Goal: Task Accomplishment & Management: Manage account settings

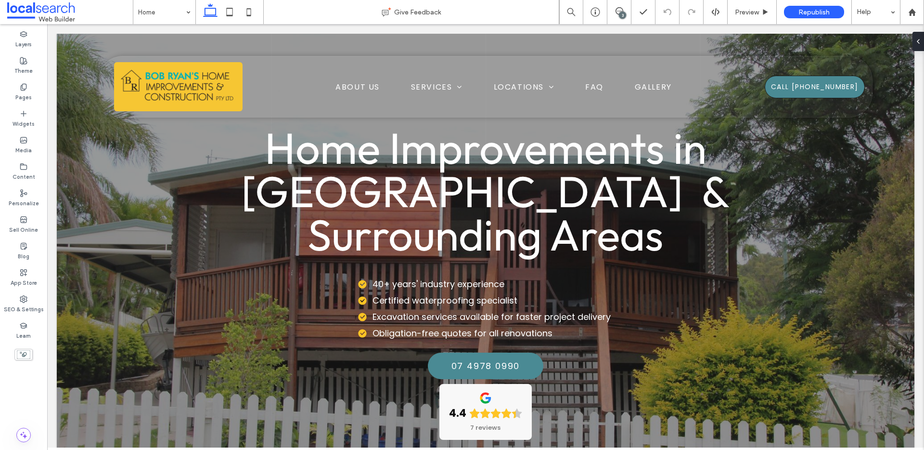
click at [188, 13] on div "Home" at bounding box center [164, 12] width 62 height 24
click at [622, 8] on icon at bounding box center [620, 11] width 8 height 8
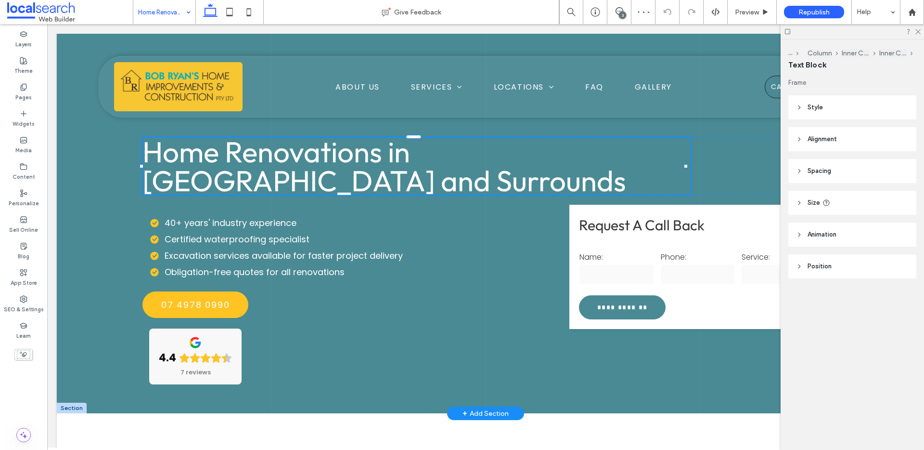
type input "******"
type input "**"
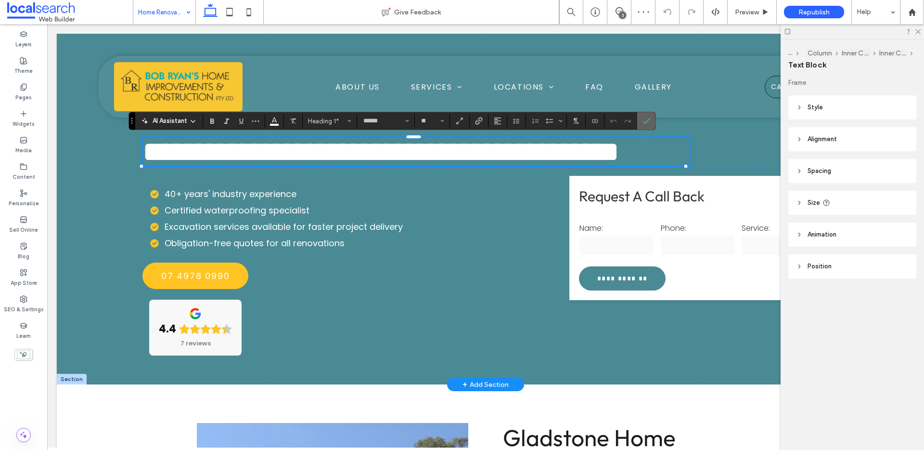
click at [648, 119] on use "Confirm" at bounding box center [647, 121] width 8 height 6
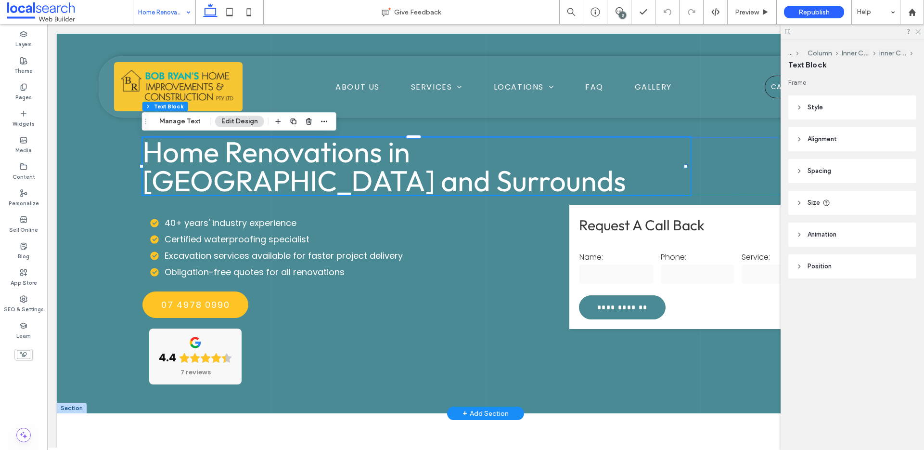
click at [918, 32] on icon at bounding box center [917, 31] width 6 height 6
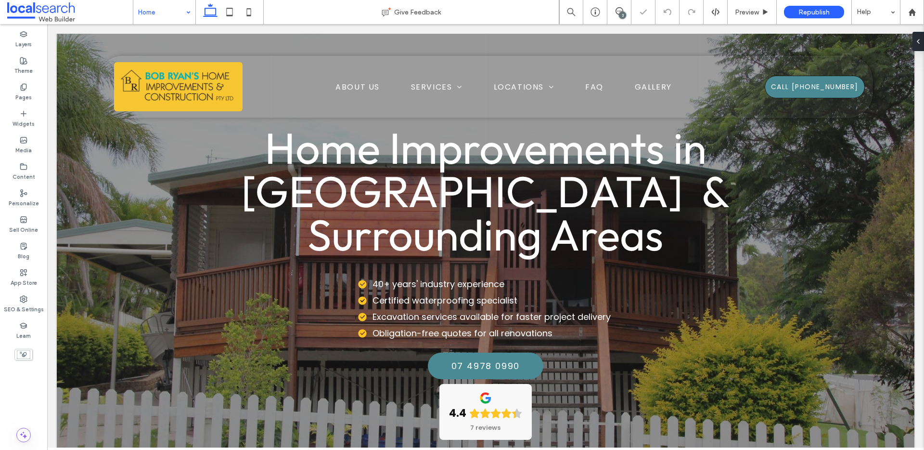
click at [404, 196] on span "Home Improvements in Gladstone & Surrounding Areas" at bounding box center [485, 190] width 488 height 141
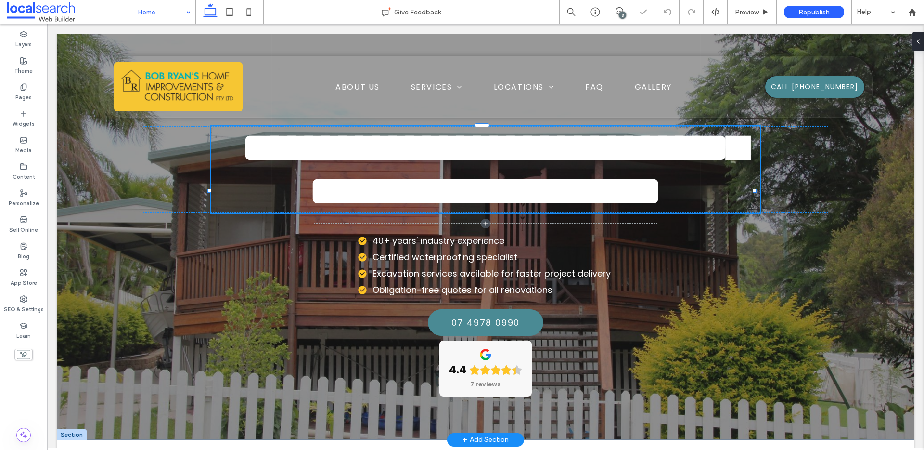
type input "***"
type input "****"
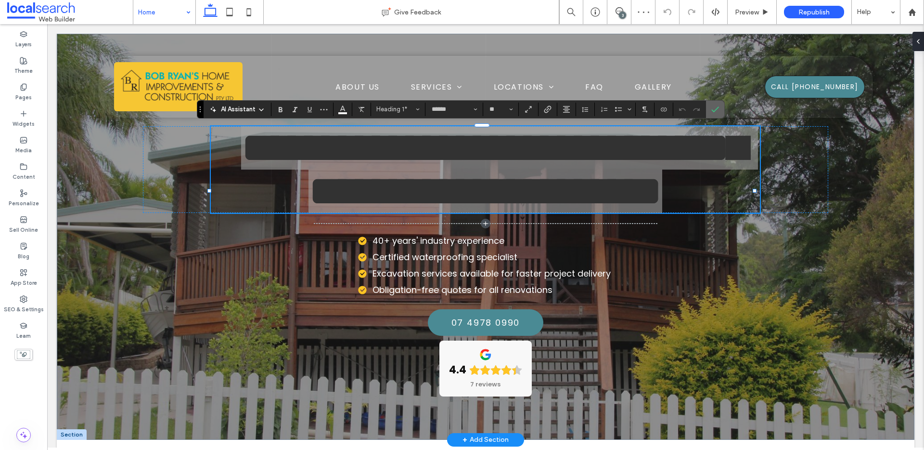
drag, startPoint x: 714, startPoint y: 107, endPoint x: 660, endPoint y: 82, distance: 59.4
click at [714, 107] on icon "Confirm" at bounding box center [715, 109] width 8 height 8
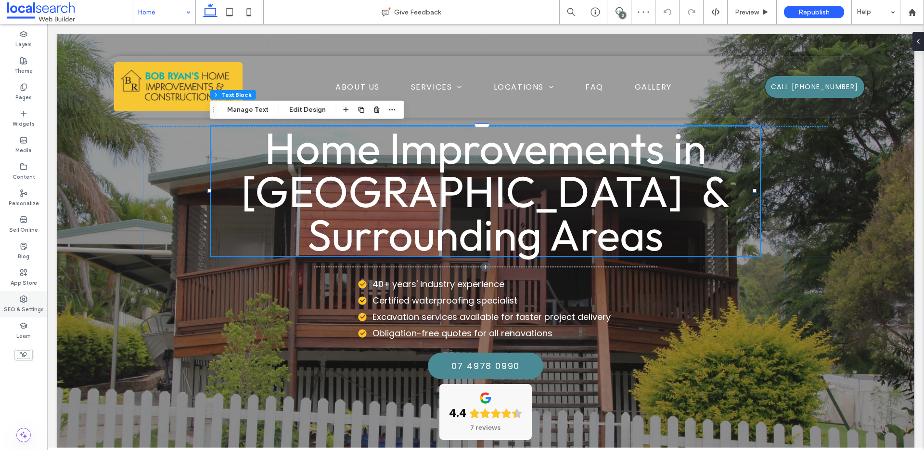
click at [33, 312] on label "SEO & Settings" at bounding box center [24, 308] width 40 height 11
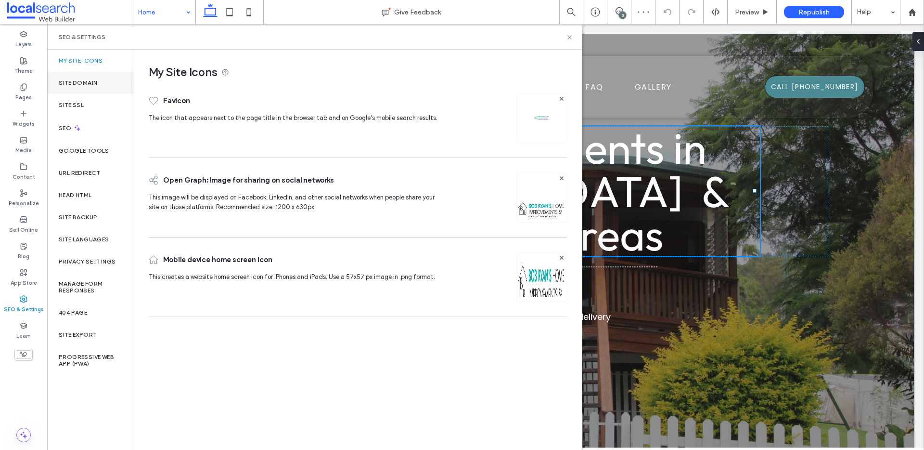
click at [85, 80] on label "Site Domain" at bounding box center [78, 82] width 39 height 7
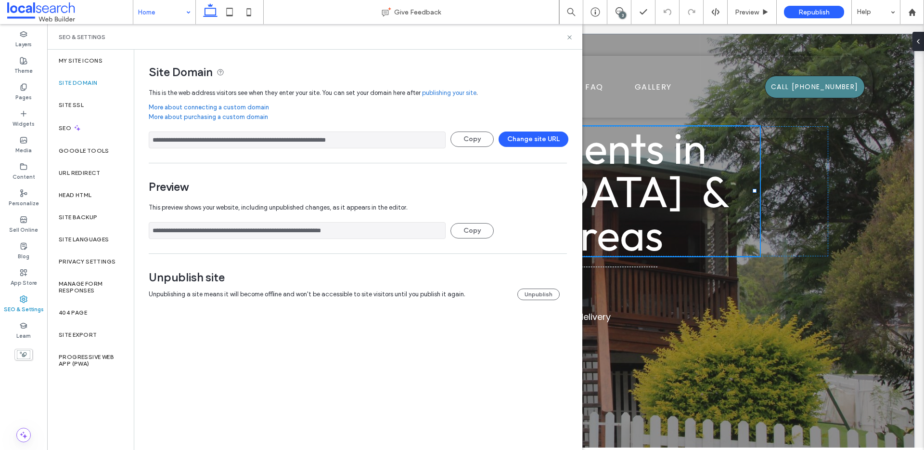
click at [288, 137] on input "**********" at bounding box center [297, 139] width 297 height 17
click at [568, 36] on icon at bounding box center [569, 37] width 7 height 7
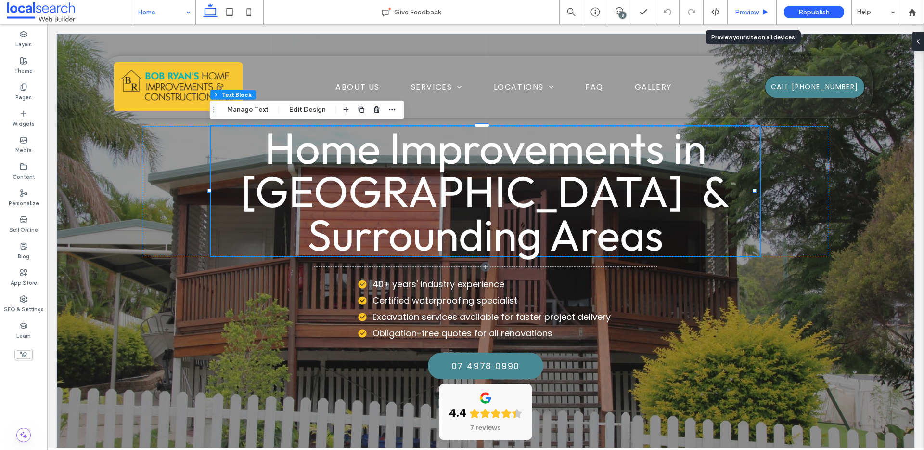
click at [755, 14] on span "Preview" at bounding box center [747, 12] width 24 height 8
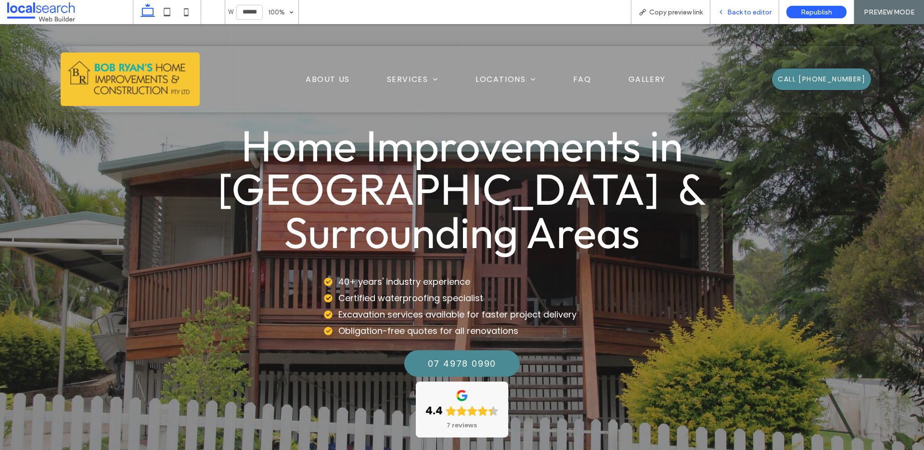
click at [751, 14] on span "Back to editor" at bounding box center [749, 12] width 44 height 8
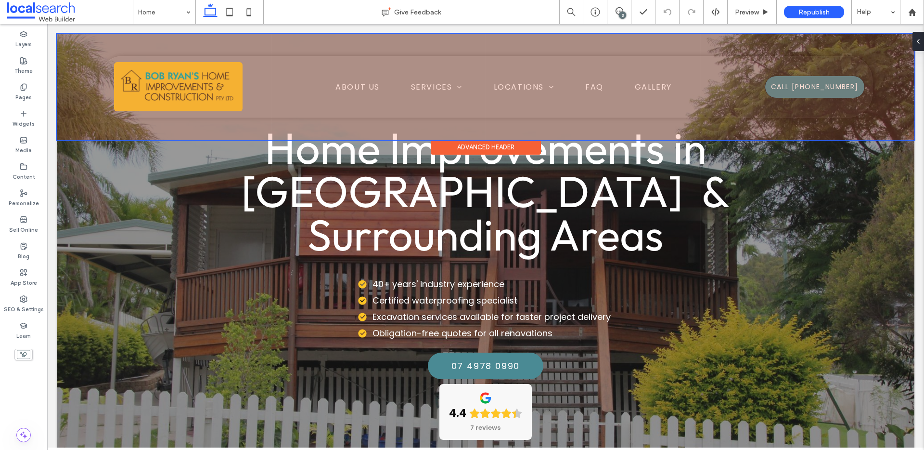
click at [583, 84] on div at bounding box center [486, 87] width 858 height 106
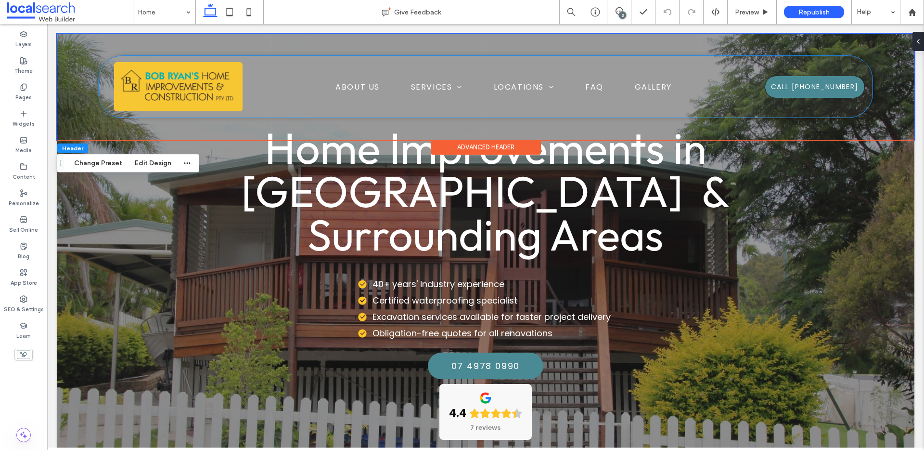
click at [585, 84] on span "FAQ" at bounding box center [594, 87] width 18 height 12
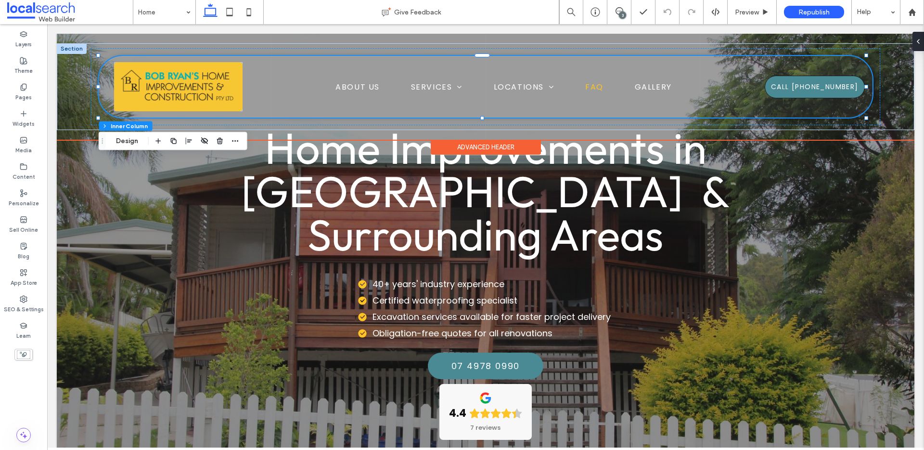
click at [596, 81] on span "FAQ" at bounding box center [594, 87] width 18 height 12
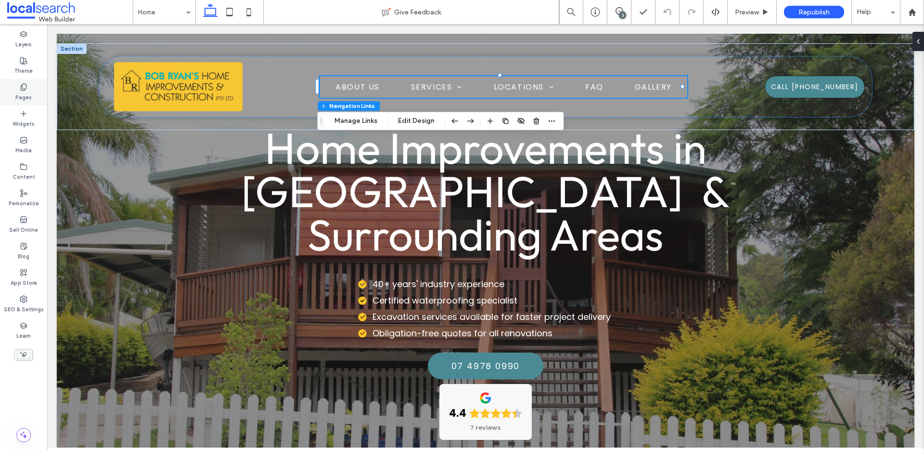
click at [26, 87] on icon at bounding box center [24, 87] width 8 height 8
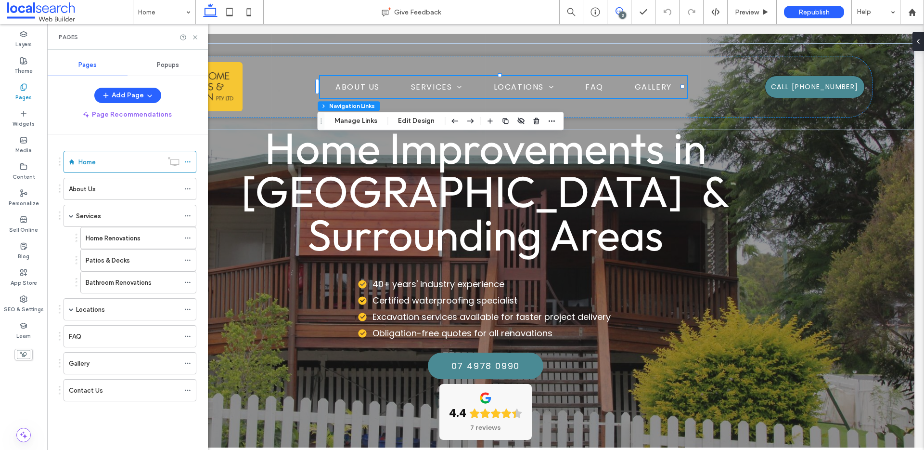
click at [618, 11] on use at bounding box center [620, 11] width 8 height 8
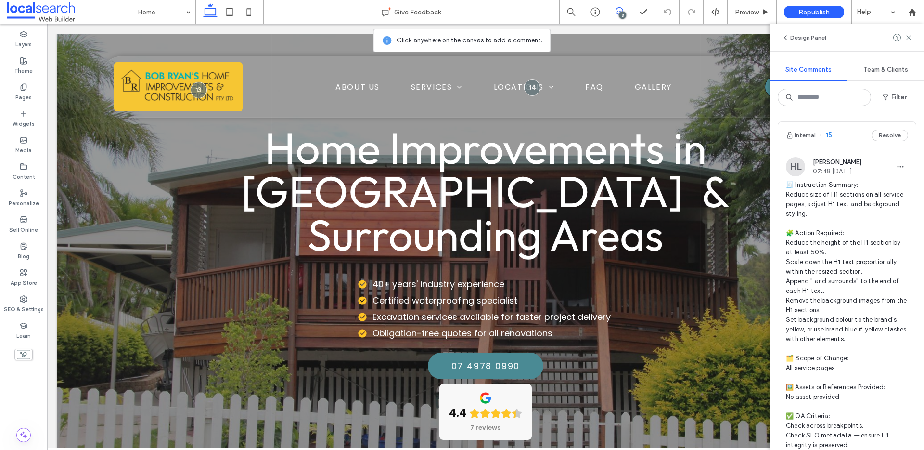
click at [618, 10] on icon at bounding box center [620, 11] width 8 height 8
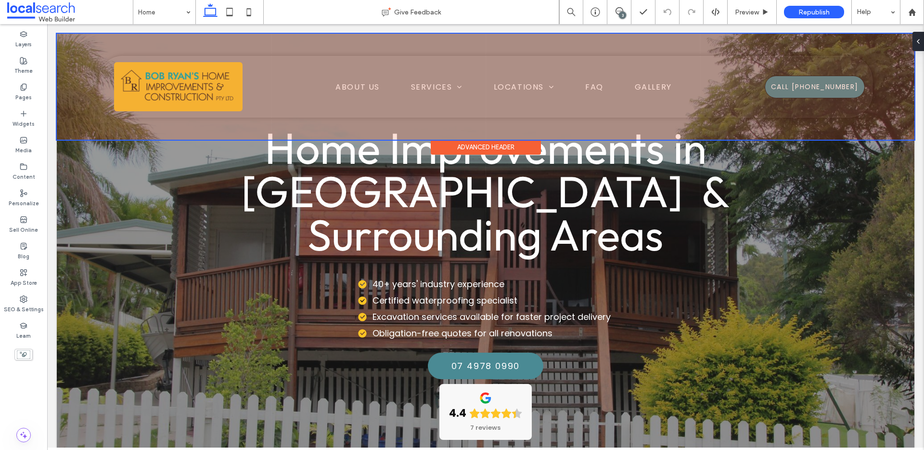
click at [598, 87] on div at bounding box center [486, 87] width 858 height 106
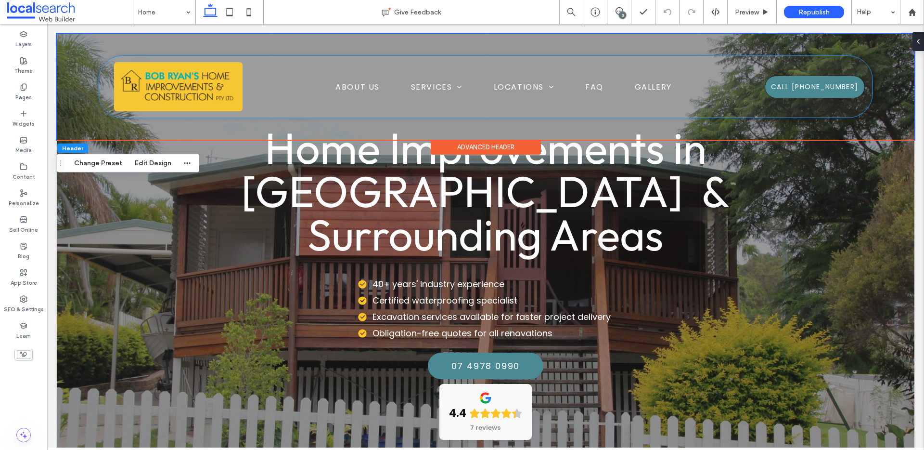
click at [598, 87] on span "FAQ" at bounding box center [594, 87] width 18 height 12
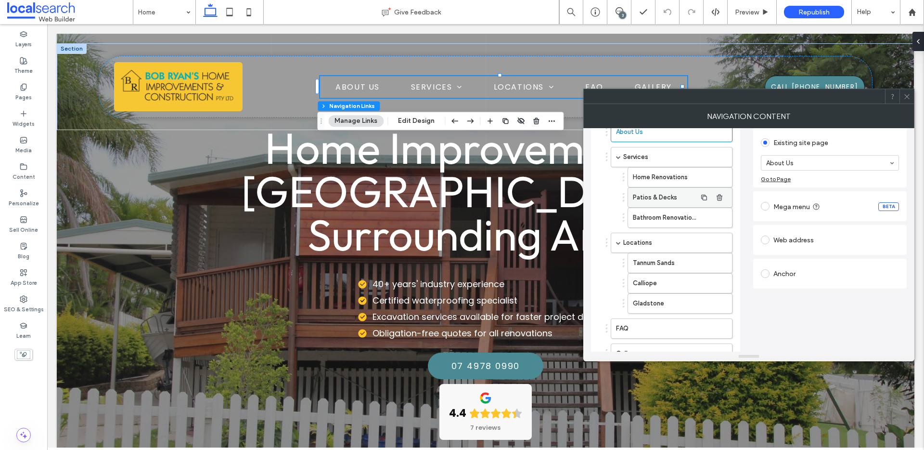
scroll to position [123, 0]
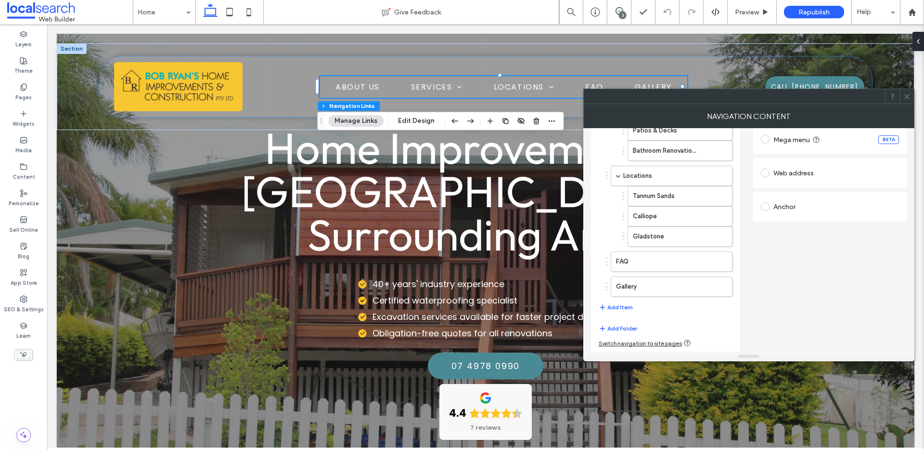
click at [911, 96] on div at bounding box center [907, 96] width 14 height 14
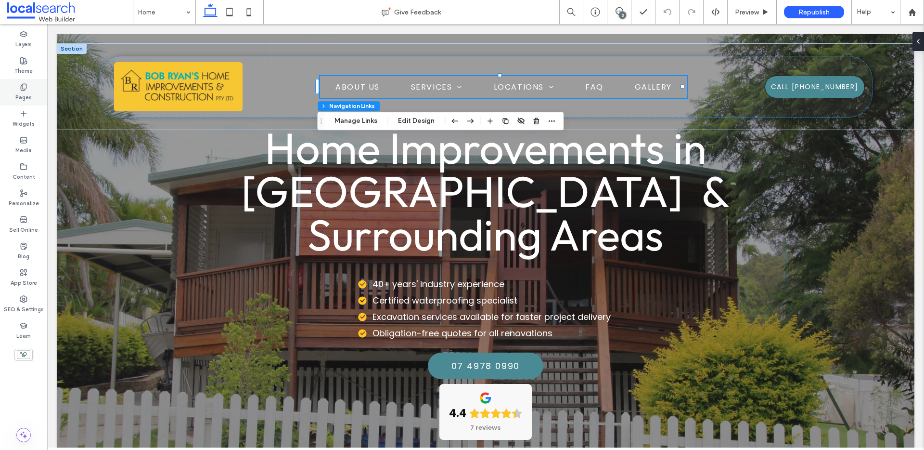
click at [13, 80] on div "Pages" at bounding box center [23, 92] width 47 height 26
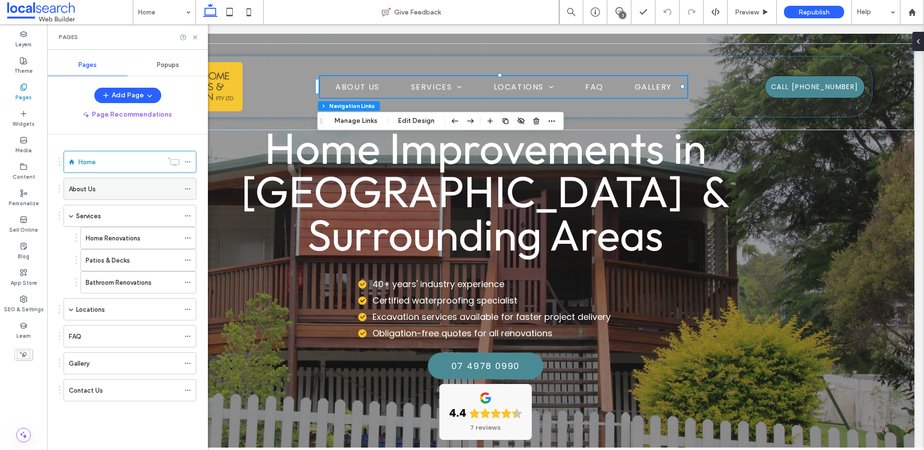
click at [187, 188] on use at bounding box center [187, 188] width 5 height 1
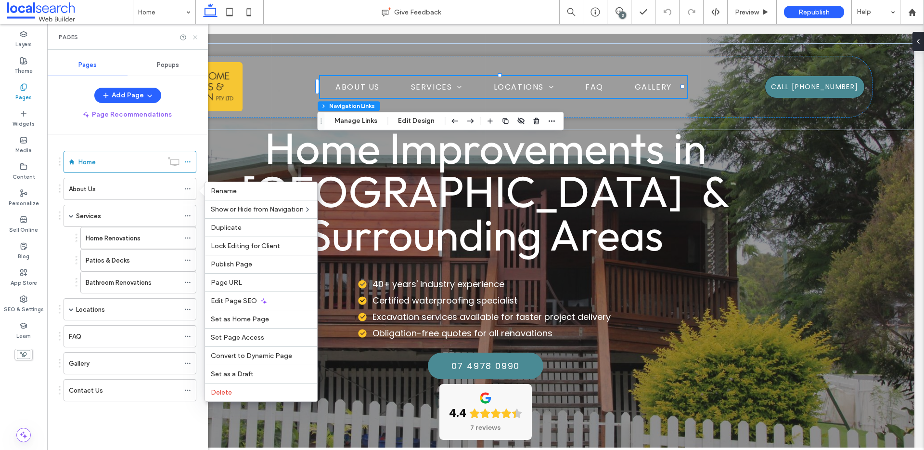
click at [196, 37] on icon at bounding box center [195, 37] width 7 height 7
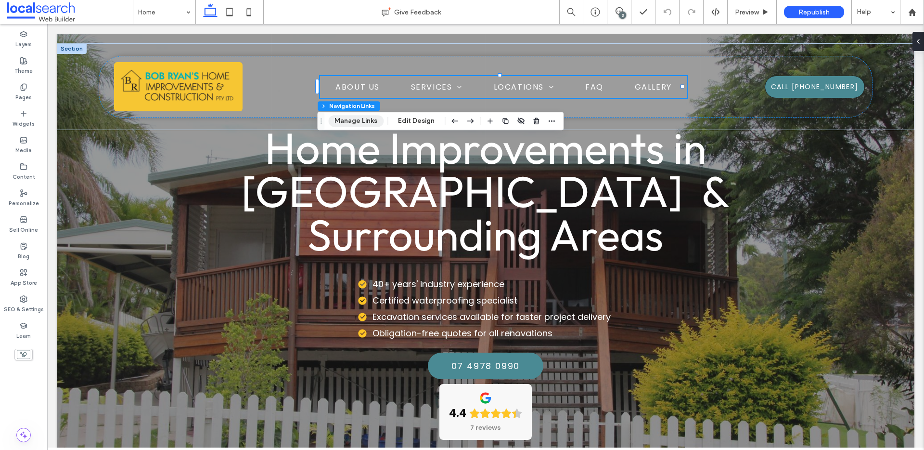
click at [368, 121] on button "Manage Links" at bounding box center [355, 121] width 55 height 12
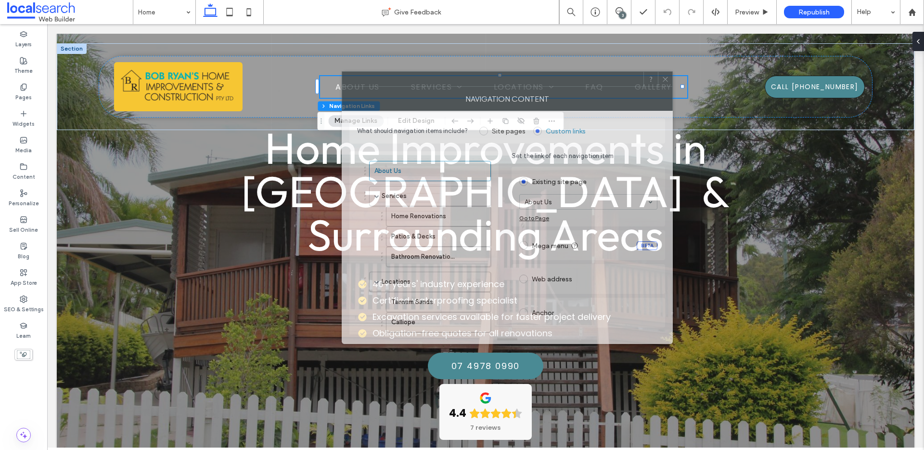
drag, startPoint x: 687, startPoint y: 98, endPoint x: 457, endPoint y: 81, distance: 230.2
click at [454, 80] on div at bounding box center [492, 79] width 301 height 14
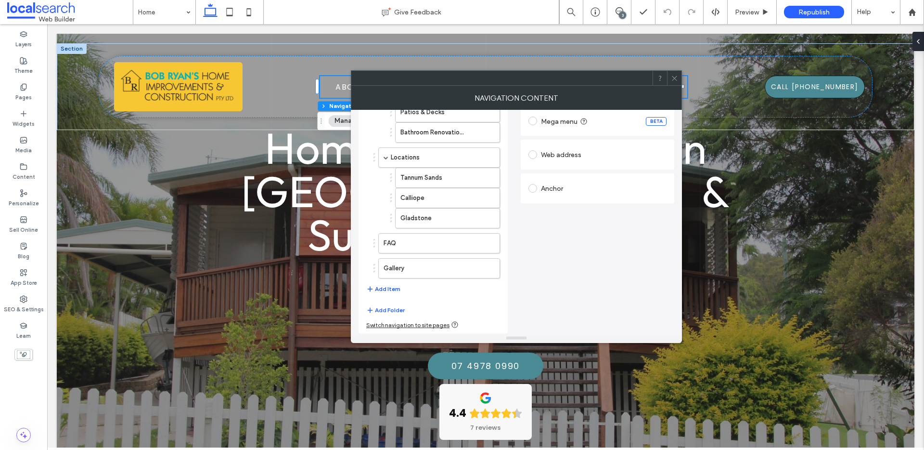
click at [391, 286] on button "Add Item" at bounding box center [383, 289] width 34 height 12
click at [411, 289] on label "Home" at bounding box center [424, 292] width 80 height 19
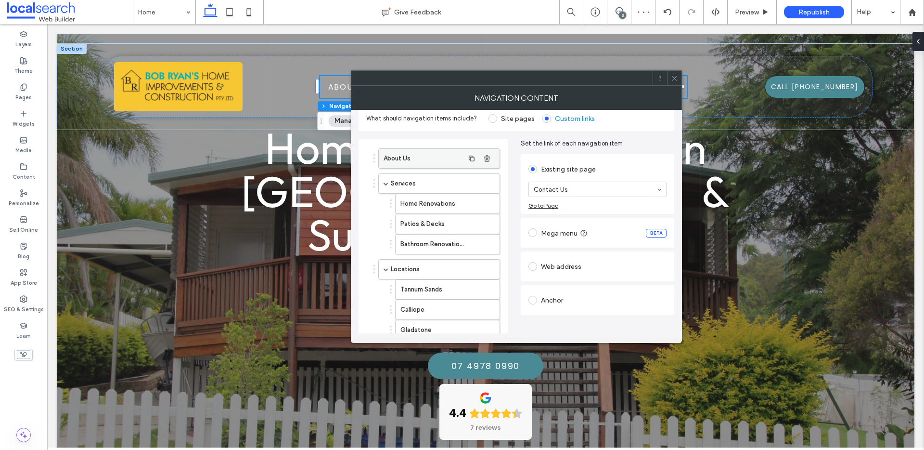
scroll to position [0, 0]
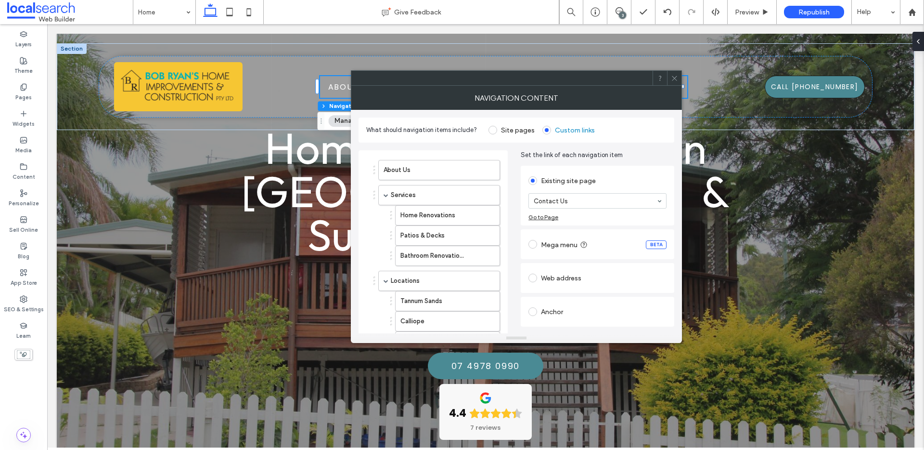
click at [673, 75] on icon at bounding box center [674, 78] width 7 height 7
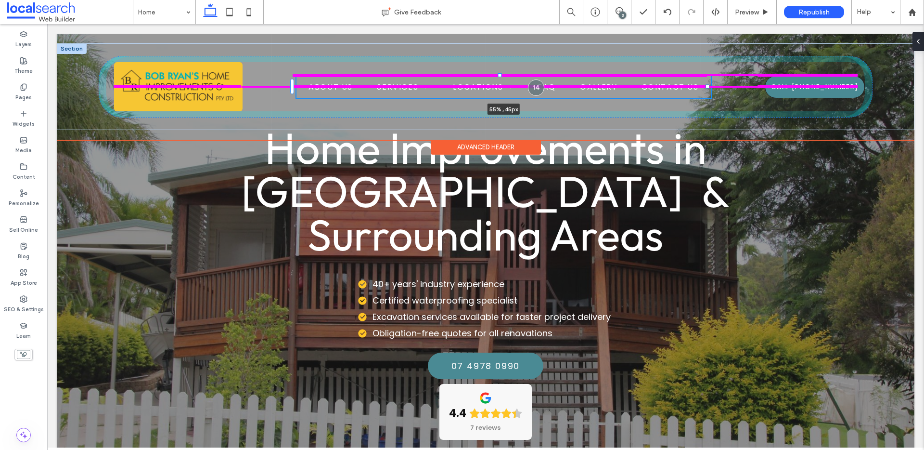
drag, startPoint x: 681, startPoint y: 85, endPoint x: 729, endPoint y: 88, distance: 47.2
click at [729, 88] on div "Phone Icon About Us Services Home Renovations Patios & Decks Bathroom Renovatio…" at bounding box center [486, 86] width 858 height 87
type input "**"
type input "****"
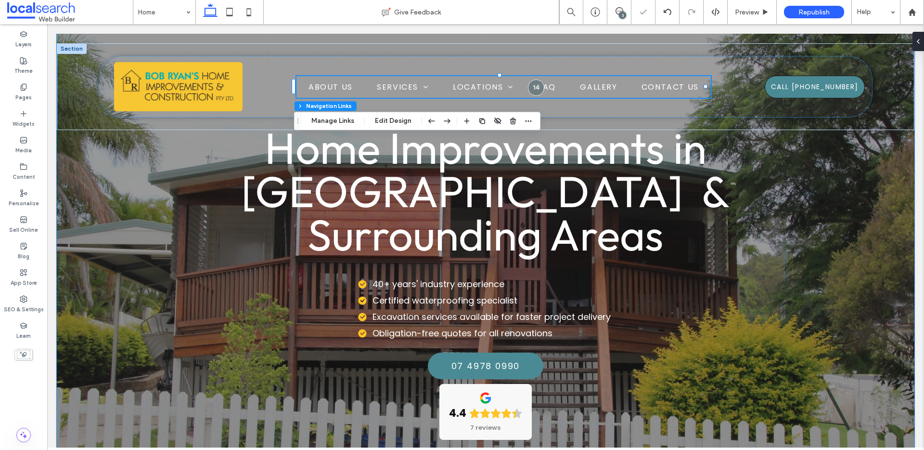
click at [731, 344] on div "40+ years' industry experience Certified waterproofing specialist Excavation se…" at bounding box center [486, 358] width 682 height 162
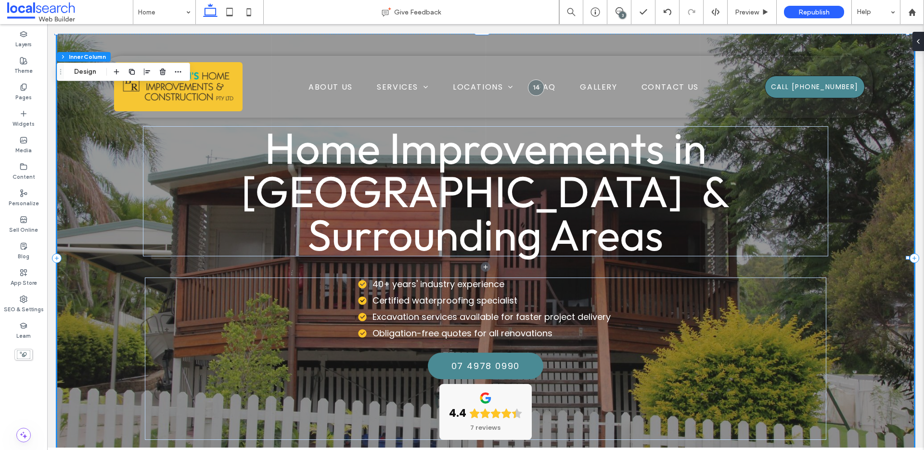
click at [620, 12] on div "3" at bounding box center [622, 15] width 7 height 7
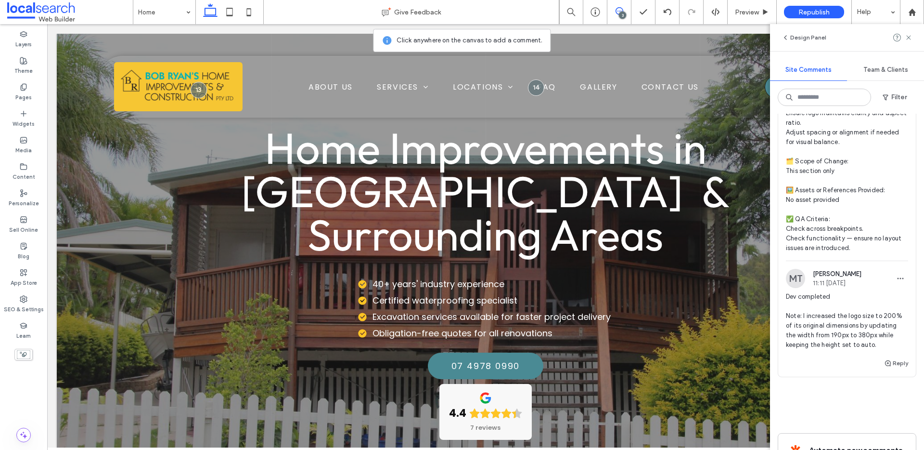
scroll to position [1152, 0]
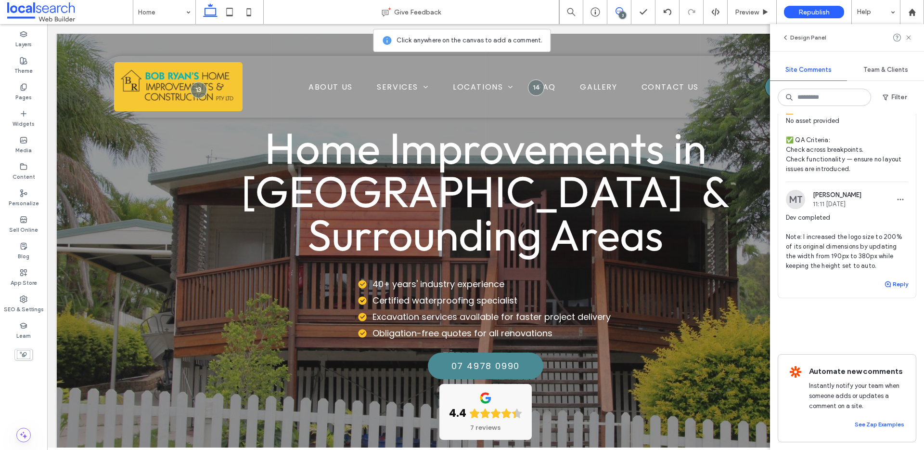
click at [884, 280] on icon "button" at bounding box center [888, 284] width 8 height 8
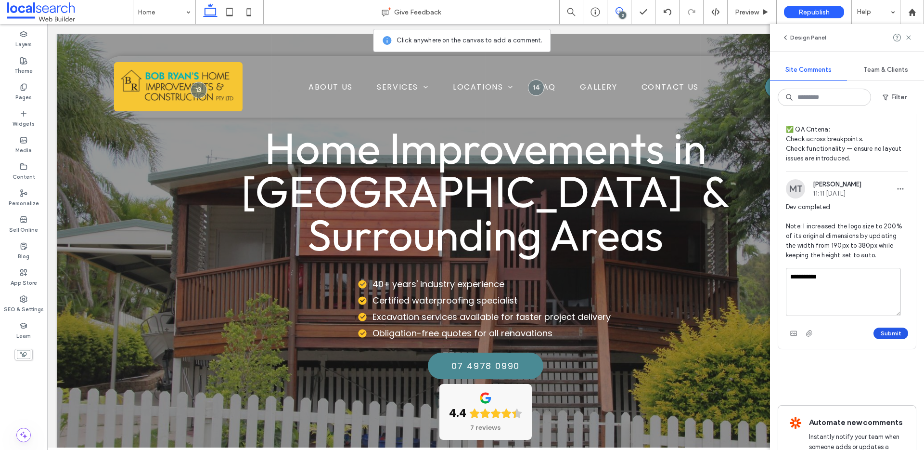
type textarea "**********"
click at [884, 334] on button "Submit" at bounding box center [891, 333] width 35 height 12
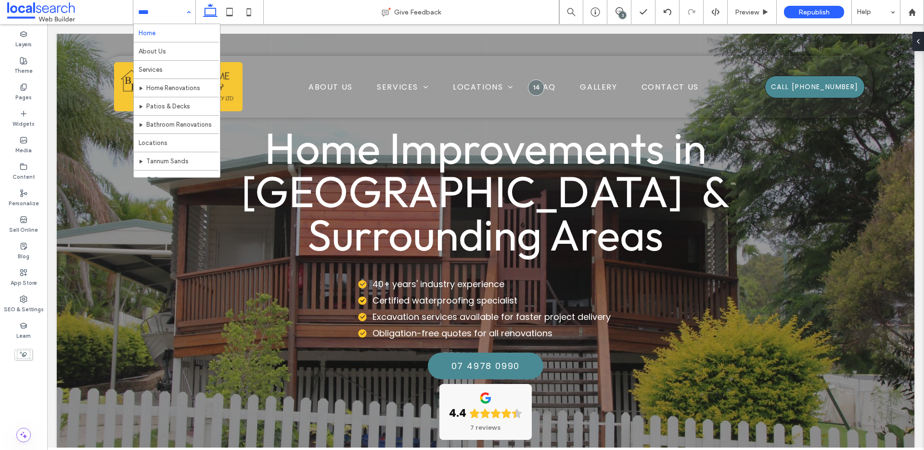
scroll to position [0, 0]
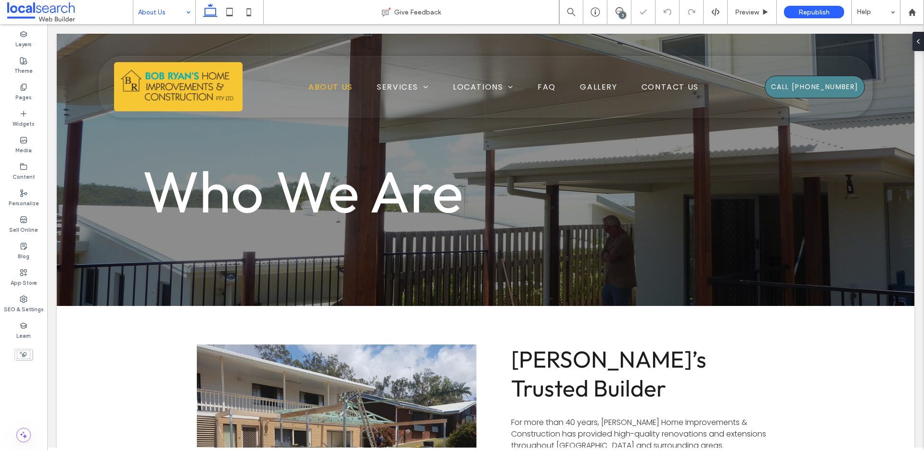
click at [160, 11] on input at bounding box center [162, 12] width 48 height 24
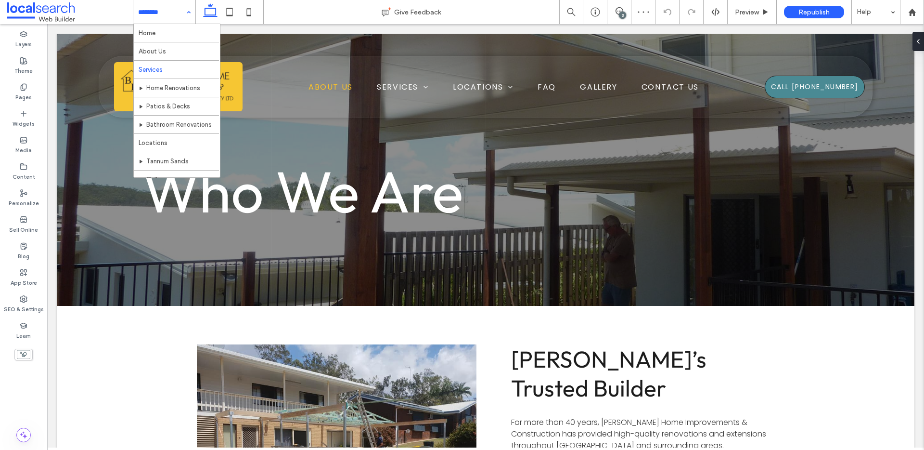
click at [170, 16] on input at bounding box center [162, 12] width 48 height 24
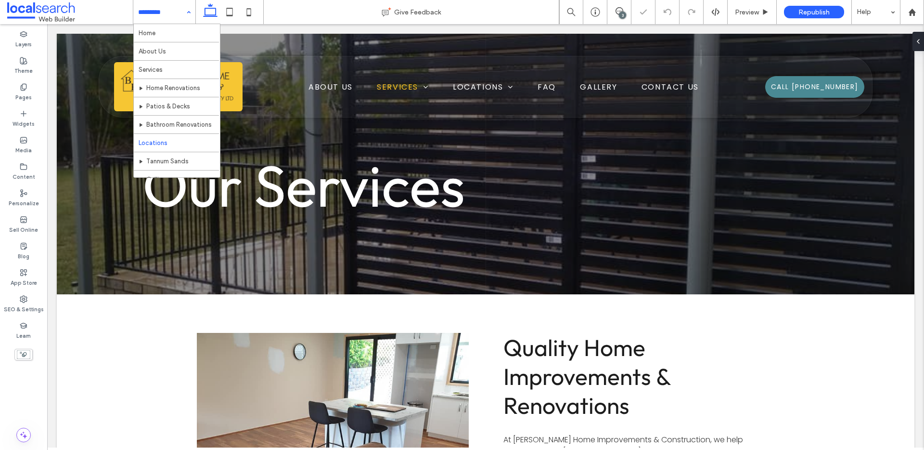
drag, startPoint x: 185, startPoint y: 14, endPoint x: 183, endPoint y: 20, distance: 5.5
click at [185, 14] on div "Home About Us Services Home Renovations Patios & Decks Bathroom Renovations Loc…" at bounding box center [164, 12] width 62 height 24
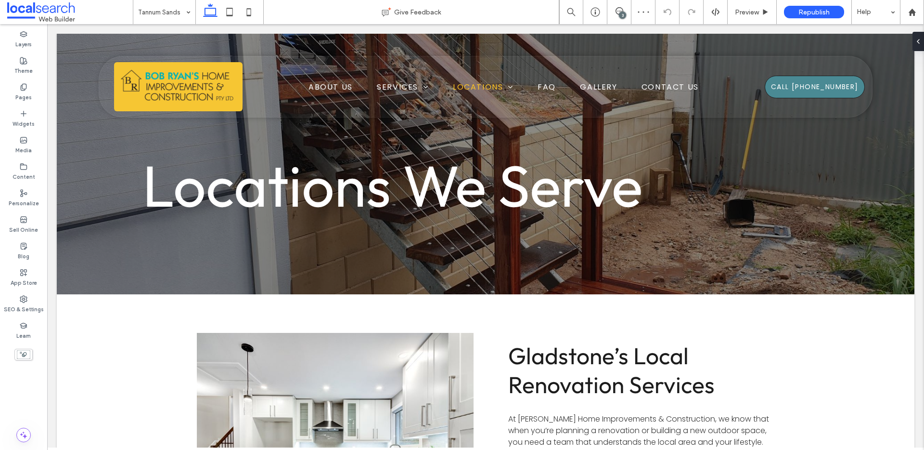
type input "******"
type input "**"
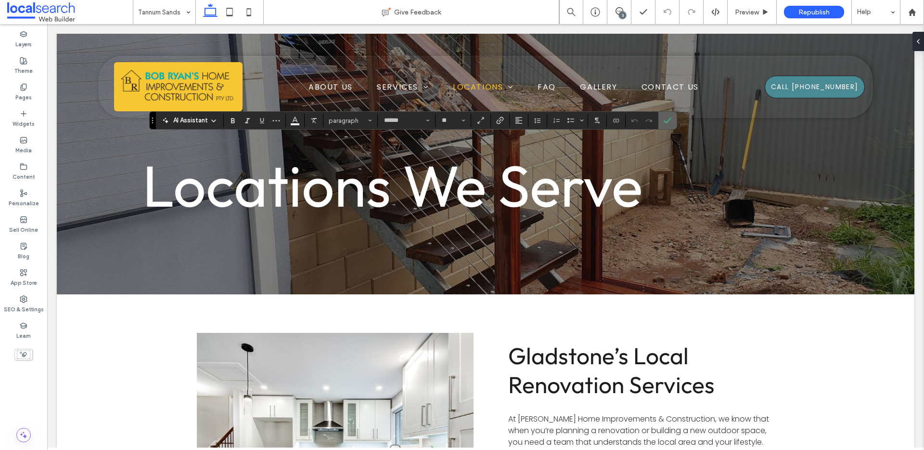
click at [673, 122] on label "Confirm" at bounding box center [667, 120] width 14 height 17
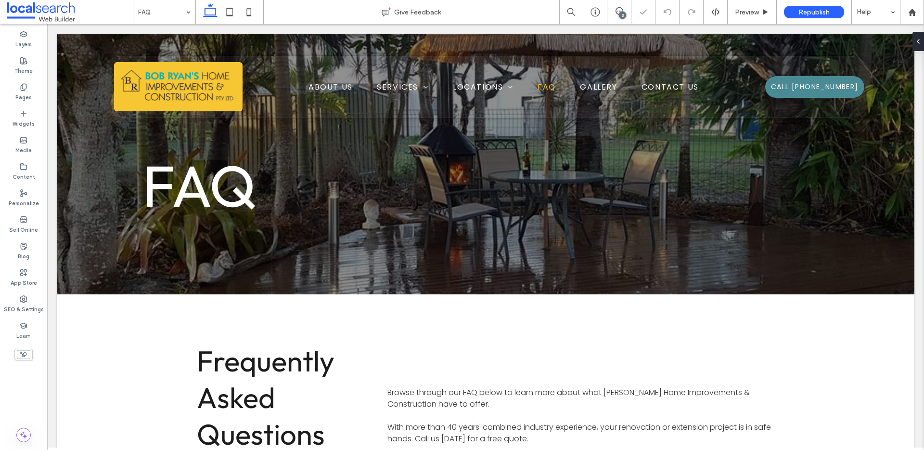
click at [183, 12] on div "FAQ" at bounding box center [164, 12] width 62 height 24
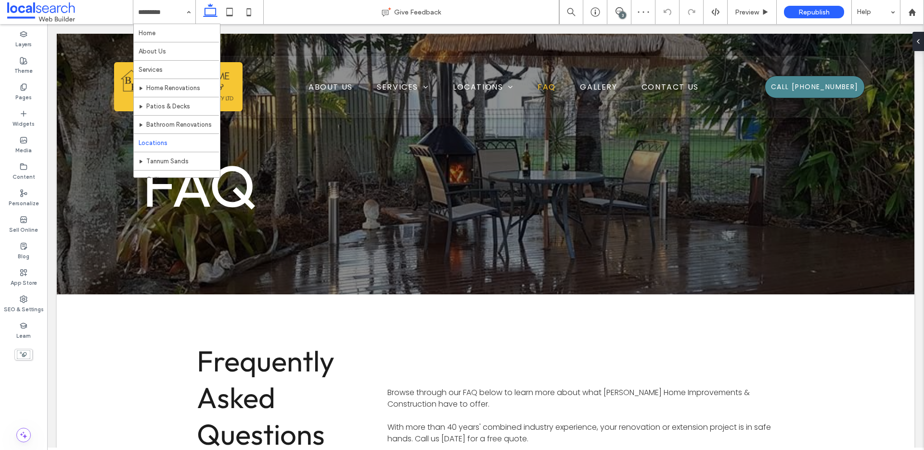
click at [167, 13] on input at bounding box center [162, 12] width 48 height 24
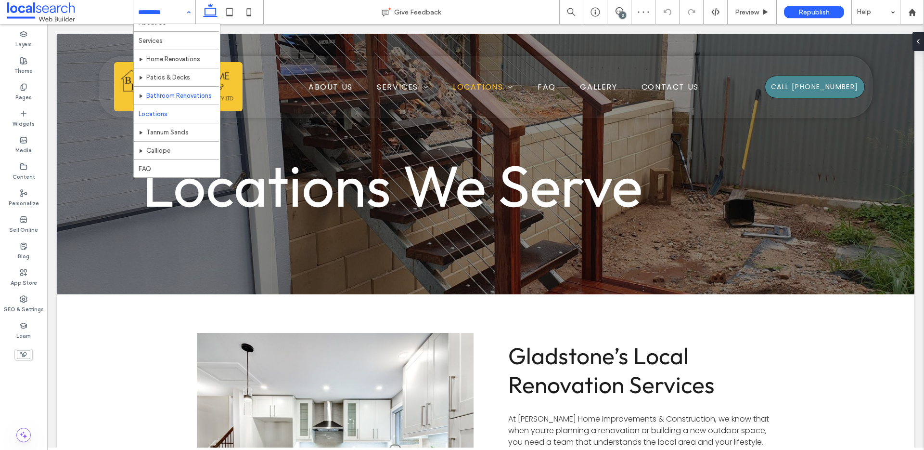
scroll to position [65, 0]
drag, startPoint x: 173, startPoint y: 12, endPoint x: 172, endPoint y: 104, distance: 92.9
click at [173, 12] on input at bounding box center [162, 12] width 48 height 24
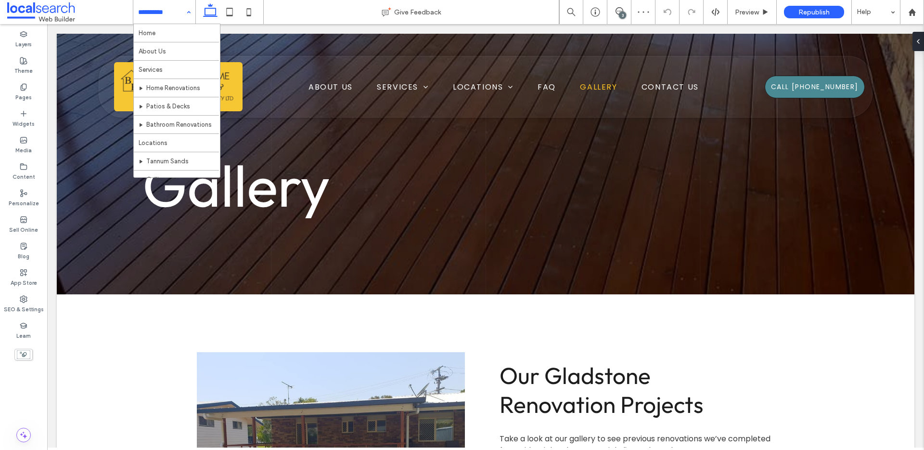
click at [167, 10] on input at bounding box center [162, 12] width 48 height 24
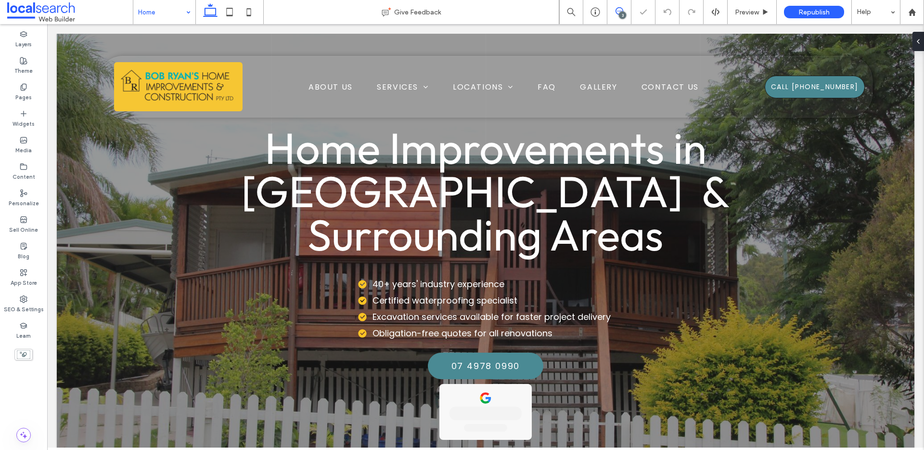
click at [616, 13] on use at bounding box center [620, 11] width 8 height 8
click at [618, 13] on icon at bounding box center [620, 11] width 8 height 8
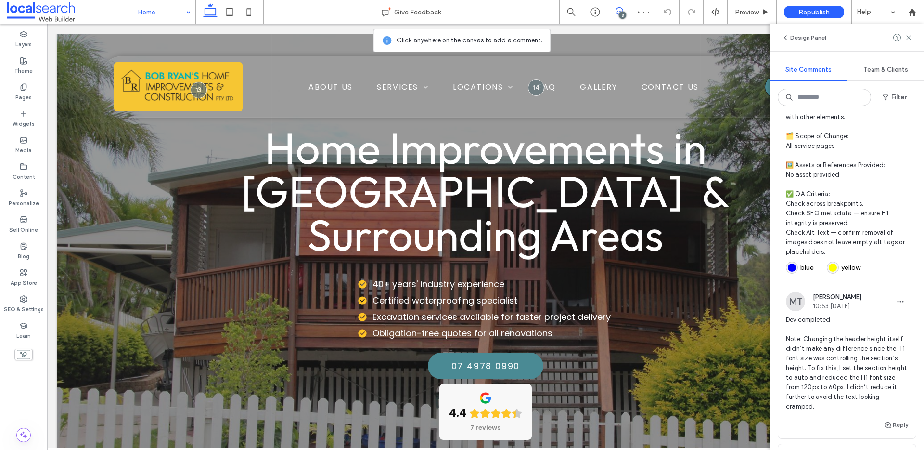
scroll to position [263, 0]
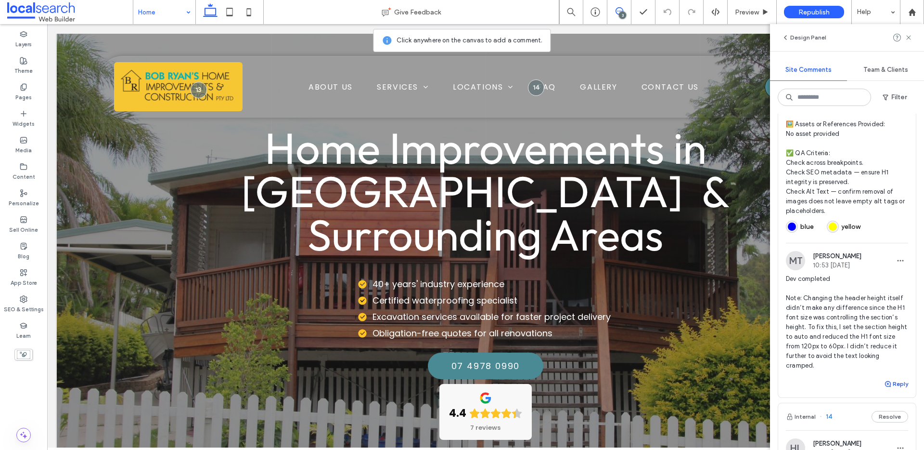
click at [885, 385] on span "button" at bounding box center [888, 383] width 9 height 11
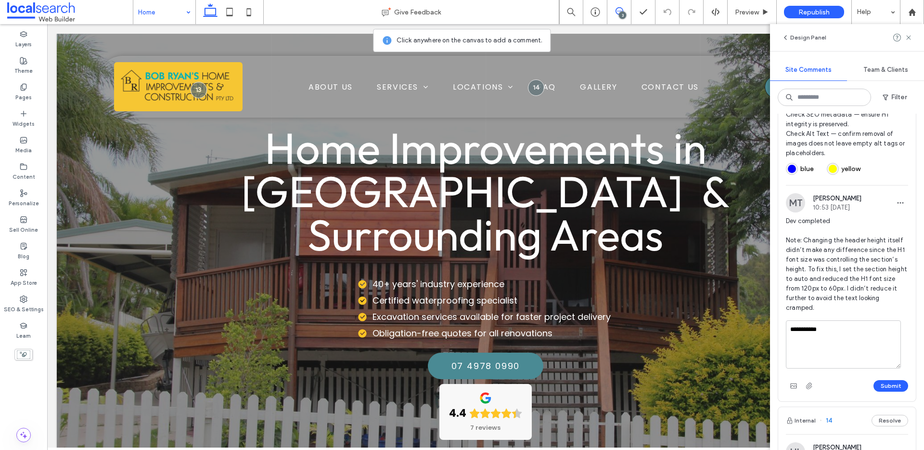
scroll to position [0, 0]
type textarea "**********"
click at [889, 384] on button "Submit" at bounding box center [891, 384] width 35 height 12
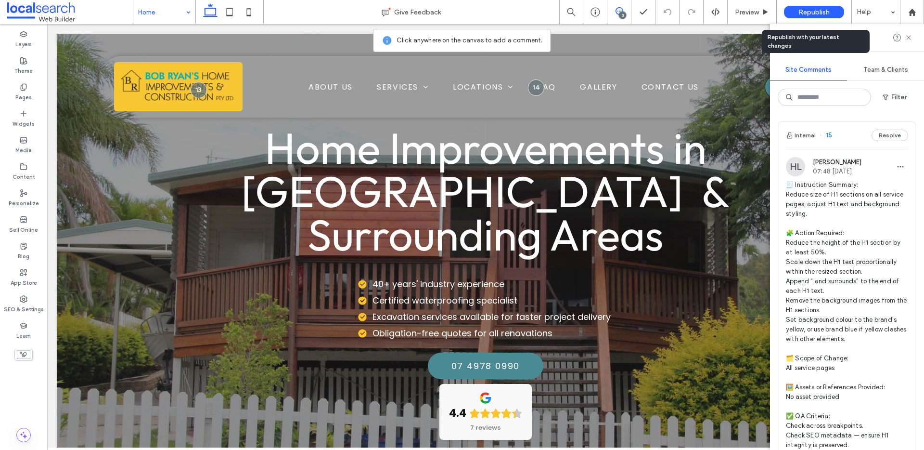
click at [798, 8] on span "Republish" at bounding box center [813, 12] width 31 height 8
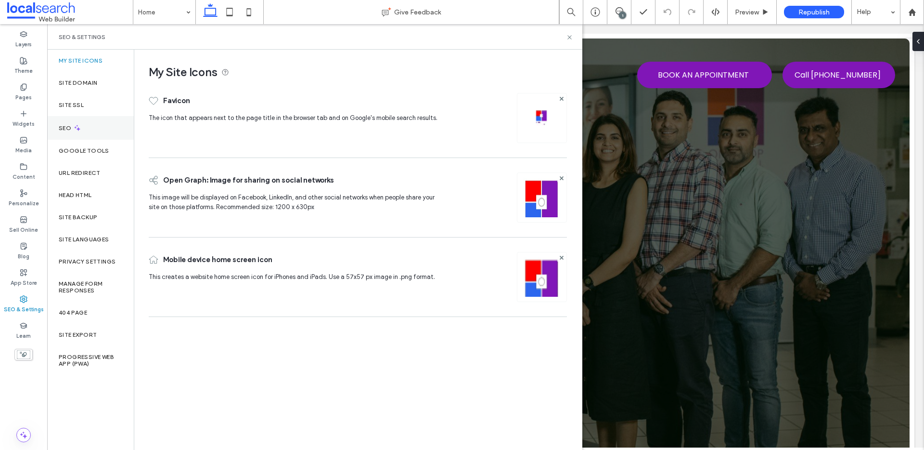
click at [100, 124] on div "SEO" at bounding box center [90, 128] width 87 height 24
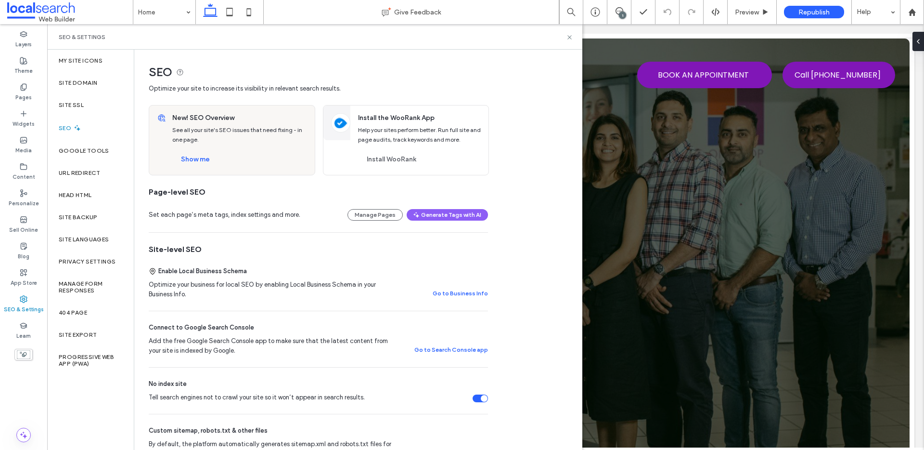
click at [192, 150] on div "New! SEO Overview See all your site's SEO issues that need fixing - in one page…" at bounding box center [241, 139] width 148 height 69
click at [194, 157] on button "Show me" at bounding box center [195, 159] width 46 height 15
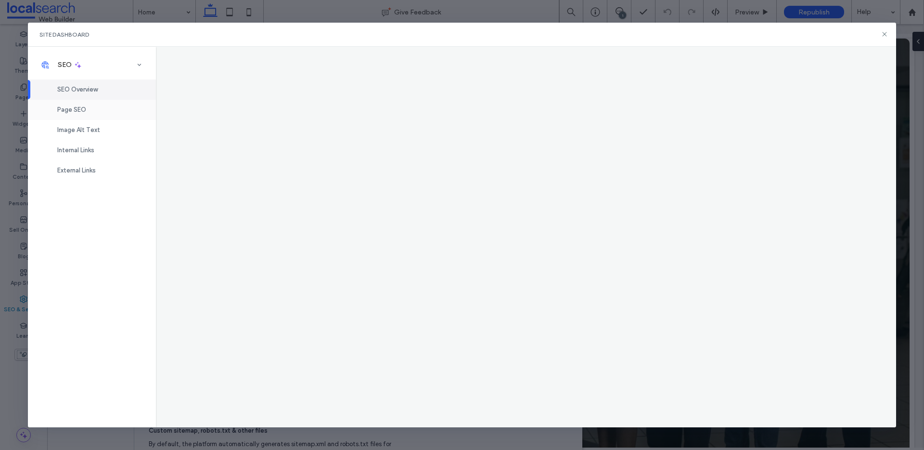
click at [81, 116] on div "Page SEO" at bounding box center [92, 110] width 128 height 20
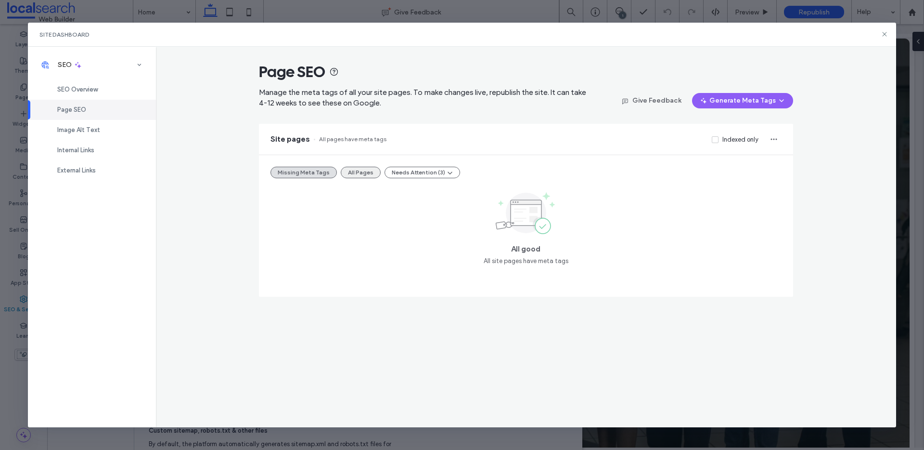
click at [365, 177] on button "All Pages" at bounding box center [361, 173] width 40 height 12
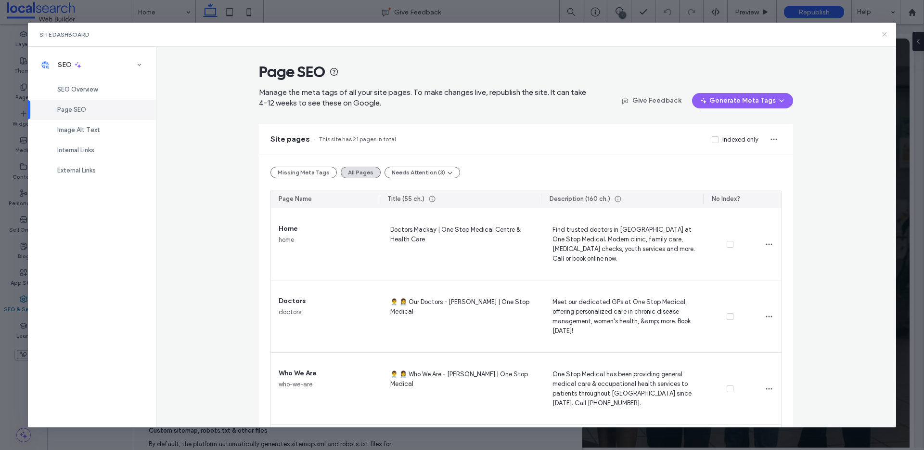
click at [883, 33] on icon at bounding box center [885, 34] width 8 height 8
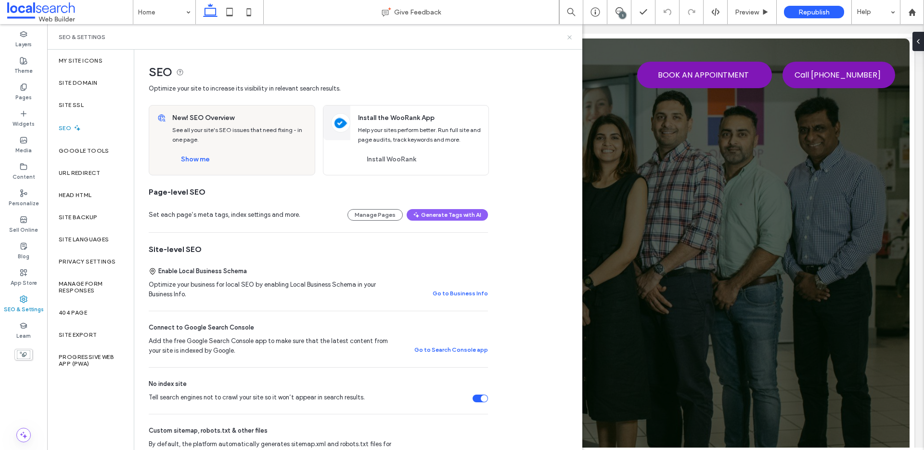
click at [572, 34] on icon at bounding box center [569, 37] width 7 height 7
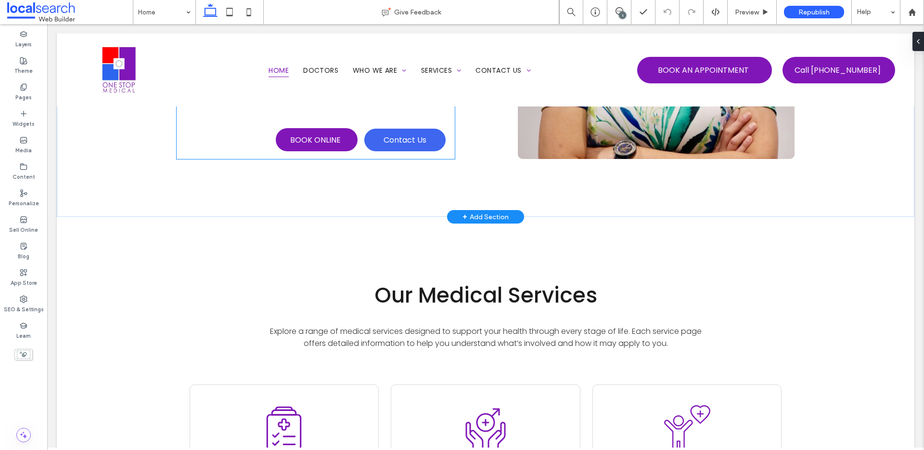
scroll to position [794, 0]
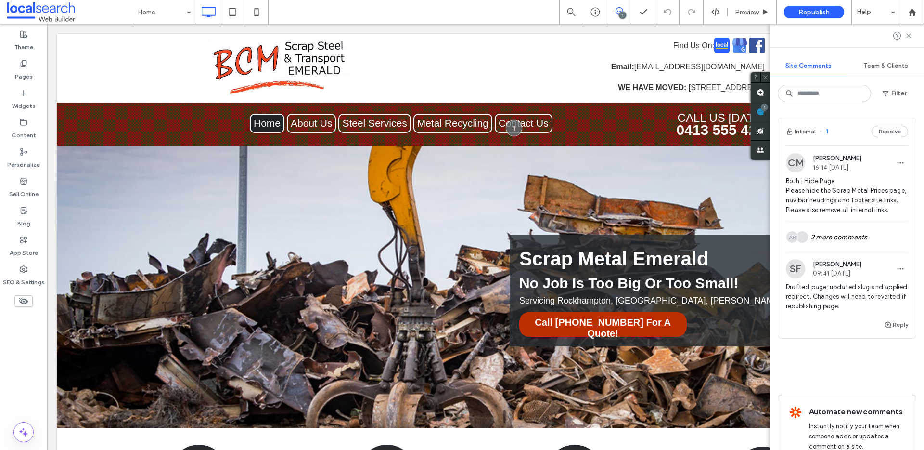
click at [912, 113] on div "Site Comments Team & Clients Filter Internal 1 Resolve CM Chayce McLoughlin 16:…" at bounding box center [847, 236] width 154 height 425
click at [911, 33] on icon at bounding box center [909, 36] width 8 height 8
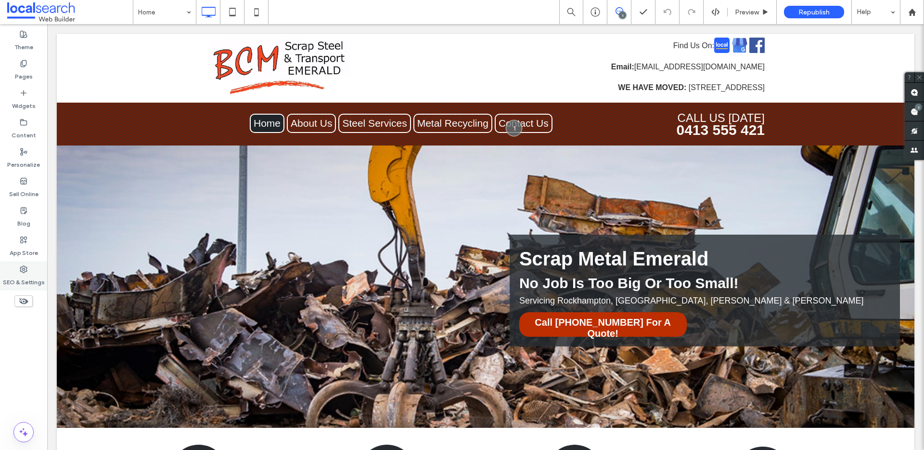
click at [30, 282] on label "SEO & Settings" at bounding box center [24, 279] width 42 height 13
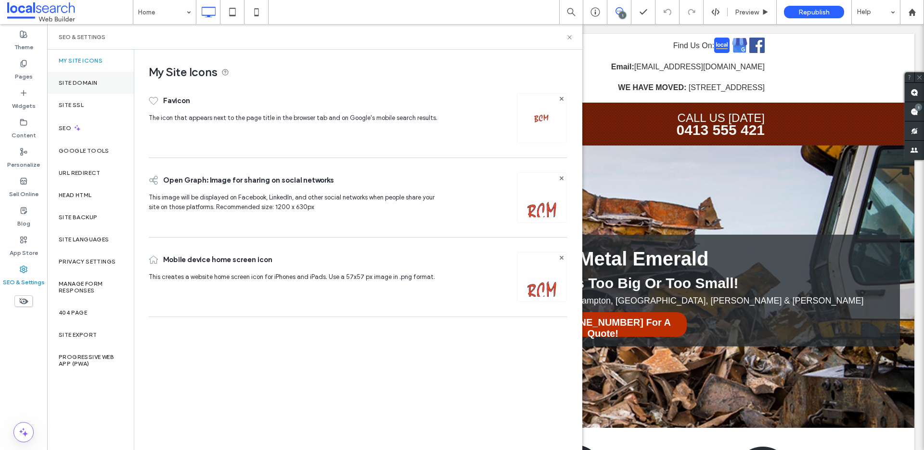
click at [97, 87] on div "Site Domain" at bounding box center [90, 83] width 87 height 22
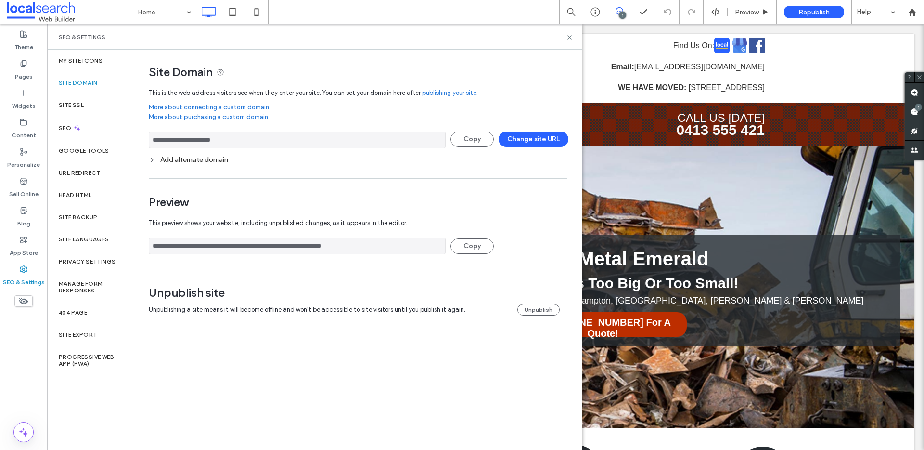
click at [236, 141] on input "**********" at bounding box center [297, 139] width 297 height 17
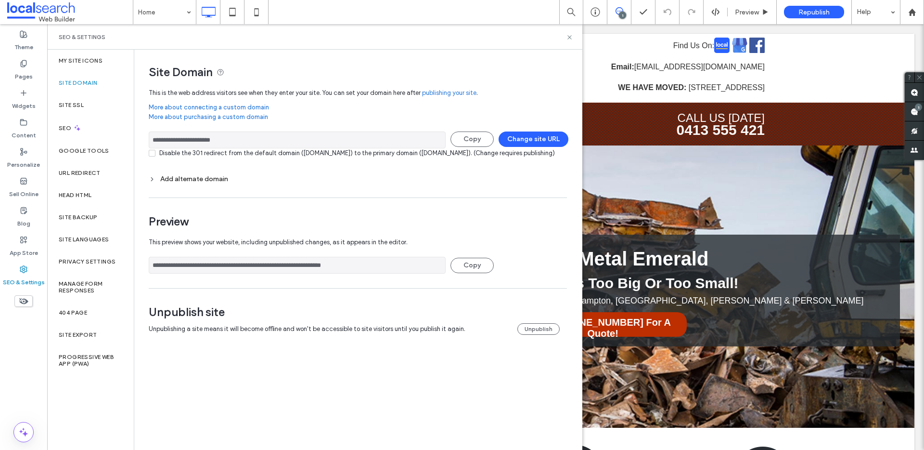
click at [236, 141] on input "**********" at bounding box center [297, 139] width 297 height 17
click at [103, 193] on div "Head HTML" at bounding box center [90, 195] width 87 height 22
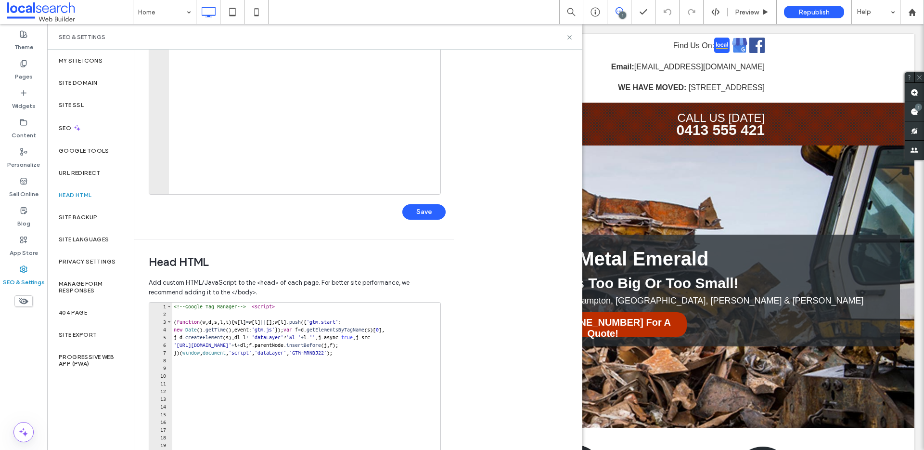
scroll to position [193, 0]
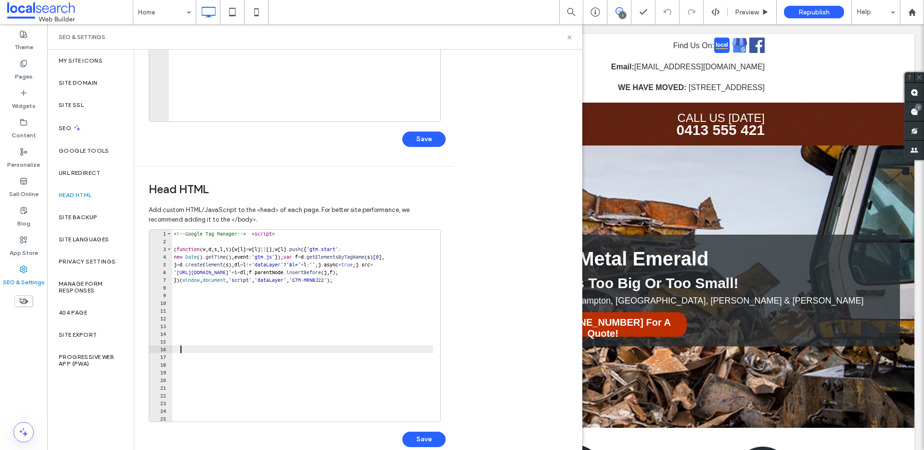
click at [323, 350] on div "<!-- Google Tag Manager --> < script > ( function ( w , d , s , l , i ) { w [ l…" at bounding box center [385, 330] width 427 height 200
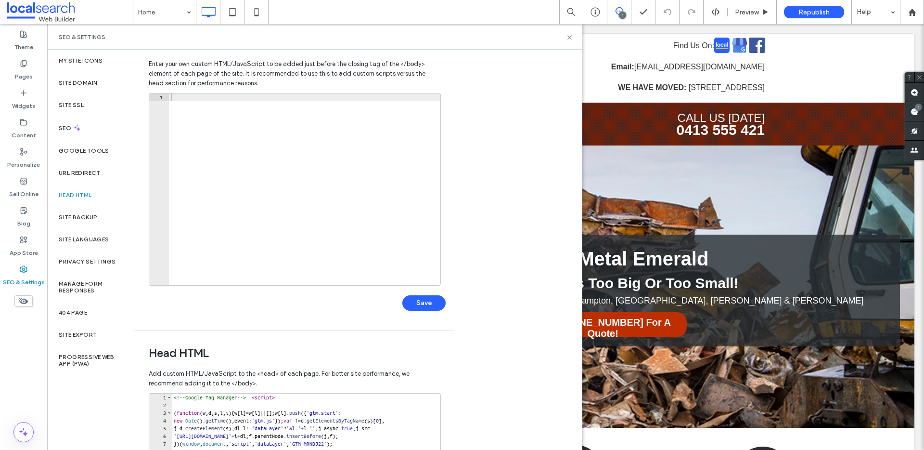
scroll to position [93, 0]
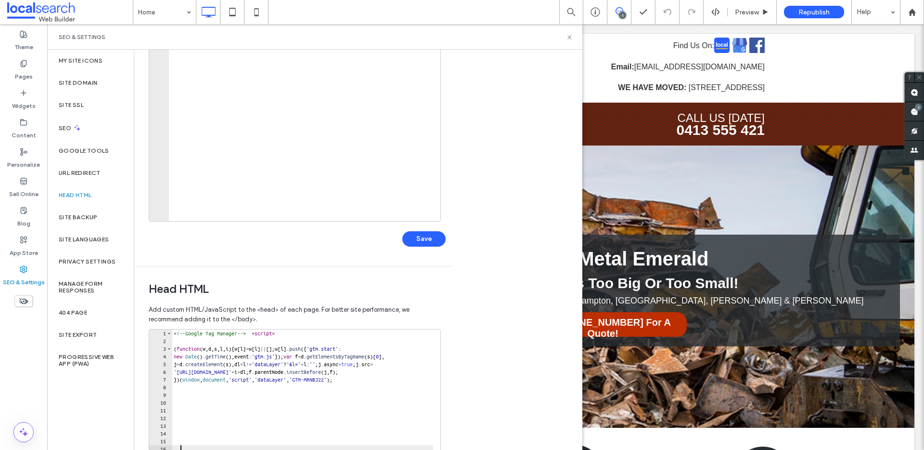
drag, startPoint x: 183, startPoint y: 349, endPoint x: 142, endPoint y: 258, distance: 99.5
click at [146, 267] on div "Head HTML Add custom HTML/JavaScript to the <head> of each page. For better sit…" at bounding box center [290, 415] width 312 height 299
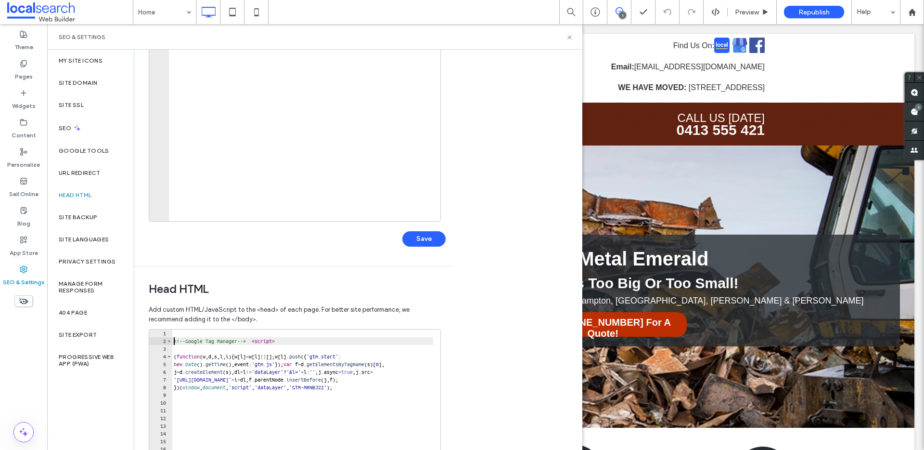
type textarea "**********"
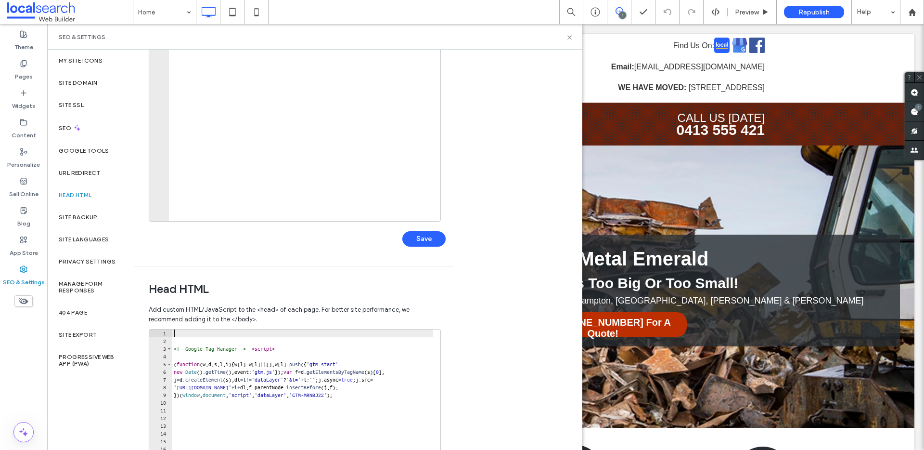
paste textarea "**********"
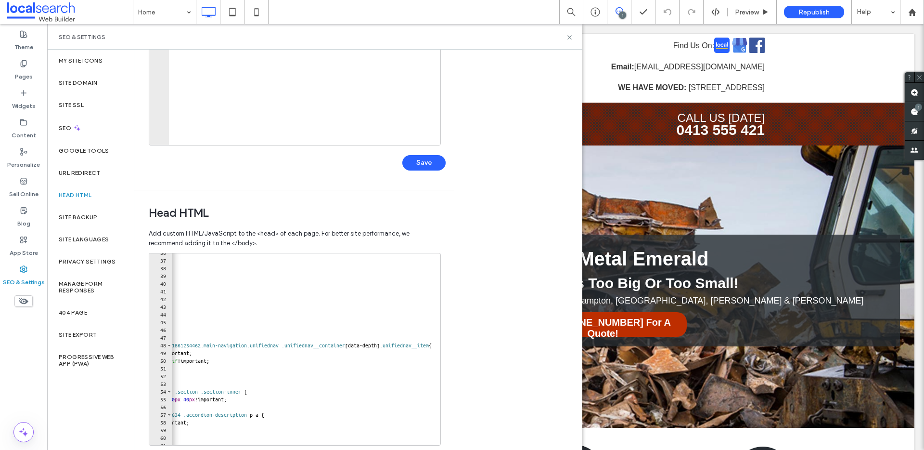
scroll to position [210, 0]
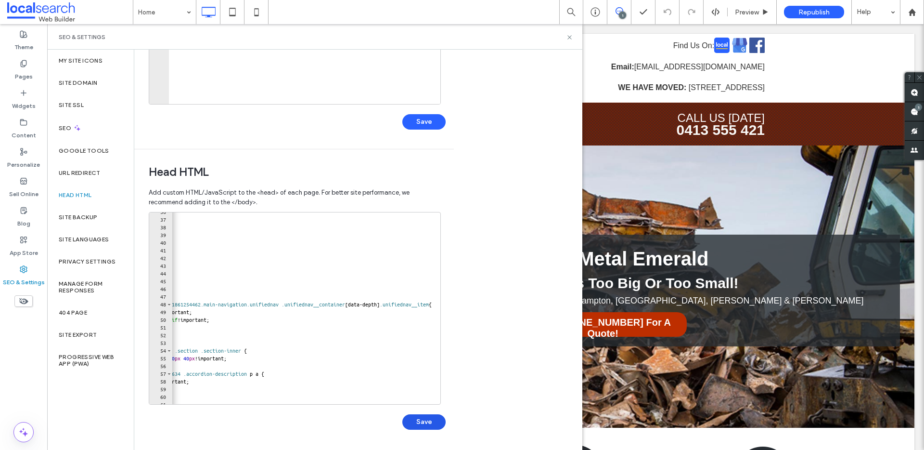
type textarea "**********"
click at [429, 420] on button "Save" at bounding box center [423, 421] width 43 height 15
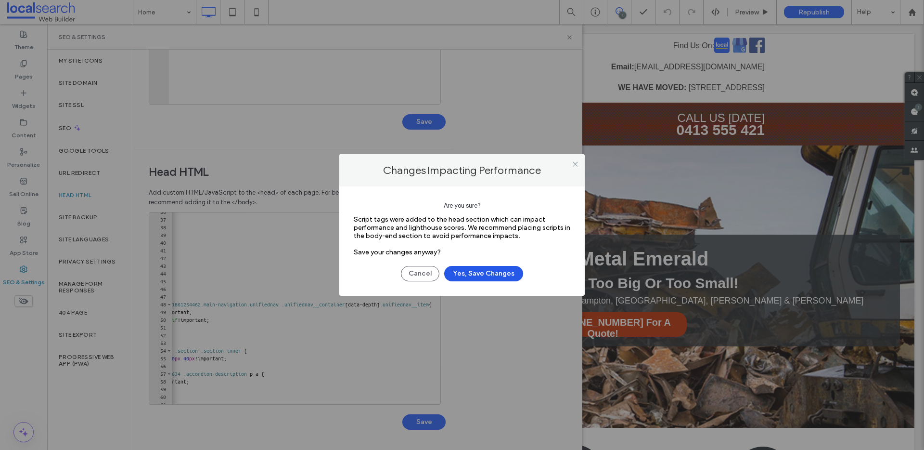
click at [512, 278] on button "Yes, Save Changes" at bounding box center [483, 273] width 79 height 15
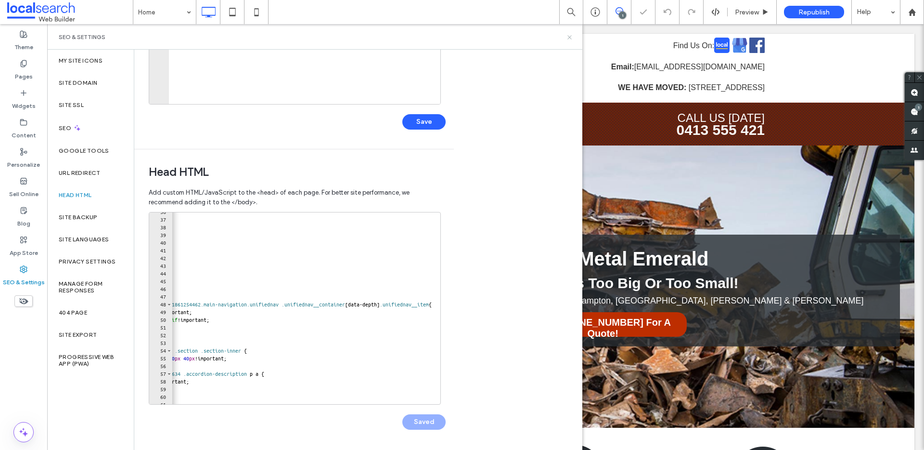
click at [572, 39] on icon at bounding box center [569, 37] width 7 height 7
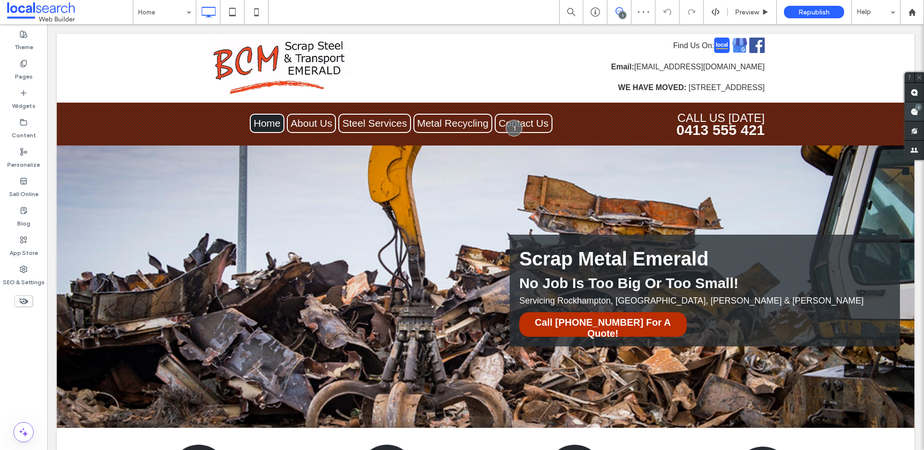
click at [916, 113] on use at bounding box center [915, 112] width 8 height 8
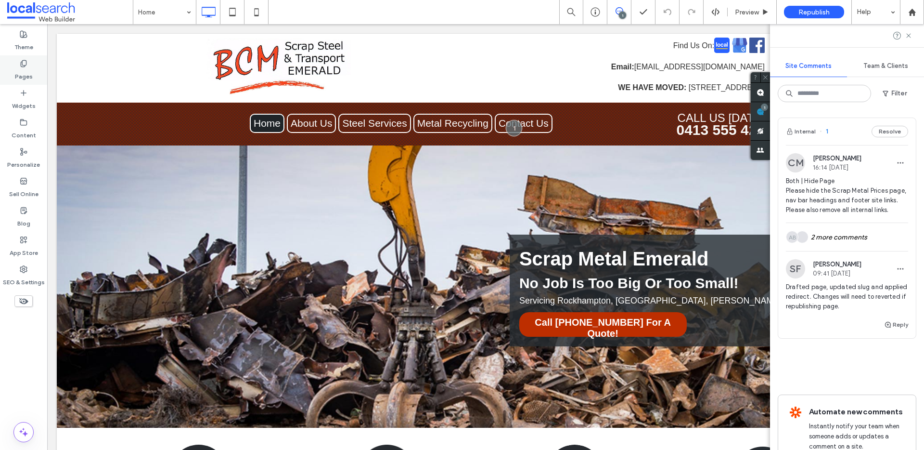
click at [23, 73] on label "Pages" at bounding box center [24, 73] width 18 height 13
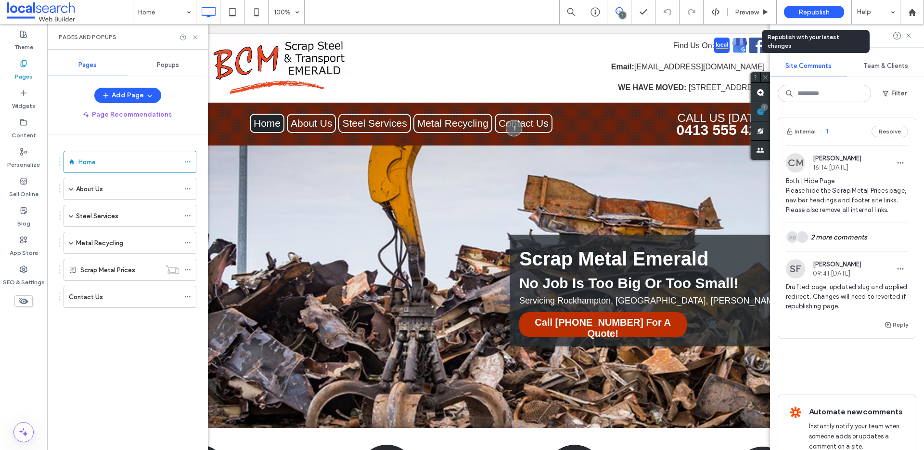
scroll to position [0, 0]
click at [801, 10] on span "Republish" at bounding box center [813, 12] width 31 height 8
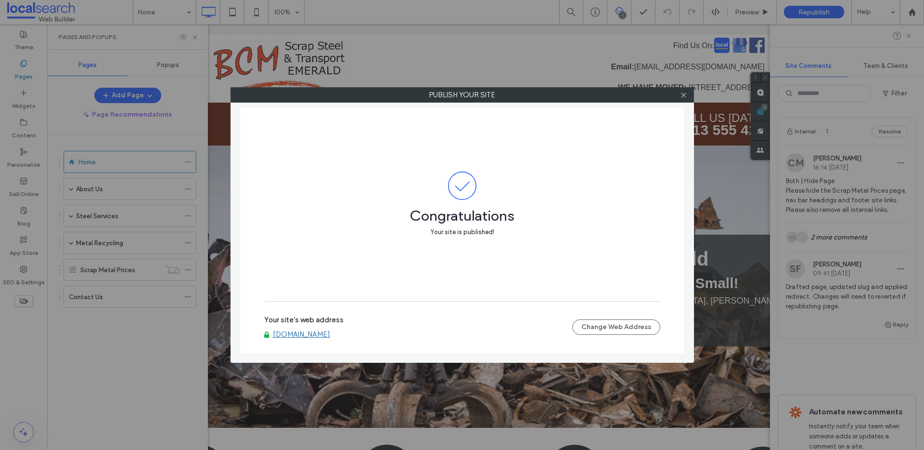
click at [310, 331] on link "www.bcmscrapsteel.com.au" at bounding box center [301, 334] width 57 height 9
click at [330, 336] on link "www.bcmscrapsteel.com.au" at bounding box center [301, 334] width 57 height 9
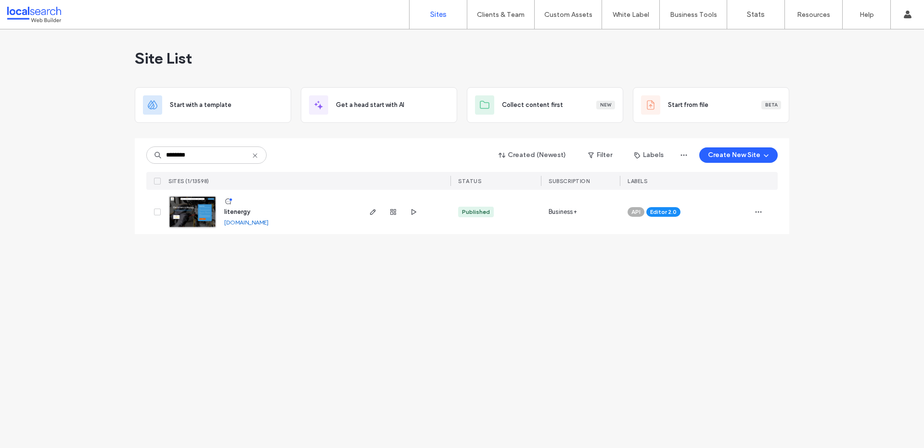
type input "********"
click at [195, 215] on img at bounding box center [192, 228] width 47 height 65
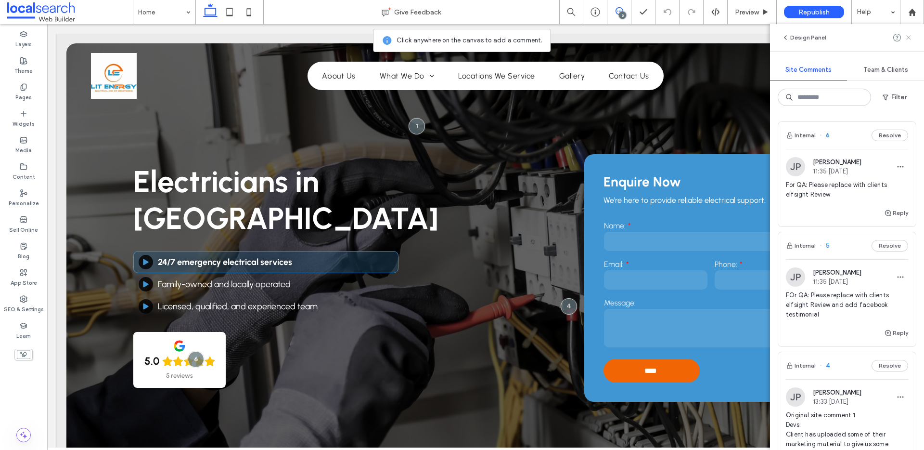
click at [909, 37] on icon at bounding box center [909, 38] width 8 height 8
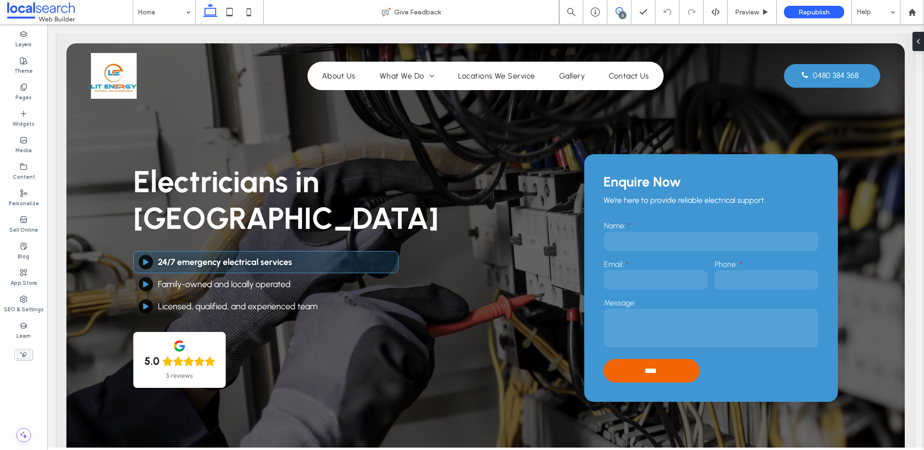
click at [620, 10] on icon at bounding box center [620, 11] width 8 height 8
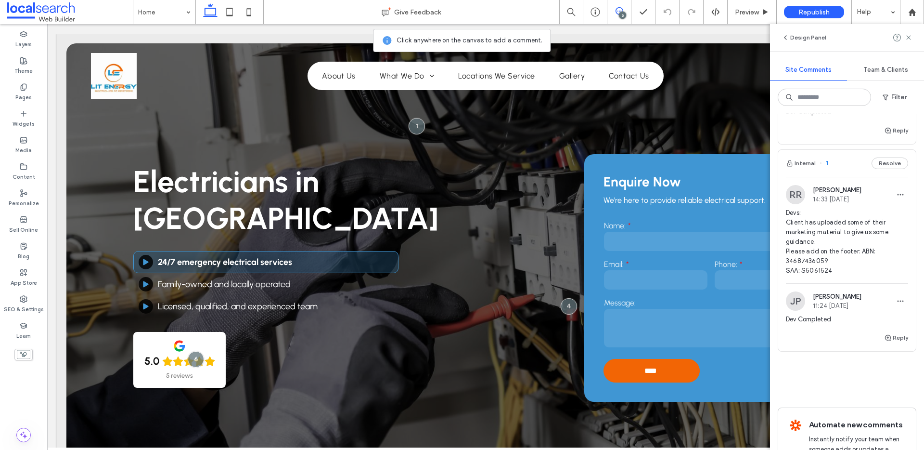
scroll to position [619, 0]
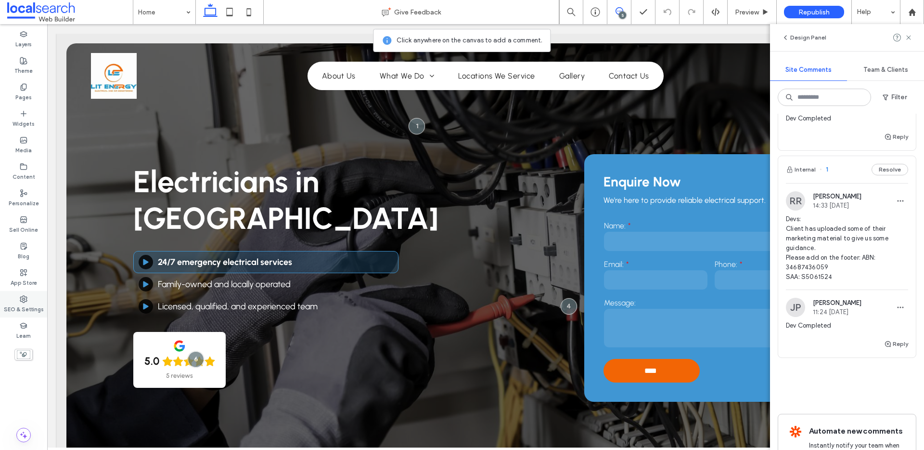
click at [33, 299] on div "SEO & Settings" at bounding box center [23, 304] width 47 height 26
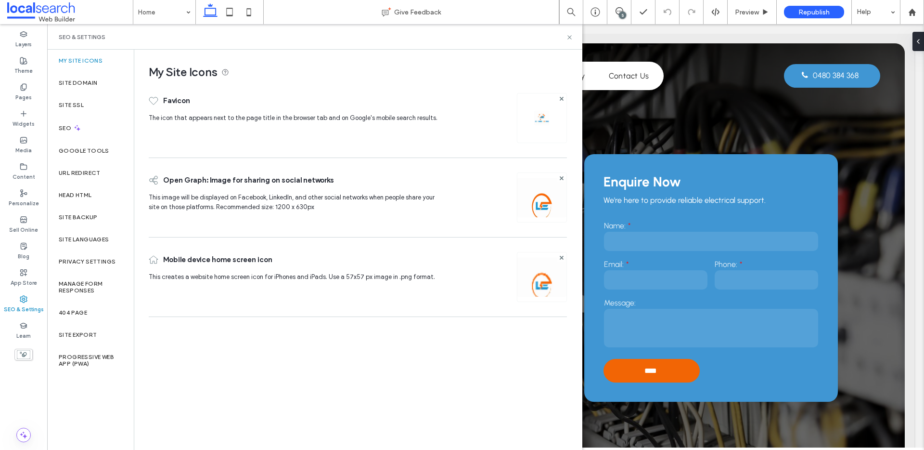
scroll to position [0, 0]
click at [77, 208] on div "Site Backup" at bounding box center [90, 217] width 87 height 22
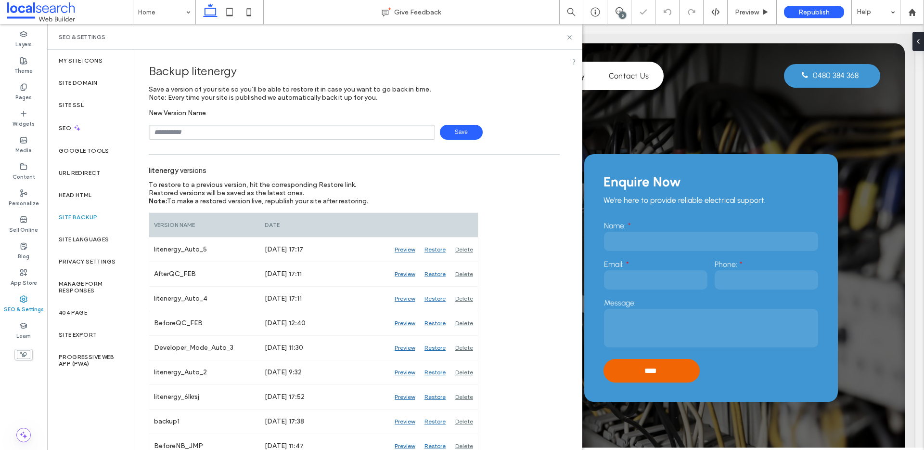
click at [182, 135] on input "text" at bounding box center [292, 132] width 286 height 15
type input "**********"
click at [462, 130] on span "Save" at bounding box center [461, 132] width 43 height 15
click at [568, 36] on icon at bounding box center [569, 37] width 7 height 7
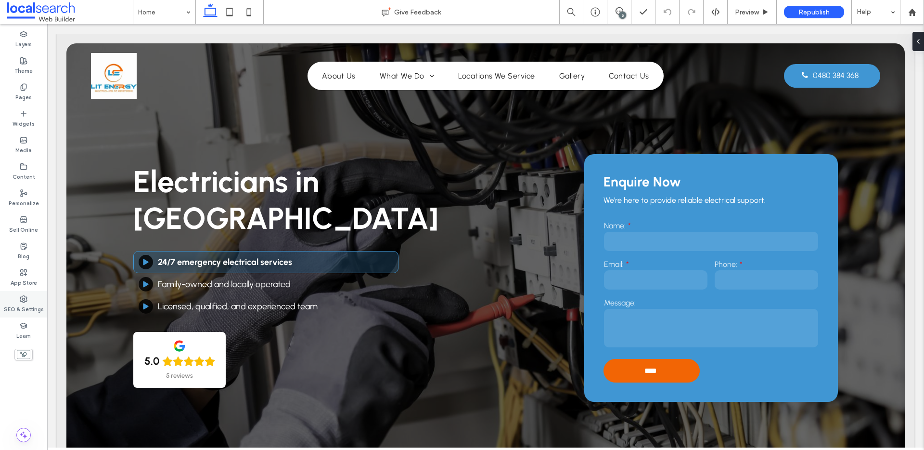
click at [30, 308] on label "SEO & Settings" at bounding box center [24, 308] width 40 height 11
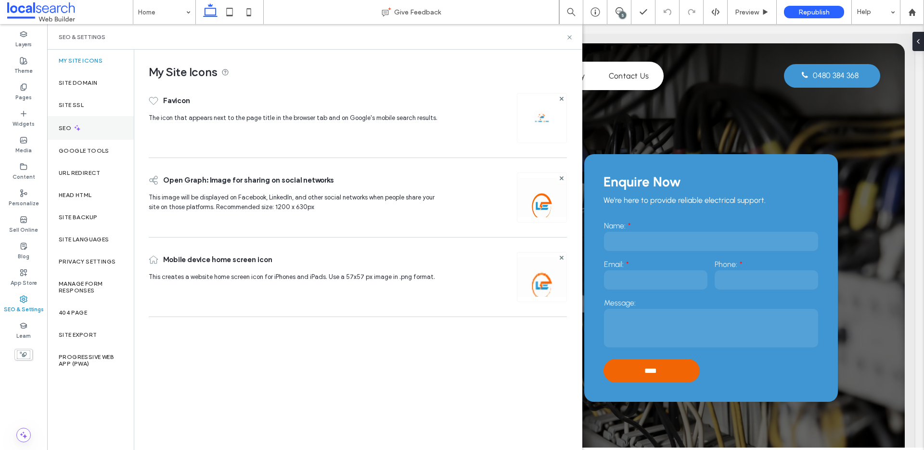
click at [98, 134] on div "SEO" at bounding box center [90, 128] width 87 height 24
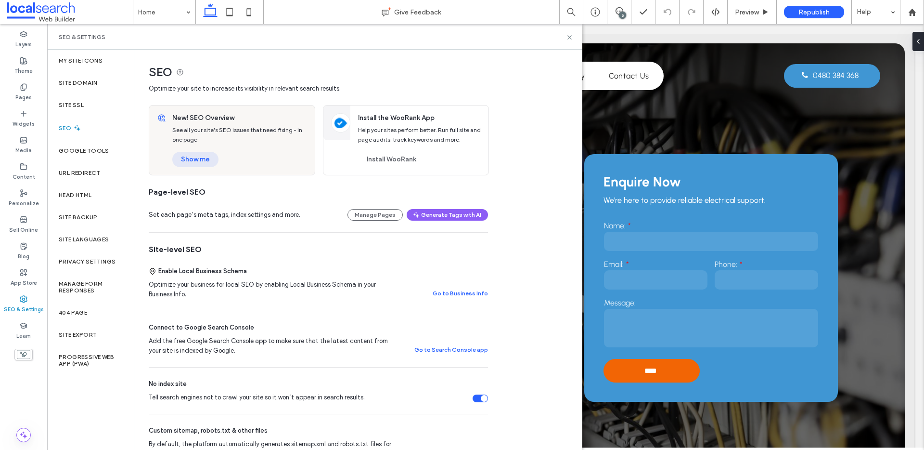
click at [197, 168] on div "New! SEO Overview See all your site's SEO issues that need fixing - in one page…" at bounding box center [241, 139] width 148 height 69
click at [196, 166] on button "Show me" at bounding box center [195, 159] width 46 height 15
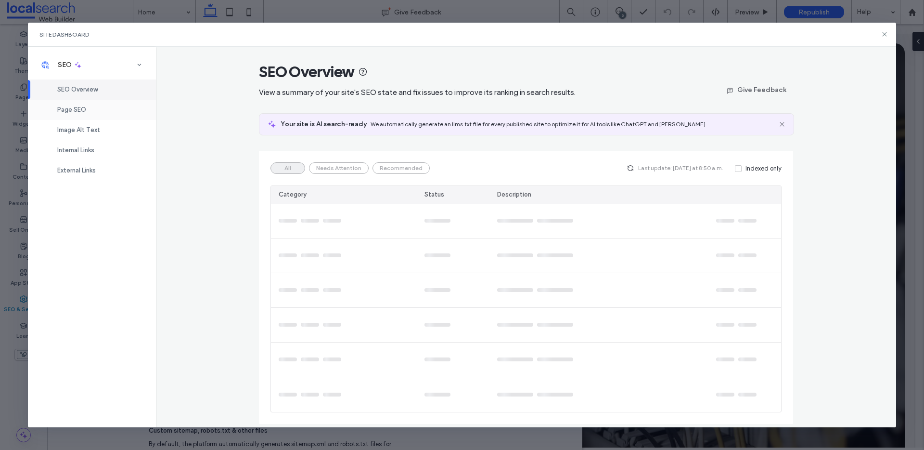
click at [85, 114] on div "Page SEO" at bounding box center [92, 110] width 128 height 20
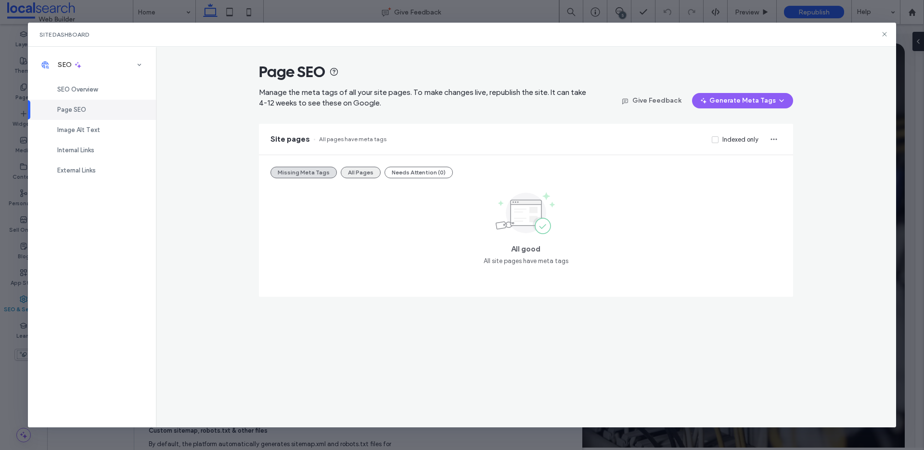
click at [355, 174] on button "All Pages" at bounding box center [361, 173] width 40 height 12
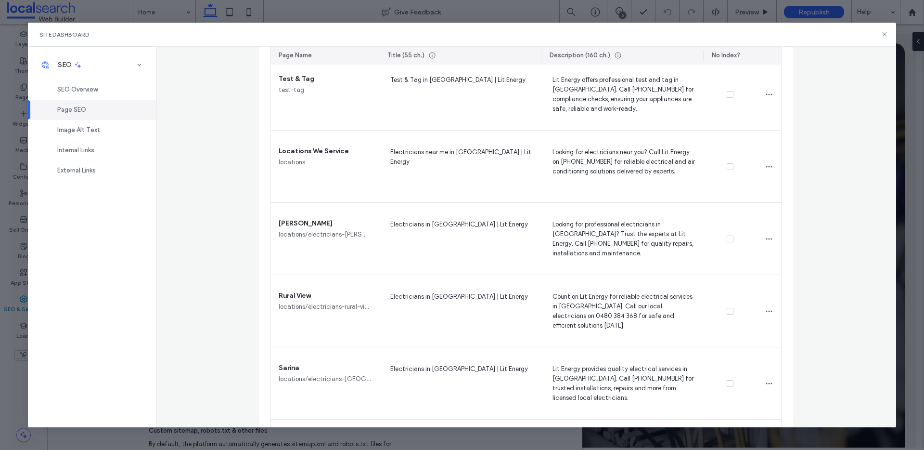
scroll to position [1020, 0]
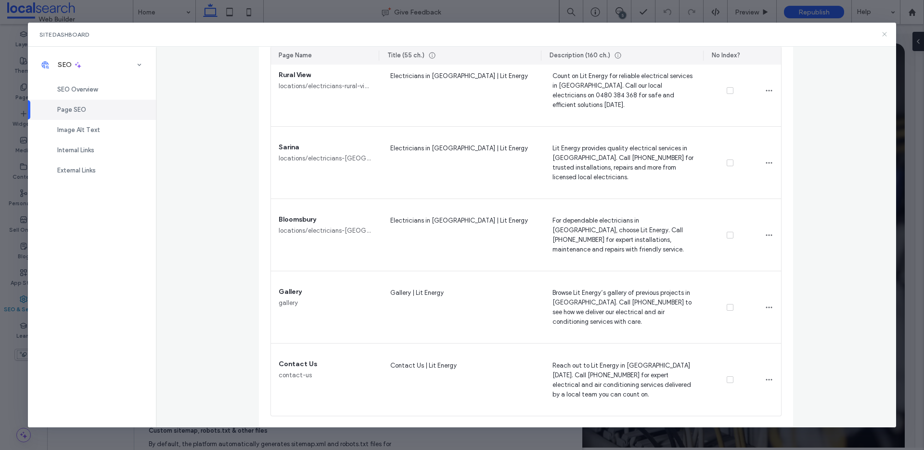
click at [884, 32] on icon at bounding box center [885, 34] width 8 height 8
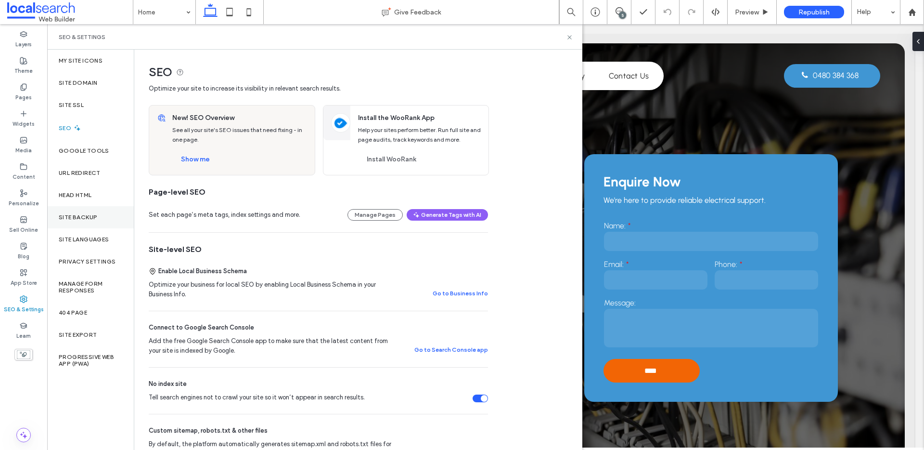
click at [96, 221] on div "Site Backup" at bounding box center [90, 217] width 87 height 22
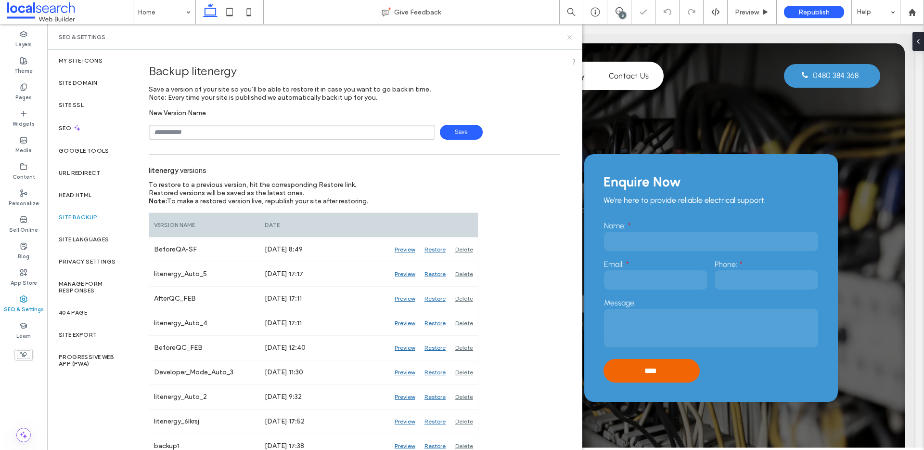
click at [570, 38] on icon at bounding box center [569, 37] width 7 height 7
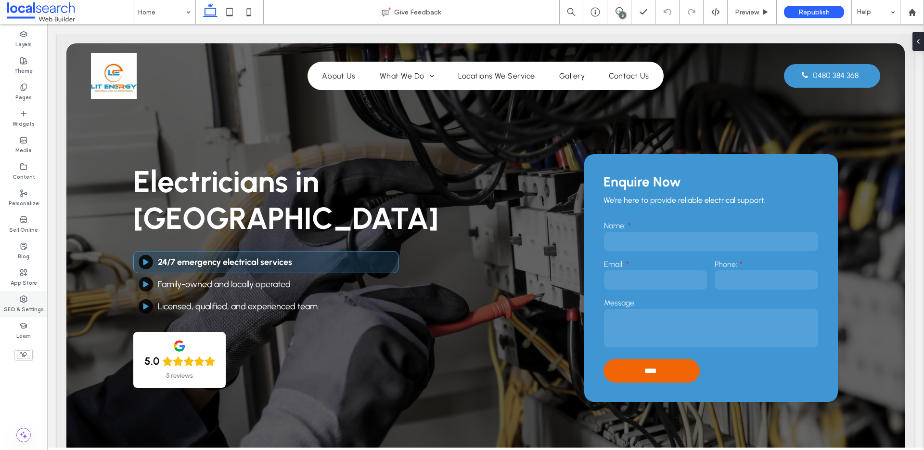
click at [22, 305] on label "SEO & Settings" at bounding box center [24, 308] width 40 height 11
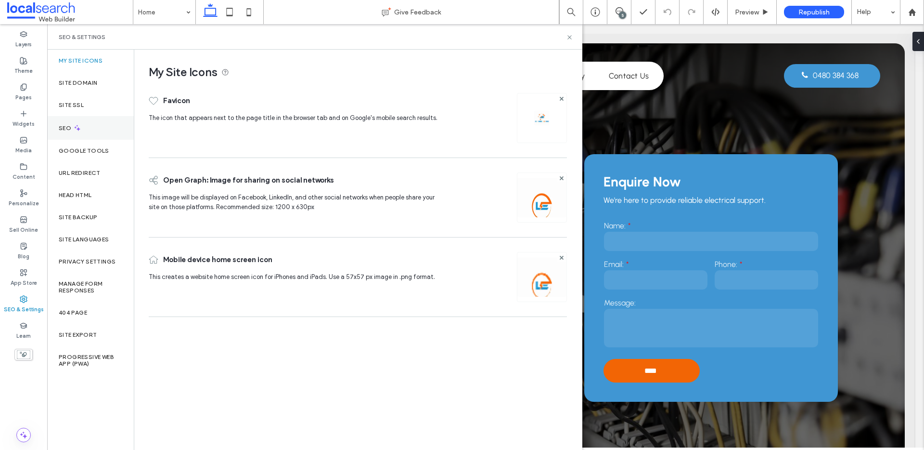
click at [95, 126] on div "SEO" at bounding box center [90, 128] width 87 height 24
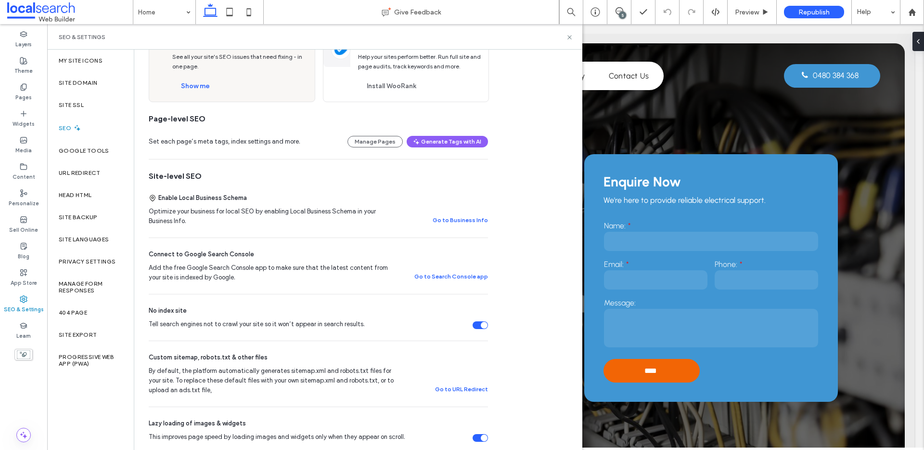
scroll to position [74, 0]
click at [485, 324] on div "Tell search engines not to crawl your site so it won’t appear in search results." at bounding box center [484, 324] width 7 height 7
click at [481, 323] on div "Tell search engines not to crawl your site so it won’t appear in search results." at bounding box center [480, 325] width 15 height 8
click at [570, 39] on icon at bounding box center [569, 37] width 7 height 7
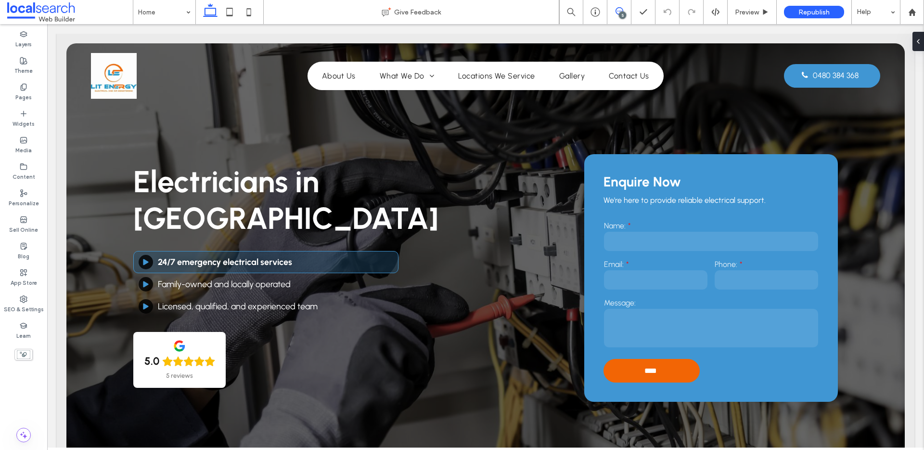
click at [619, 11] on icon at bounding box center [620, 11] width 8 height 8
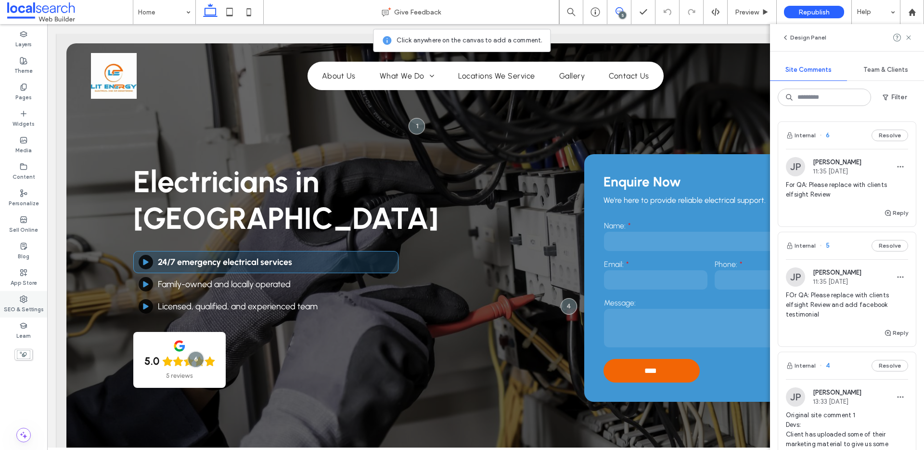
drag, startPoint x: 1, startPoint y: 284, endPoint x: 43, endPoint y: 298, distance: 44.3
click at [41, 302] on div "SEO & Settings" at bounding box center [23, 304] width 47 height 26
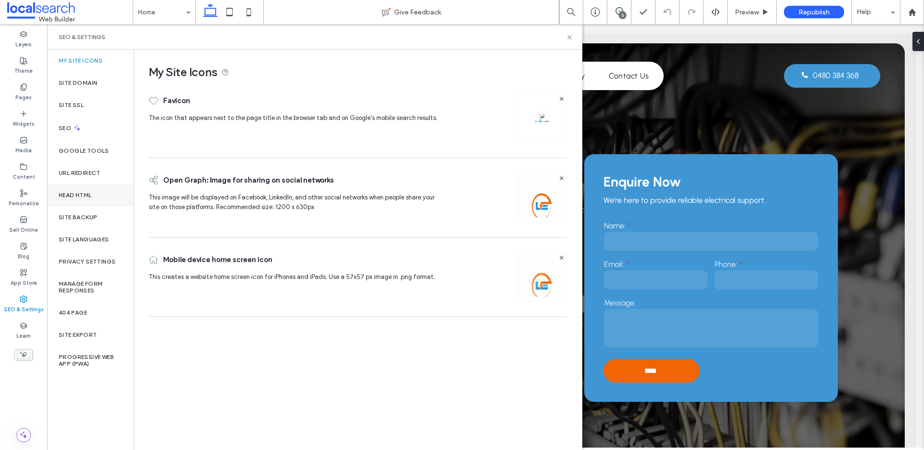
click at [91, 201] on div "Head HTML" at bounding box center [90, 195] width 87 height 22
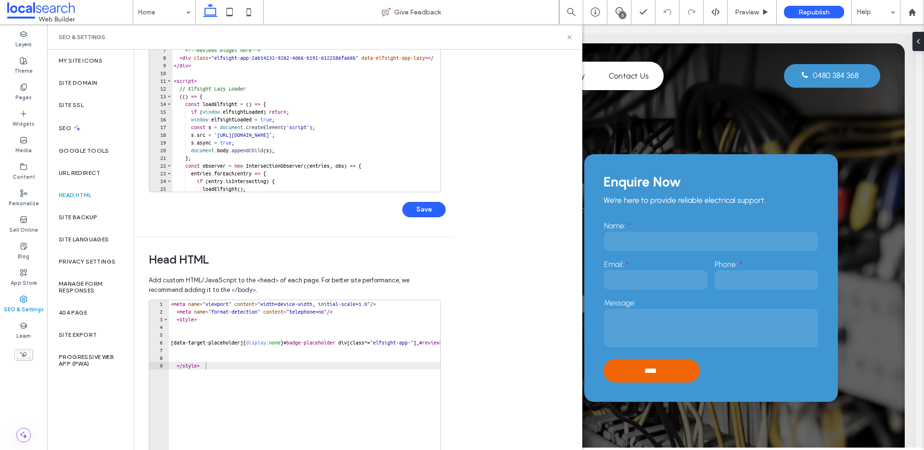
scroll to position [210, 0]
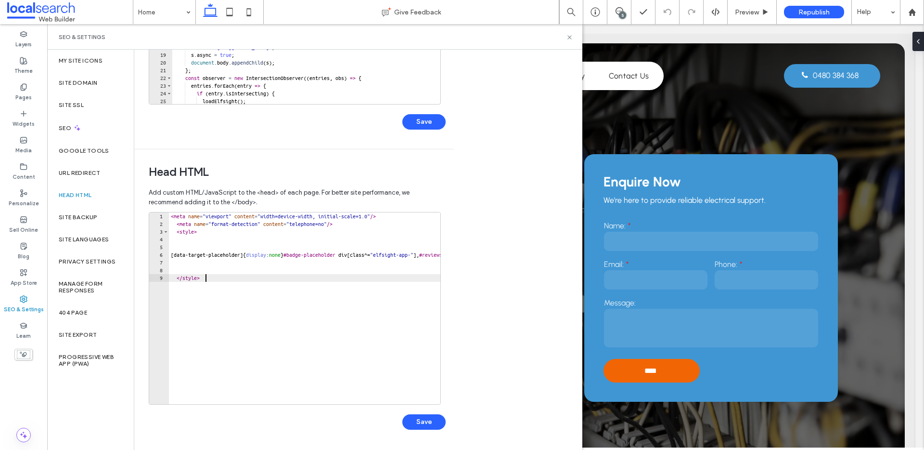
drag, startPoint x: 263, startPoint y: 298, endPoint x: 140, endPoint y: 58, distance: 270.6
click at [153, 75] on div "Body end HTML Enter your own custom HTML/​JavaScript to be added just before th…" at bounding box center [294, 144] width 320 height 609
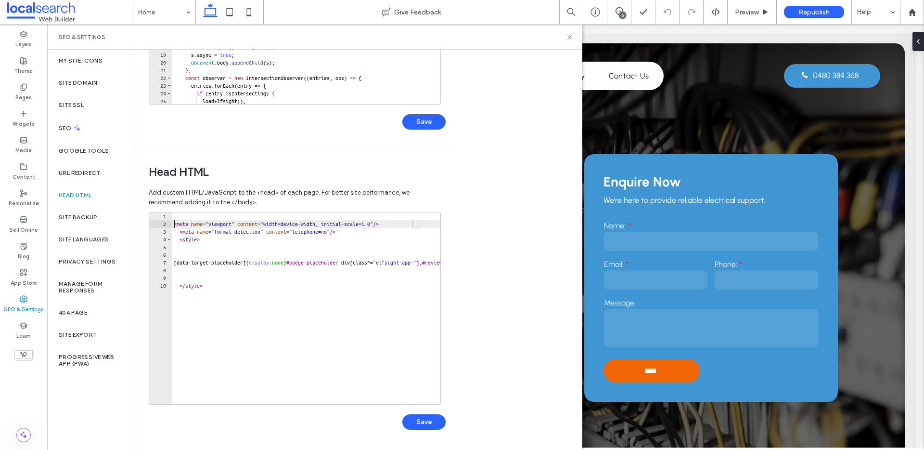
type textarea "**********"
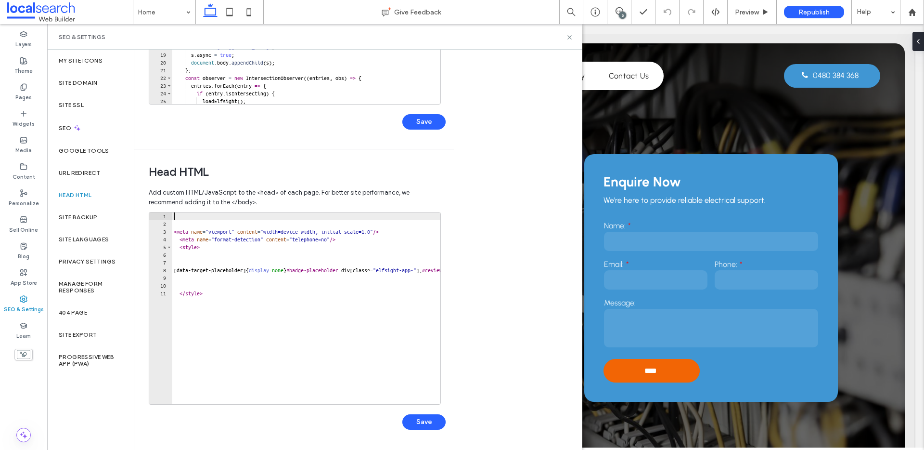
paste textarea "**********"
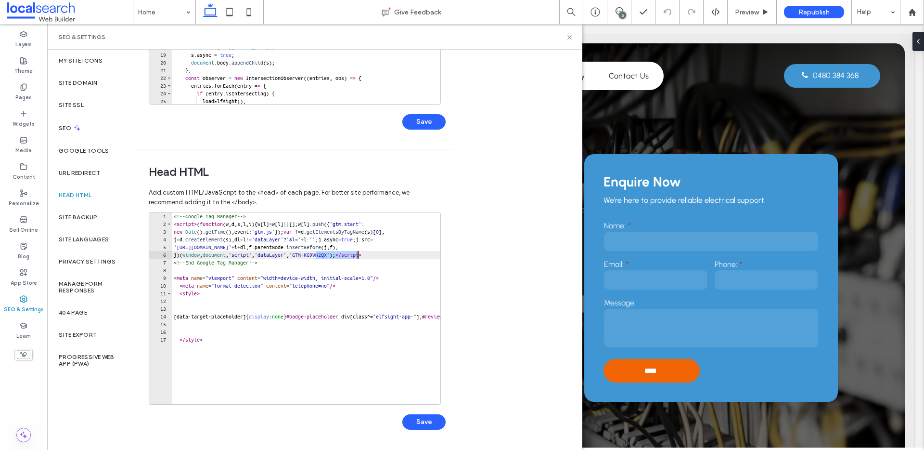
drag, startPoint x: 319, startPoint y: 256, endPoint x: 356, endPoint y: 252, distance: 37.7
click at [356, 252] on div "<!-- Google Tag Manager --> < script > ( function ( w , d , s , l , i ) { w [ l…" at bounding box center [439, 312] width 534 height 200
type textarea "**********"
click at [322, 253] on div "<!-- Google Tag Manager --> < script > ( function ( w , d , s , l , i ) { w [ l…" at bounding box center [439, 312] width 534 height 200
drag, startPoint x: 317, startPoint y: 256, endPoint x: 358, endPoint y: 256, distance: 40.9
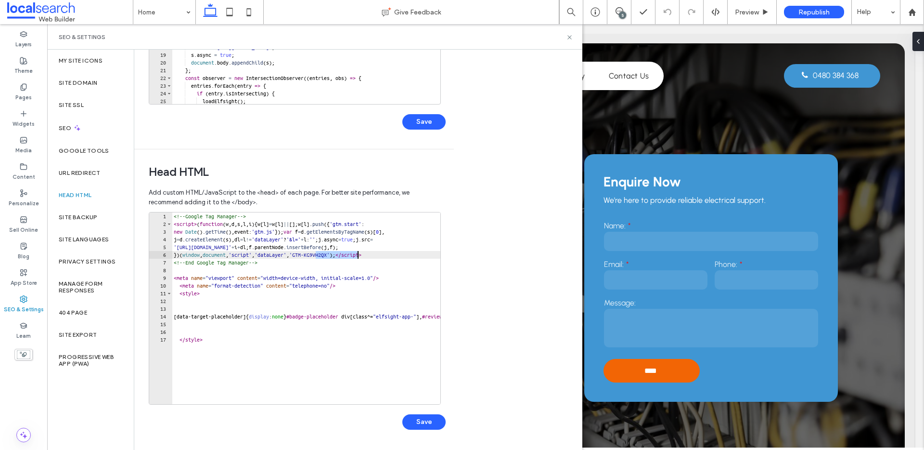
click at [358, 256] on div "<!-- Google Tag Manager --> < script > ( function ( w , d , s , l , i ) { w [ l…" at bounding box center [439, 312] width 534 height 200
click at [91, 84] on label "Site Domain" at bounding box center [78, 82] width 39 height 7
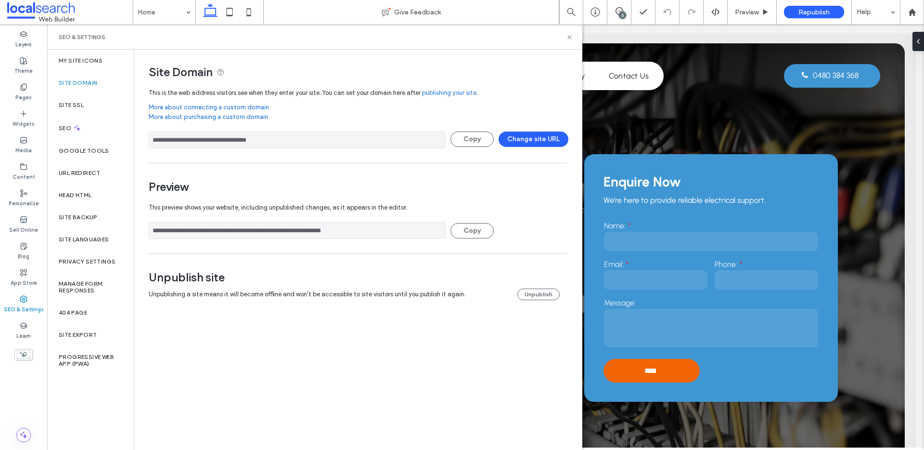
click at [266, 146] on input "**********" at bounding box center [297, 139] width 297 height 17
drag, startPoint x: 318, startPoint y: 231, endPoint x: 211, endPoint y: 225, distance: 107.5
click at [211, 225] on input "**********" at bounding box center [297, 230] width 297 height 17
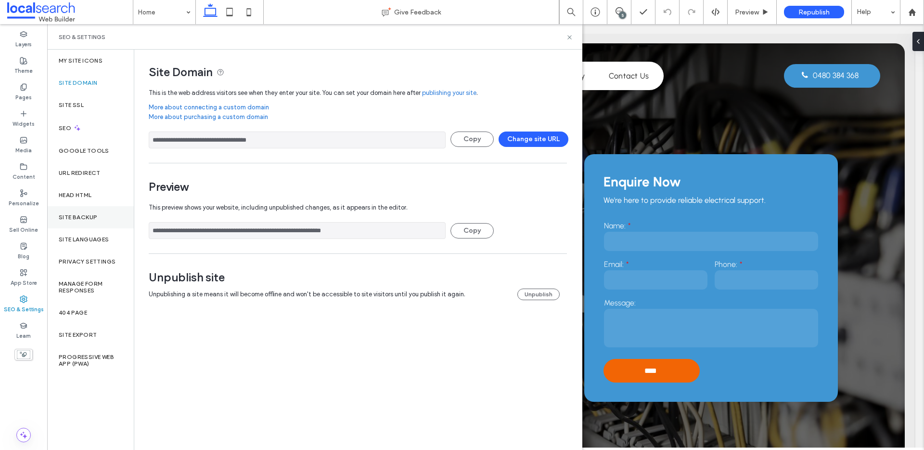
drag, startPoint x: 322, startPoint y: 231, endPoint x: 59, endPoint y: 227, distance: 263.3
click at [58, 227] on div "**********" at bounding box center [314, 250] width 535 height 400
click at [23, 90] on use at bounding box center [23, 87] width 5 height 6
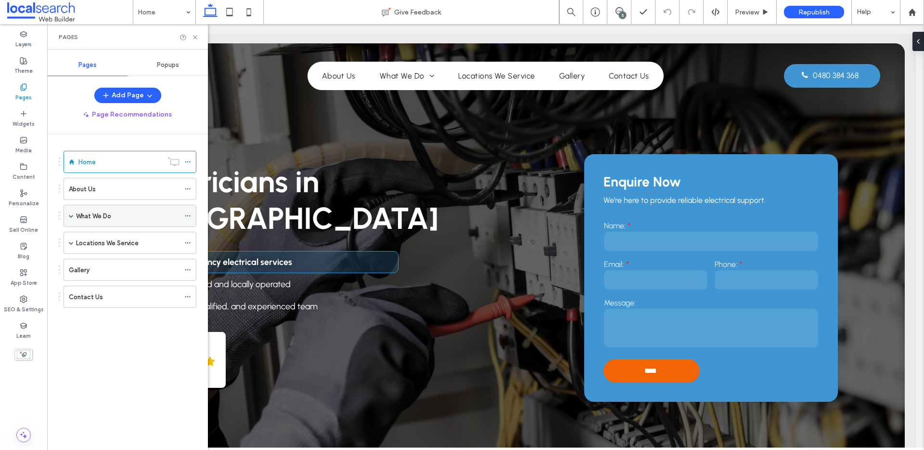
click at [70, 215] on span at bounding box center [71, 215] width 5 height 5
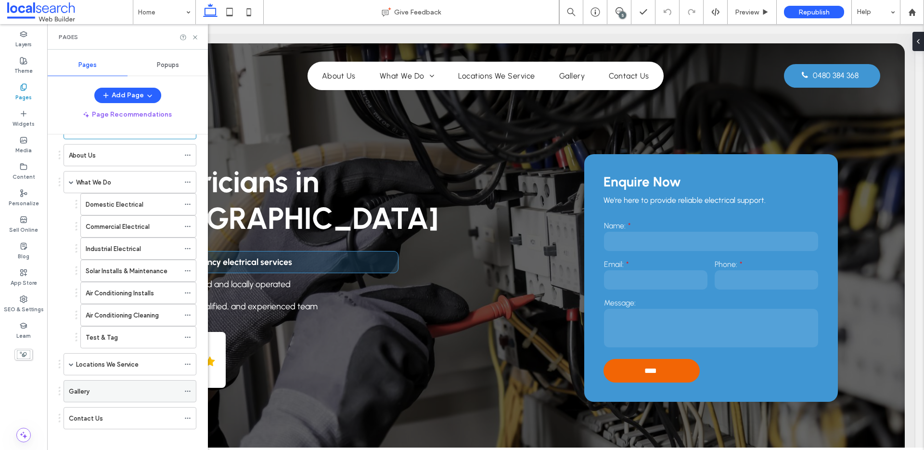
scroll to position [42, 0]
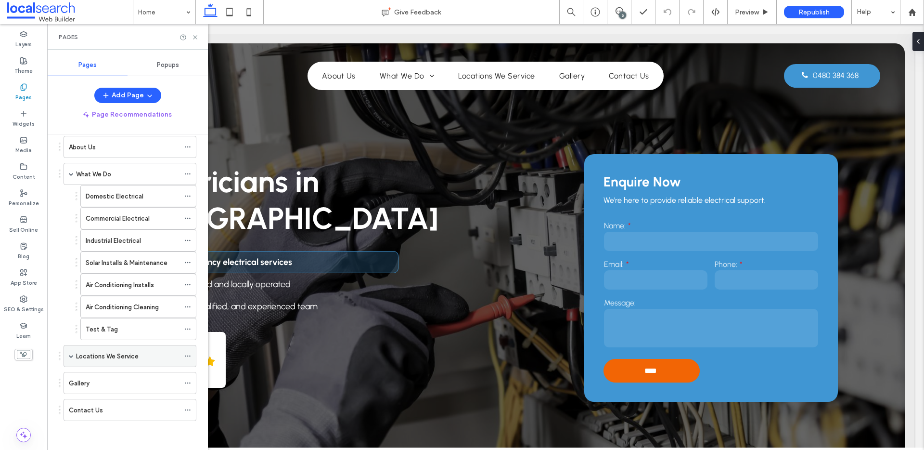
click at [72, 356] on span at bounding box center [71, 355] width 5 height 5
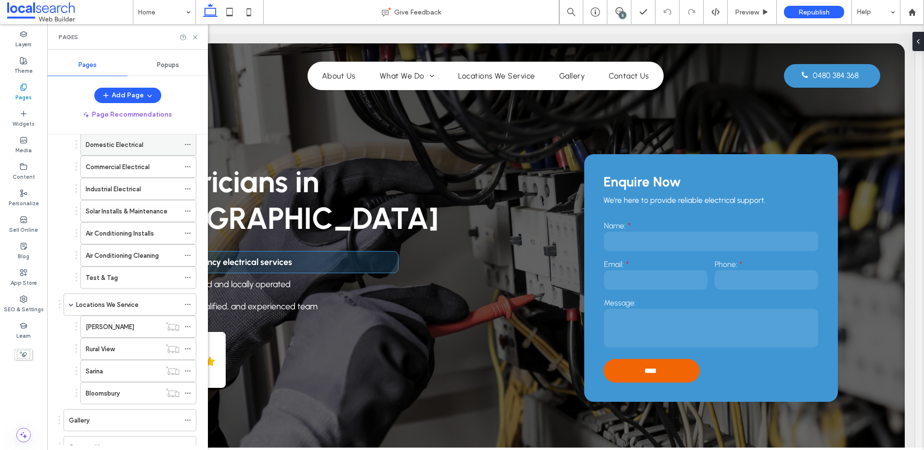
scroll to position [126, 0]
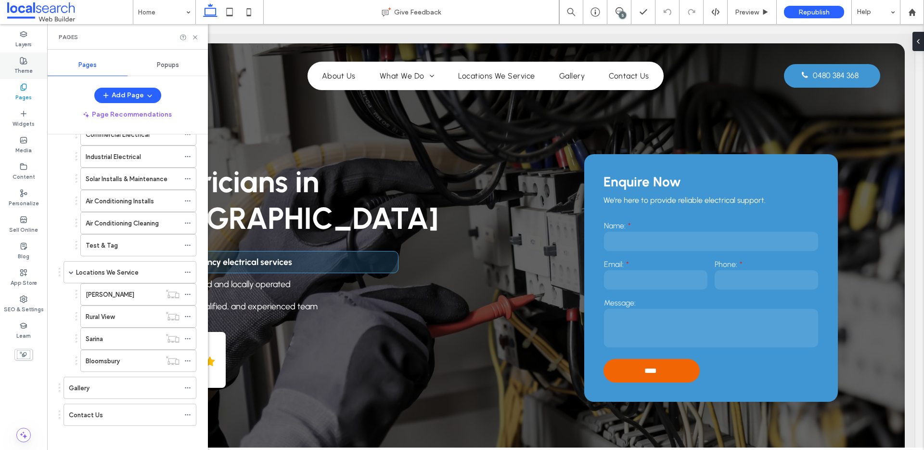
click at [34, 74] on div "Theme" at bounding box center [23, 65] width 47 height 26
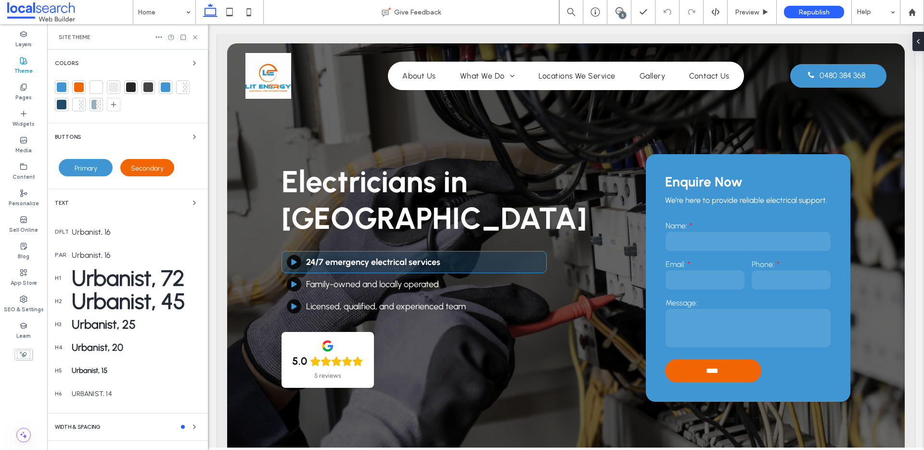
click at [63, 84] on div at bounding box center [62, 87] width 10 height 10
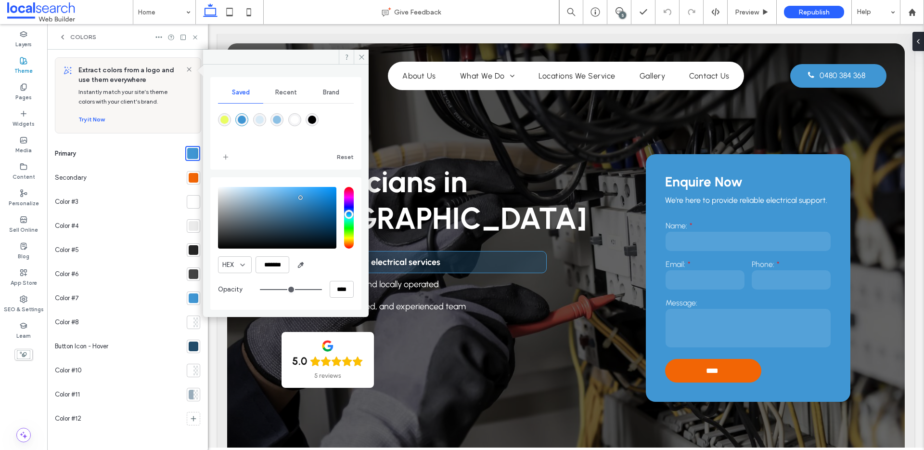
click at [193, 176] on div at bounding box center [194, 178] width 10 height 10
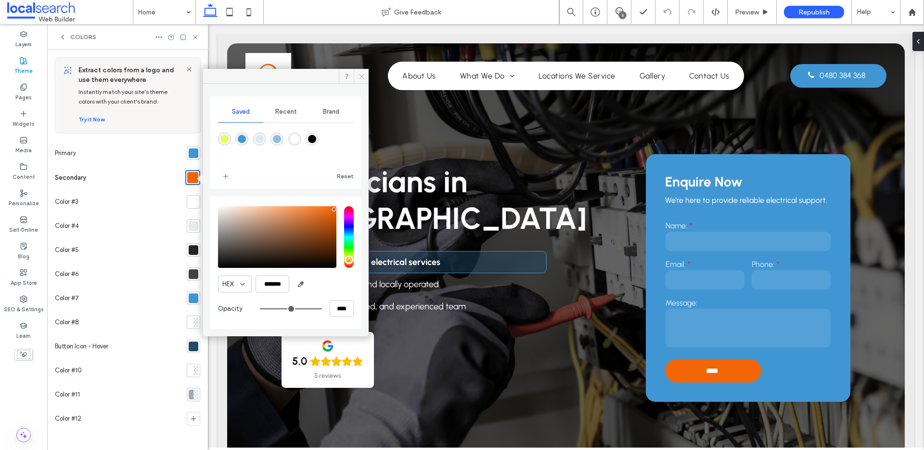
click at [359, 73] on icon at bounding box center [361, 76] width 7 height 7
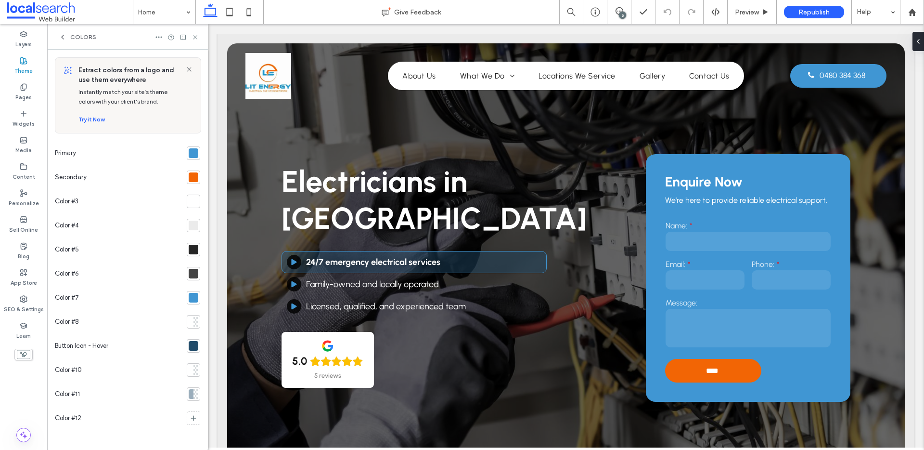
click at [195, 36] on icon at bounding box center [195, 37] width 7 height 7
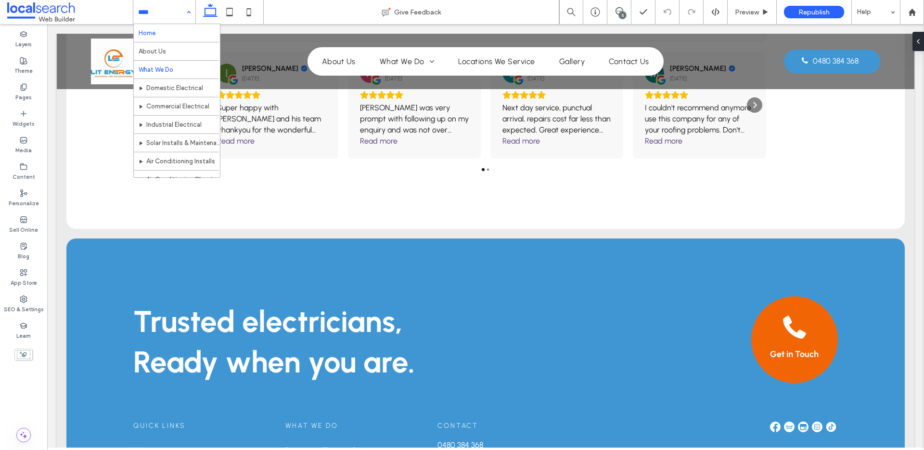
scroll to position [156, 0]
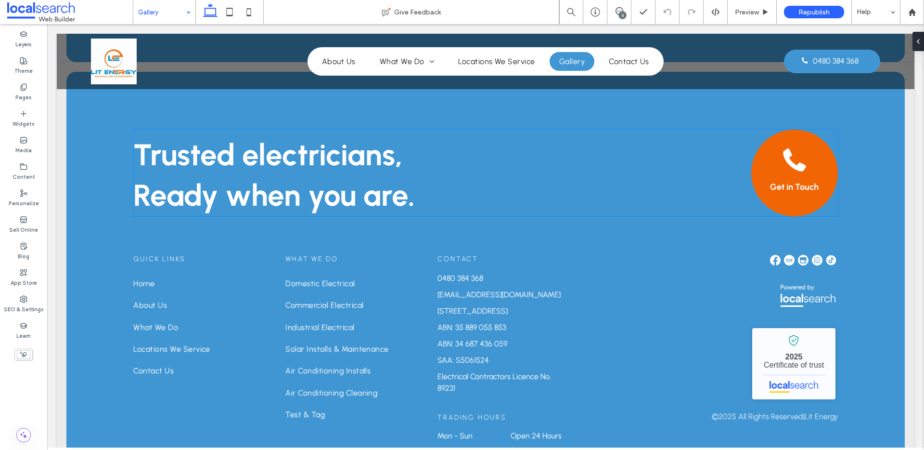
scroll to position [1039, 0]
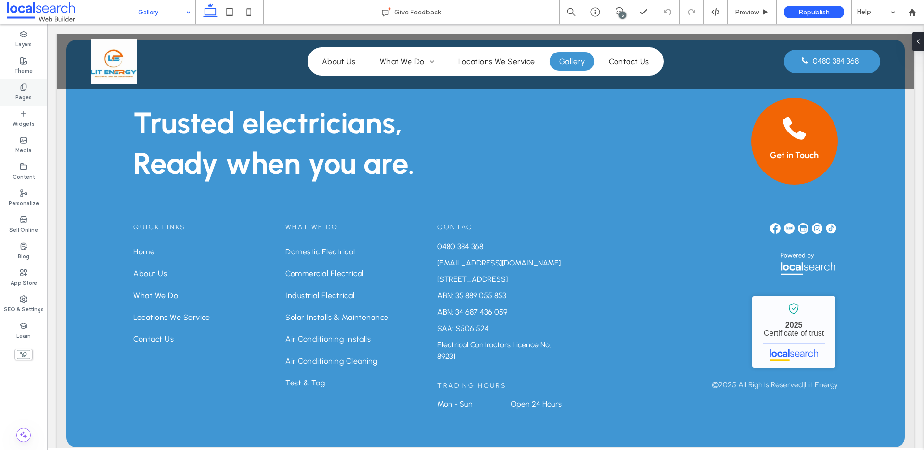
click at [28, 91] on label "Pages" at bounding box center [23, 96] width 16 height 11
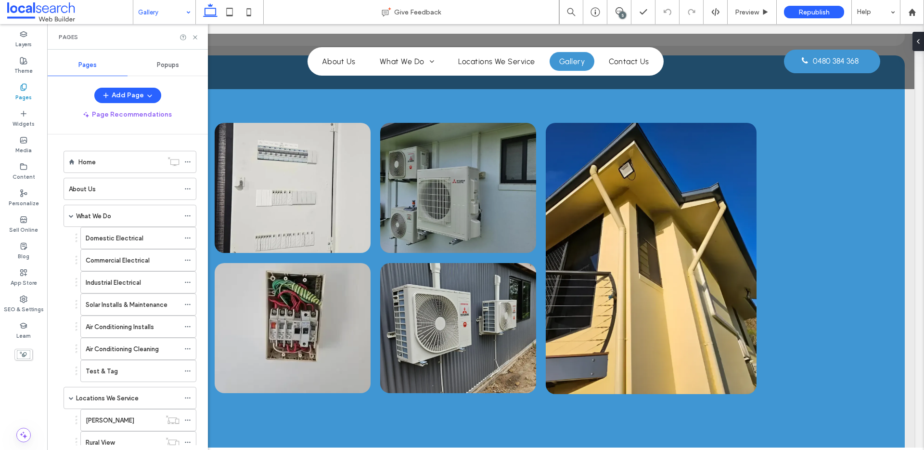
scroll to position [0, 0]
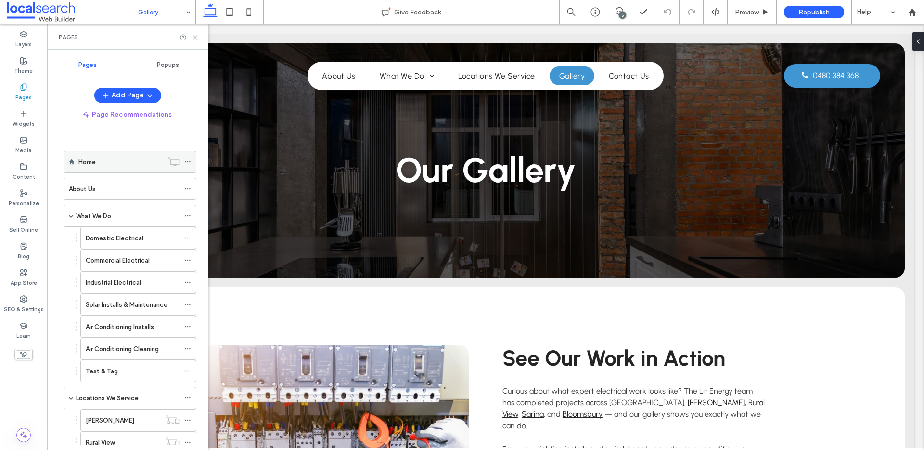
click at [117, 164] on div "Home" at bounding box center [120, 162] width 84 height 10
click at [196, 37] on icon at bounding box center [195, 37] width 7 height 7
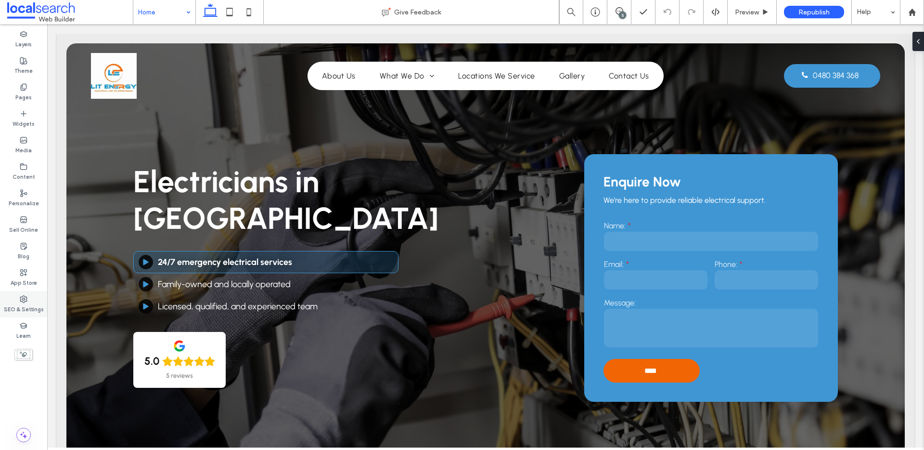
click at [21, 297] on icon at bounding box center [24, 299] width 8 height 8
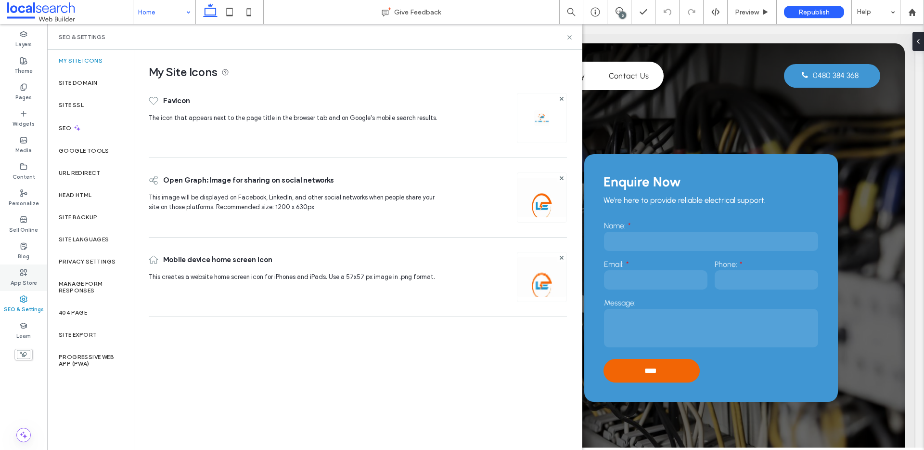
click at [25, 274] on use at bounding box center [24, 272] width 6 height 6
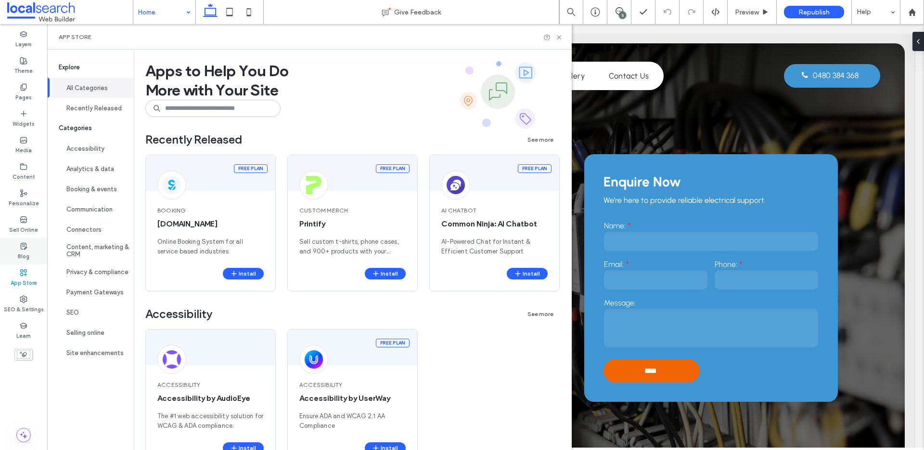
click at [41, 248] on div "Blog" at bounding box center [23, 251] width 47 height 26
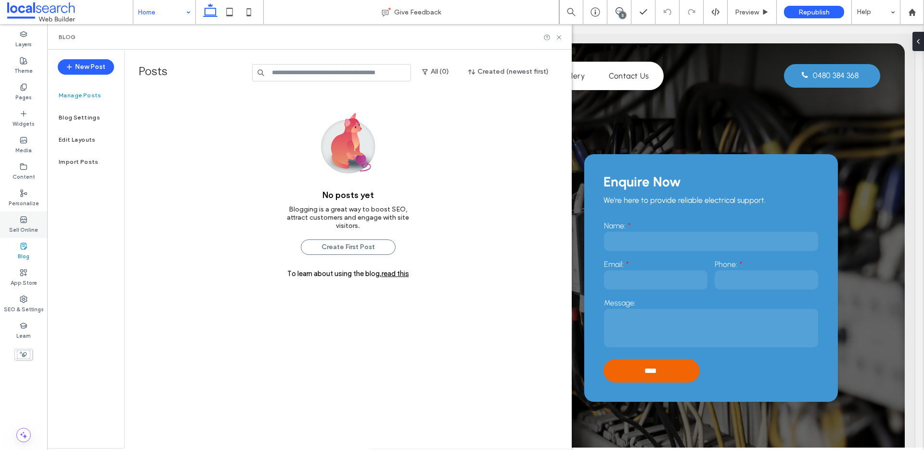
click at [36, 231] on label "Sell Online" at bounding box center [23, 228] width 29 height 11
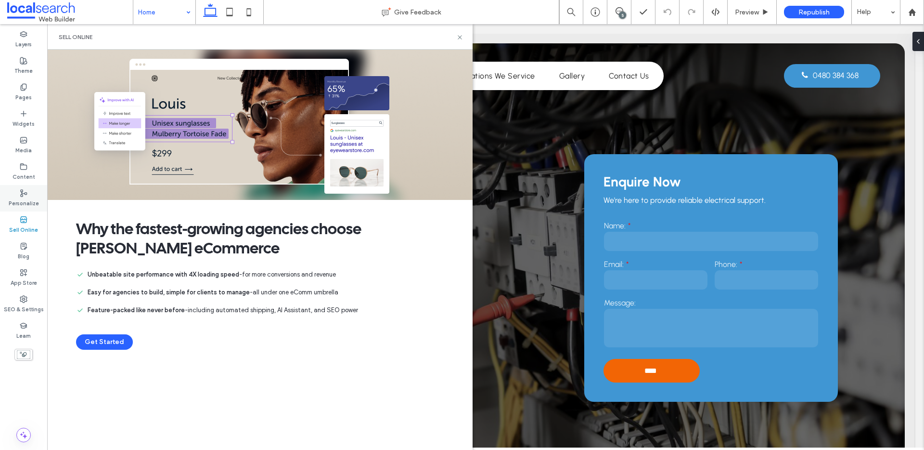
click at [33, 202] on label "Personalize" at bounding box center [24, 202] width 30 height 11
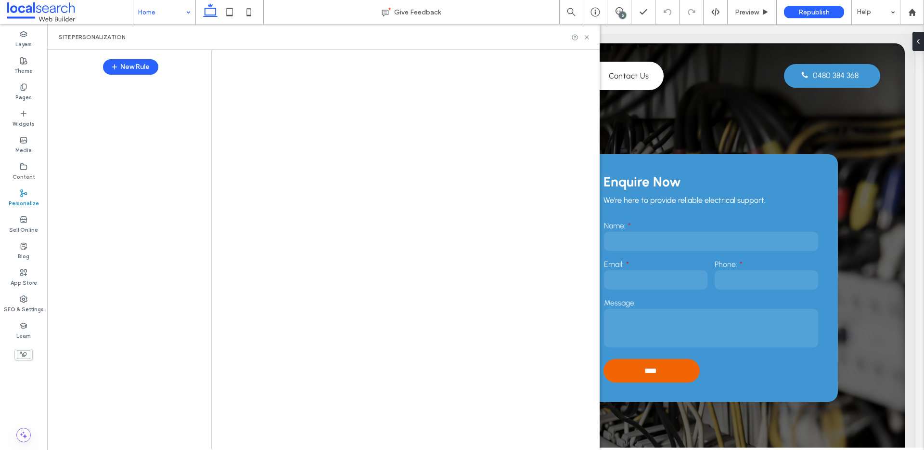
click at [24, 170] on div "Home Give Feedback 5 Preview Republish Help Design Panel Site Comments Team & C…" at bounding box center [462, 225] width 924 height 450
click at [32, 163] on div "Content" at bounding box center [23, 171] width 47 height 26
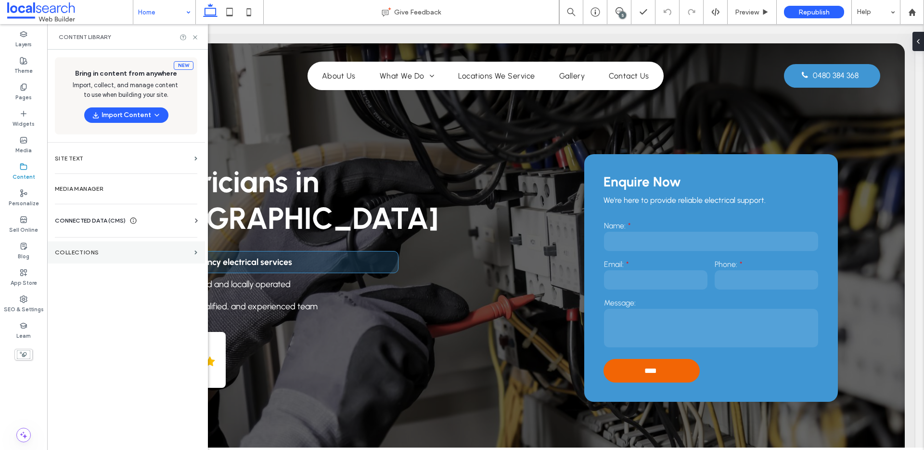
click at [86, 250] on label "Collections" at bounding box center [123, 252] width 136 height 7
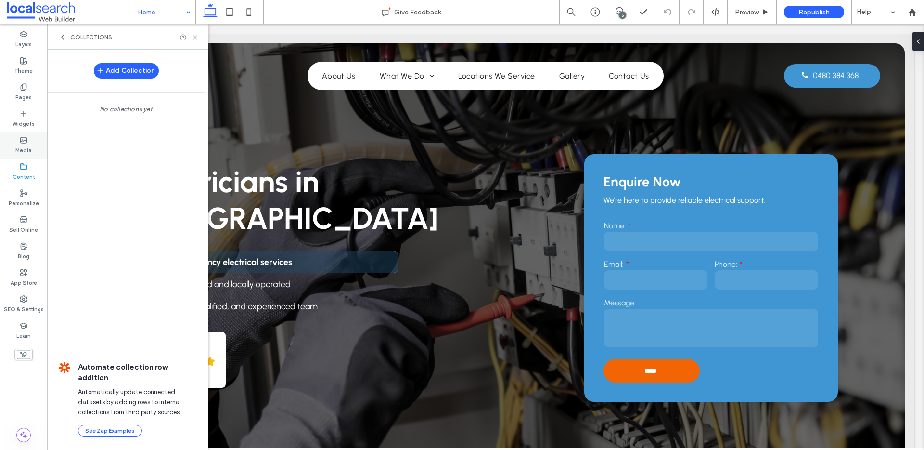
click at [32, 141] on div "Media" at bounding box center [23, 145] width 47 height 26
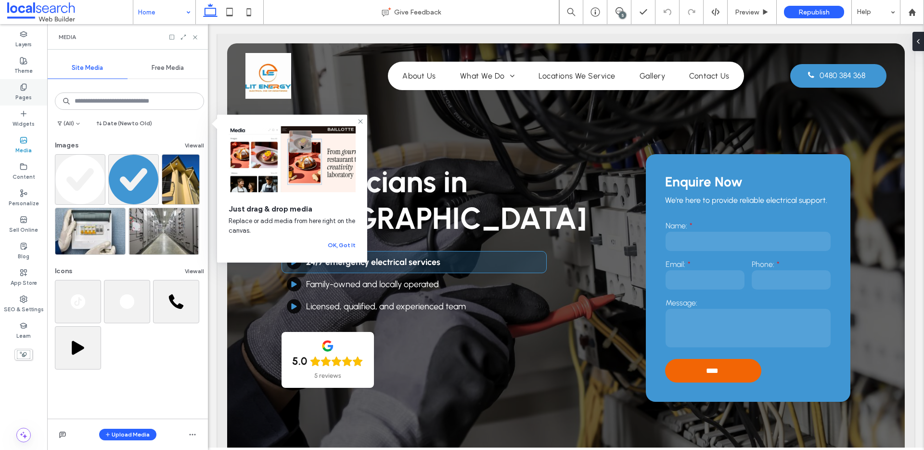
click at [21, 100] on label "Pages" at bounding box center [23, 96] width 16 height 11
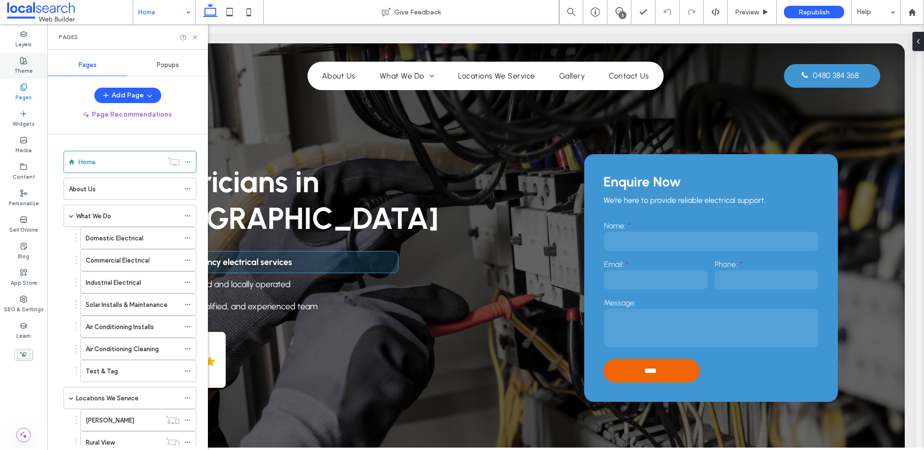
click at [31, 70] on label "Theme" at bounding box center [23, 69] width 18 height 11
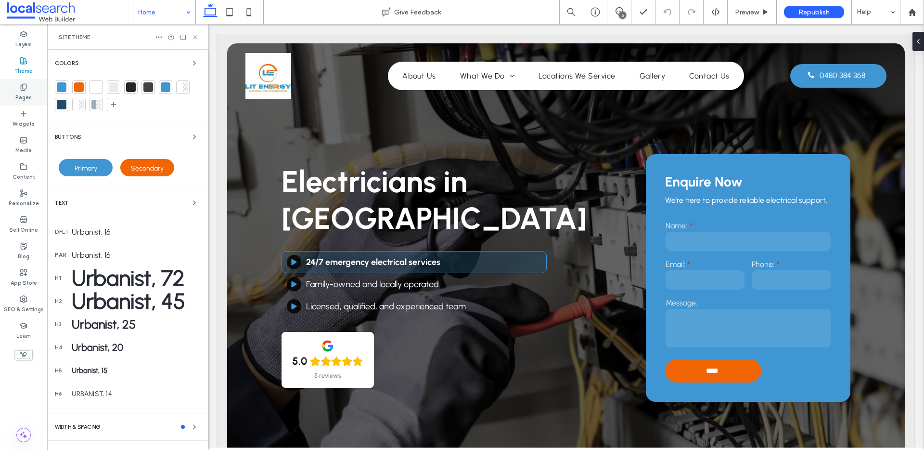
click at [27, 93] on label "Pages" at bounding box center [23, 96] width 16 height 11
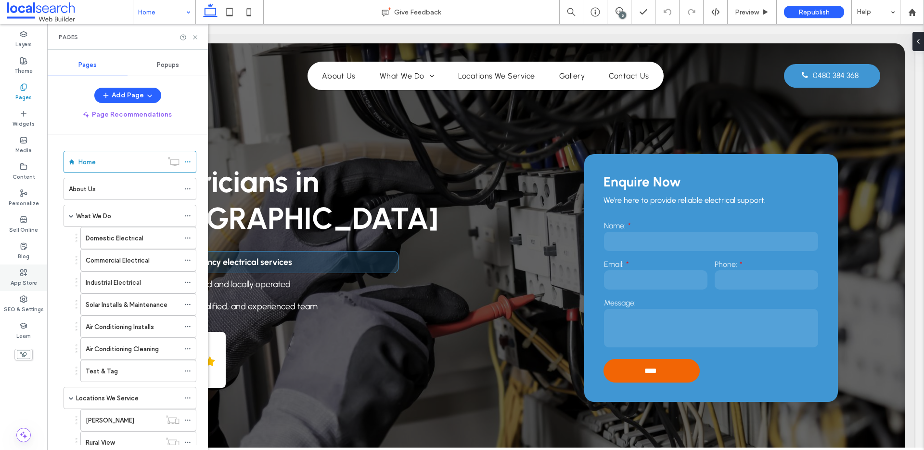
click at [33, 277] on label "App Store" at bounding box center [24, 281] width 26 height 11
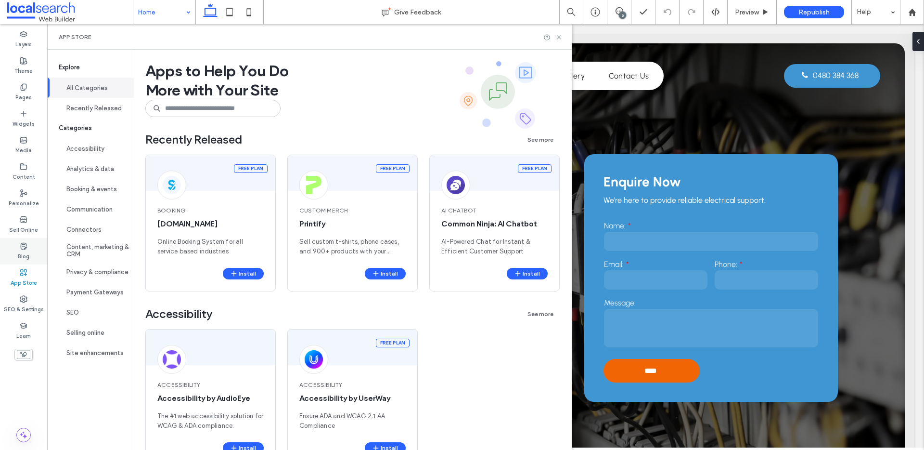
click at [25, 246] on use at bounding box center [24, 246] width 6 height 6
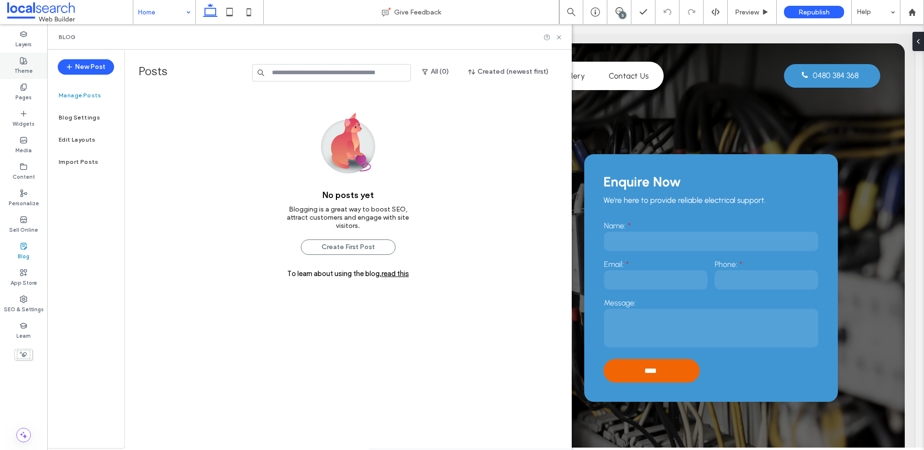
click at [27, 70] on label "Theme" at bounding box center [23, 69] width 18 height 11
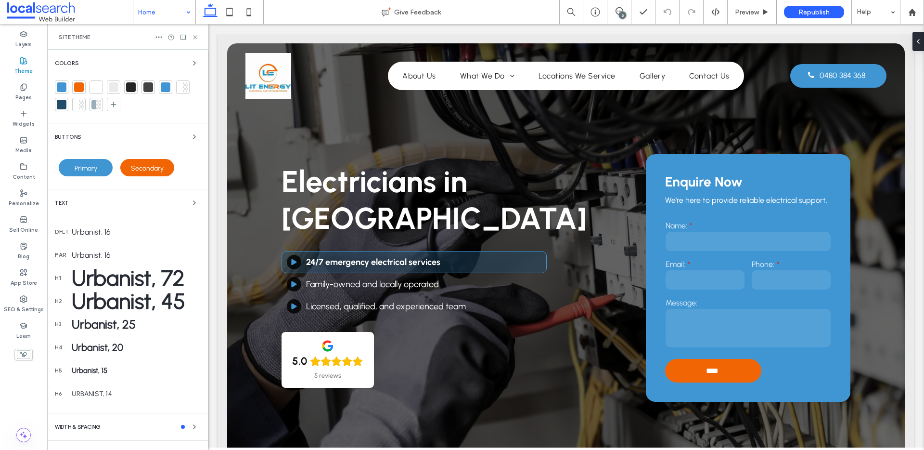
click at [64, 89] on div at bounding box center [62, 87] width 10 height 10
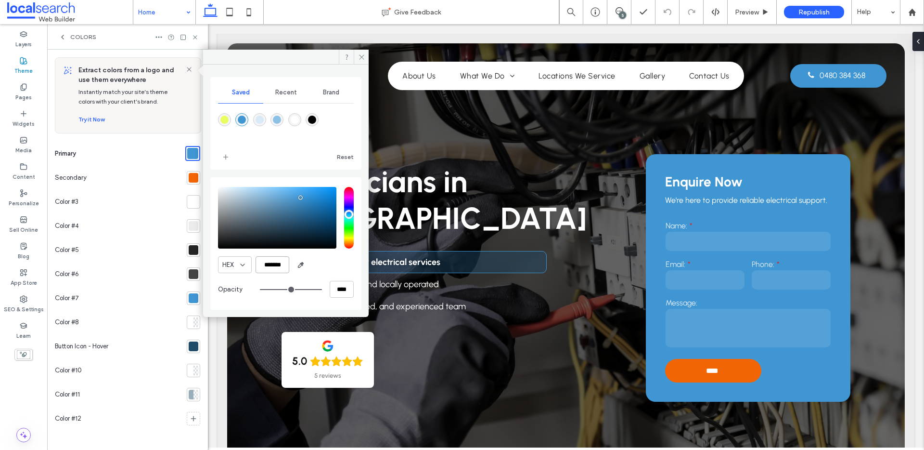
click at [264, 267] on input "*******" at bounding box center [273, 264] width 34 height 17
drag, startPoint x: 360, startPoint y: 58, endPoint x: 57, endPoint y: 23, distance: 304.3
click at [360, 58] on use at bounding box center [361, 56] width 5 height 5
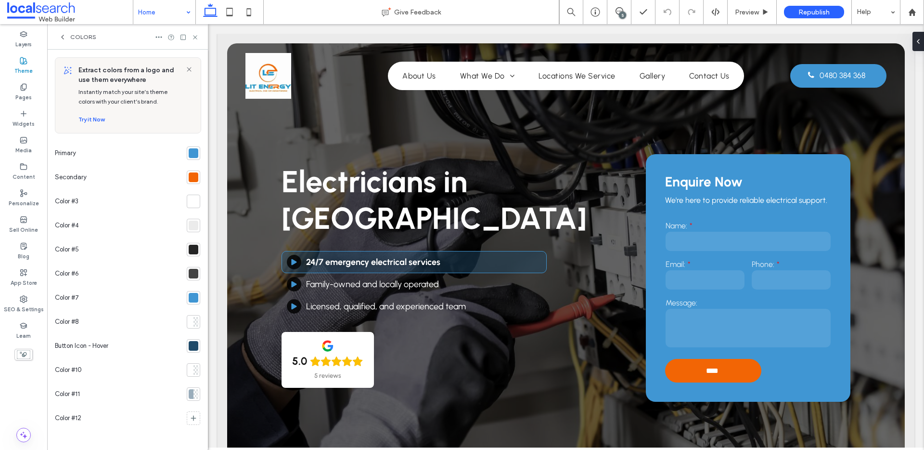
drag, startPoint x: 196, startPoint y: 36, endPoint x: 184, endPoint y: 39, distance: 12.8
click at [196, 35] on icon at bounding box center [195, 37] width 7 height 7
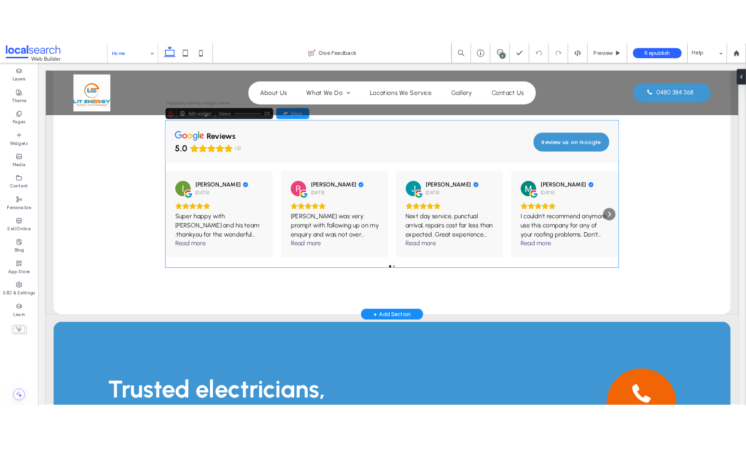
scroll to position [1974, 0]
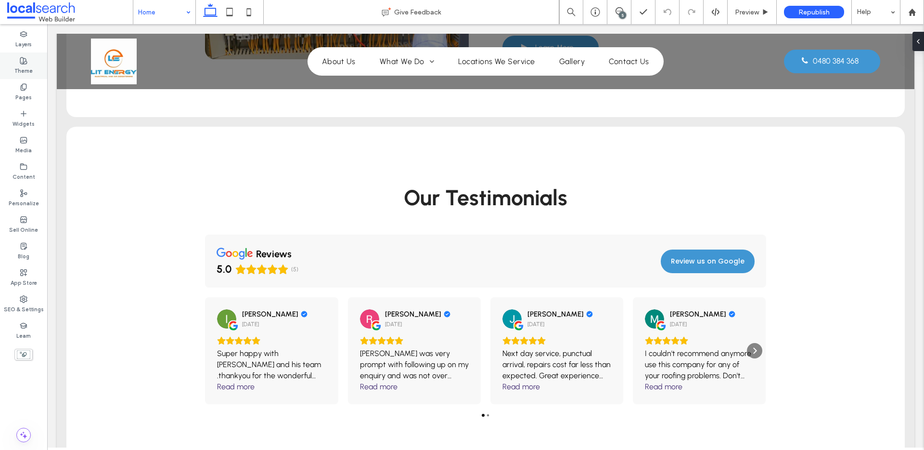
click at [30, 71] on label "Theme" at bounding box center [23, 69] width 18 height 11
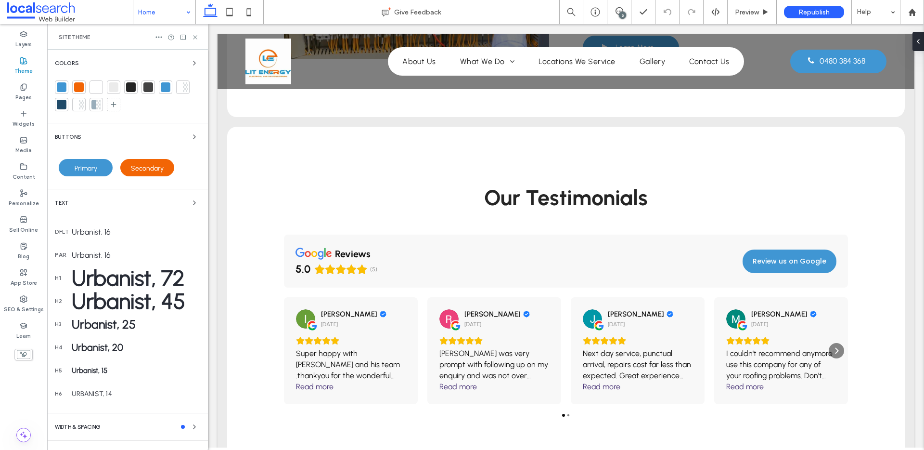
click at [81, 86] on div at bounding box center [79, 87] width 10 height 10
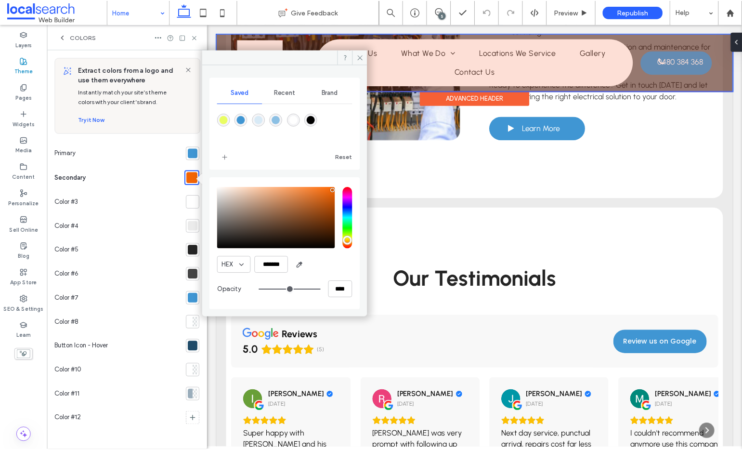
scroll to position [2055, 0]
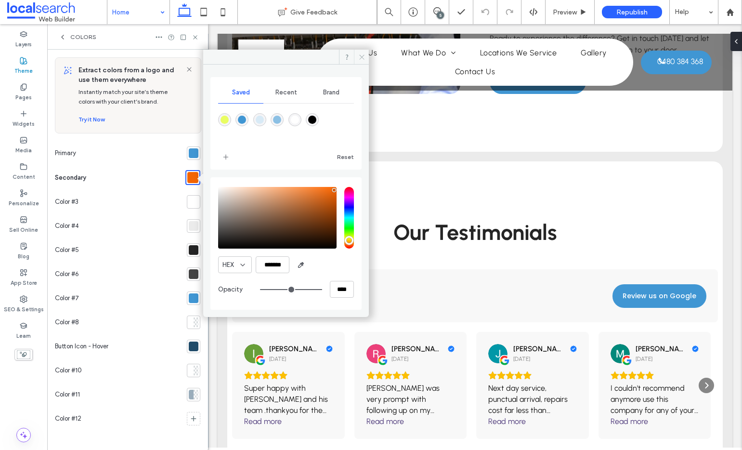
drag, startPoint x: 360, startPoint y: 57, endPoint x: 95, endPoint y: 23, distance: 267.4
click at [360, 57] on icon at bounding box center [361, 56] width 7 height 7
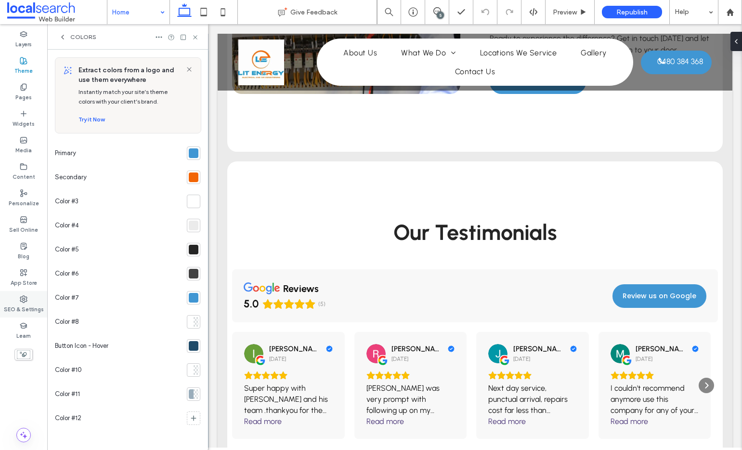
click at [25, 303] on label "SEO & Settings" at bounding box center [24, 308] width 40 height 11
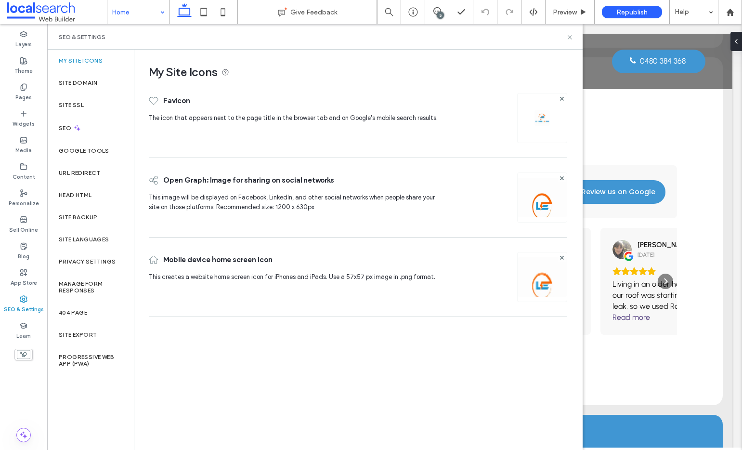
scroll to position [1985, 0]
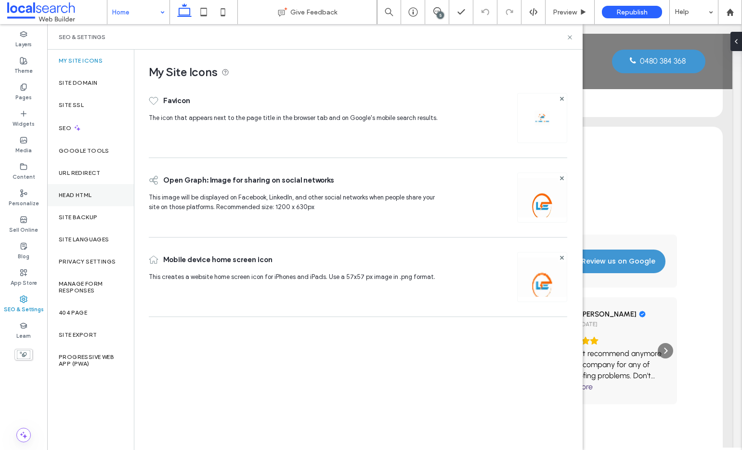
click at [92, 193] on label "Head HTML" at bounding box center [75, 195] width 33 height 7
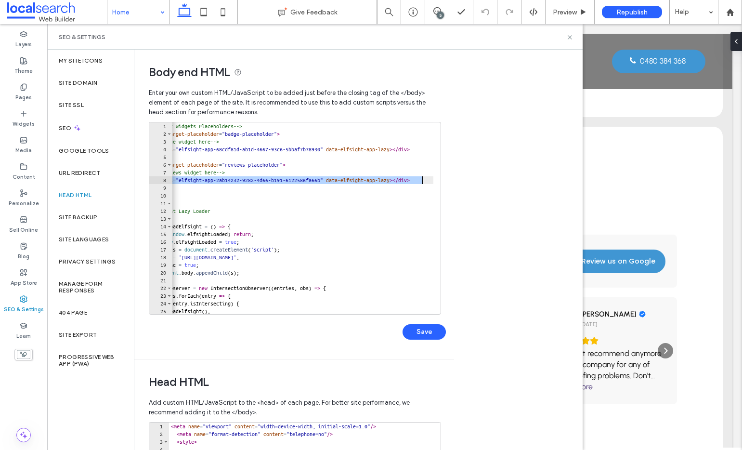
scroll to position [0, 77]
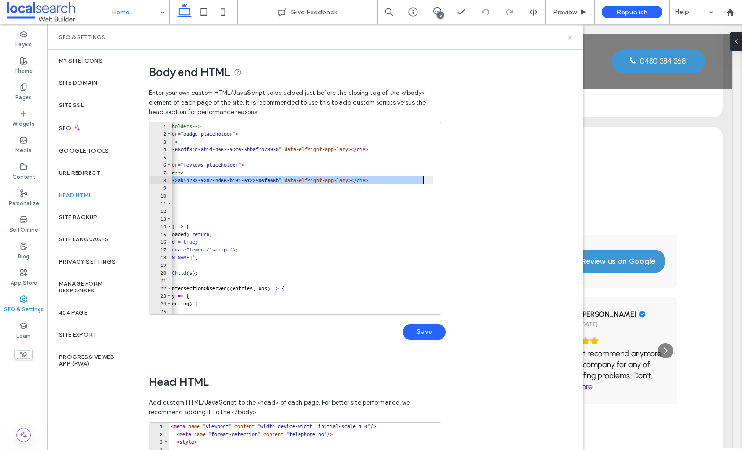
drag, startPoint x: 175, startPoint y: 182, endPoint x: 461, endPoint y: 179, distance: 285.9
click at [461, 179] on div "**********" at bounding box center [358, 250] width 448 height 400
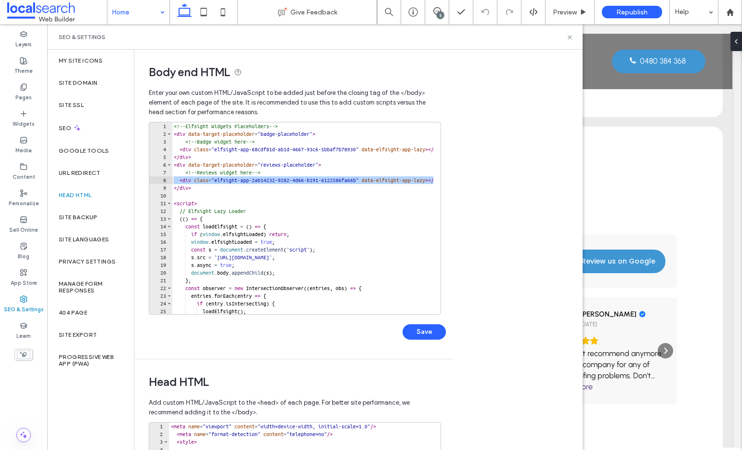
scroll to position [0, 0]
paste textarea "Cursor at row 8"
type textarea "**********"
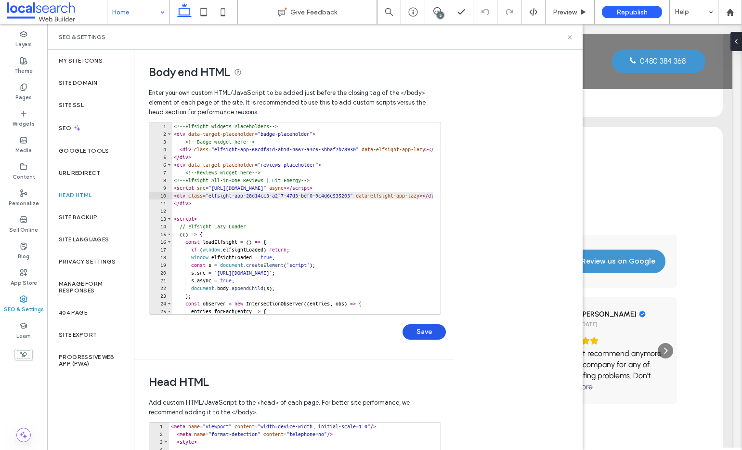
click at [430, 334] on button "Save" at bounding box center [423, 331] width 43 height 15
click at [567, 37] on icon at bounding box center [569, 37] width 7 height 7
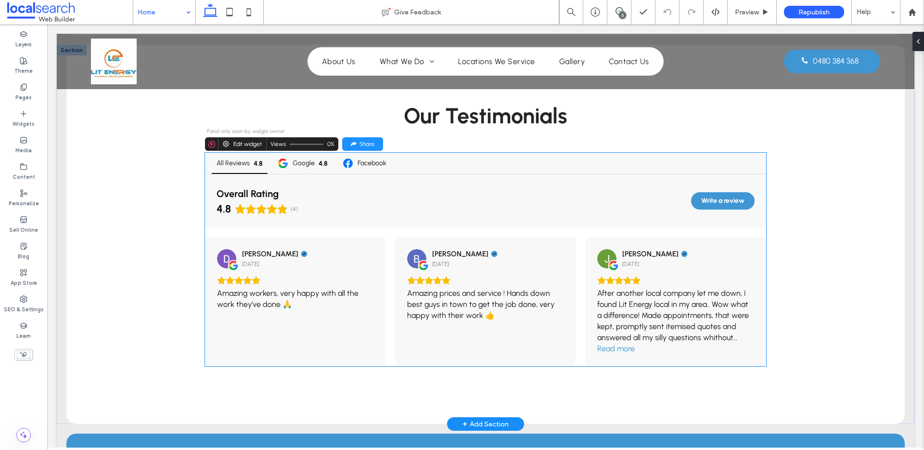
scroll to position [2054, 0]
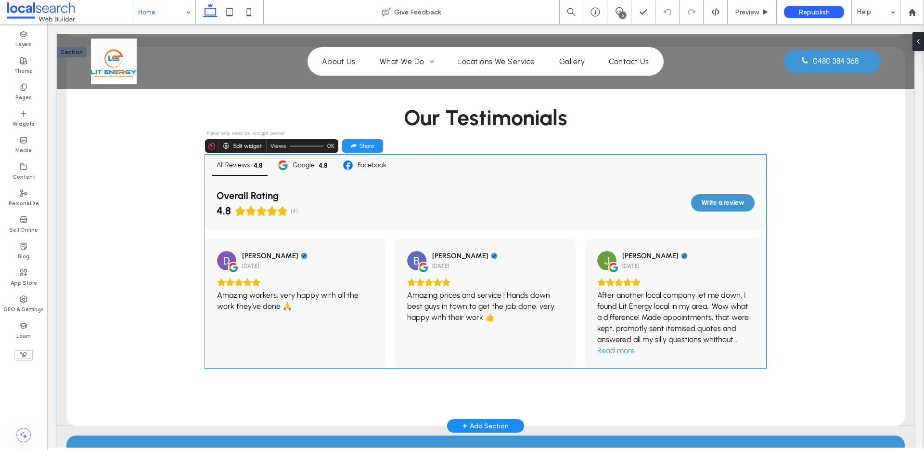
click at [527, 274] on div "Brooke Struckel 2 months ago Amazing prices and service ! Hands down best guys …" at bounding box center [485, 303] width 180 height 129
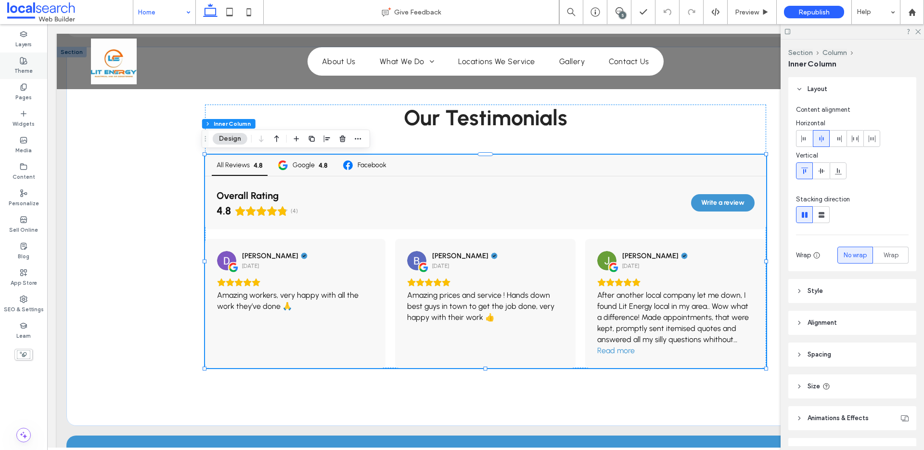
click at [31, 65] on label "Theme" at bounding box center [23, 69] width 18 height 11
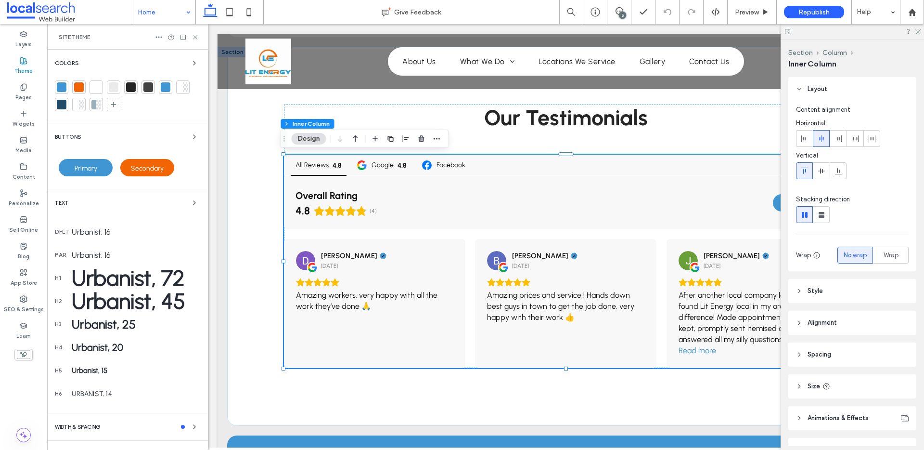
click at [59, 88] on div at bounding box center [62, 87] width 10 height 10
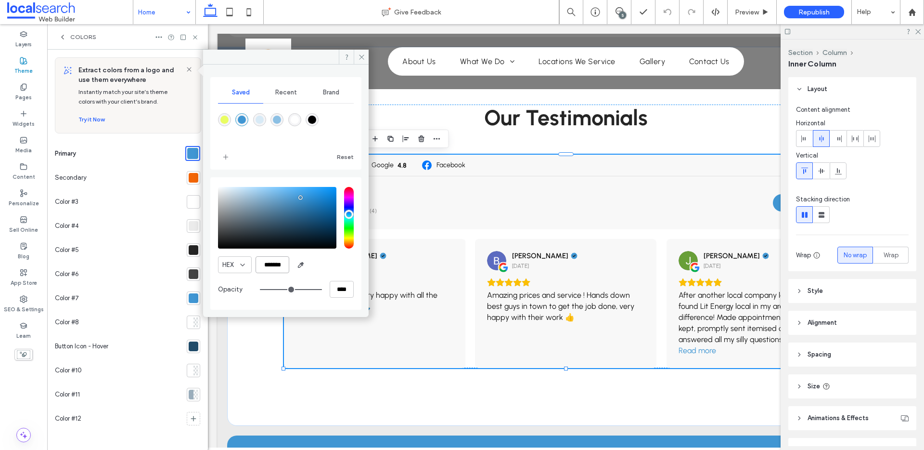
click at [272, 257] on input "*******" at bounding box center [273, 264] width 34 height 17
click at [195, 178] on div at bounding box center [194, 178] width 10 height 10
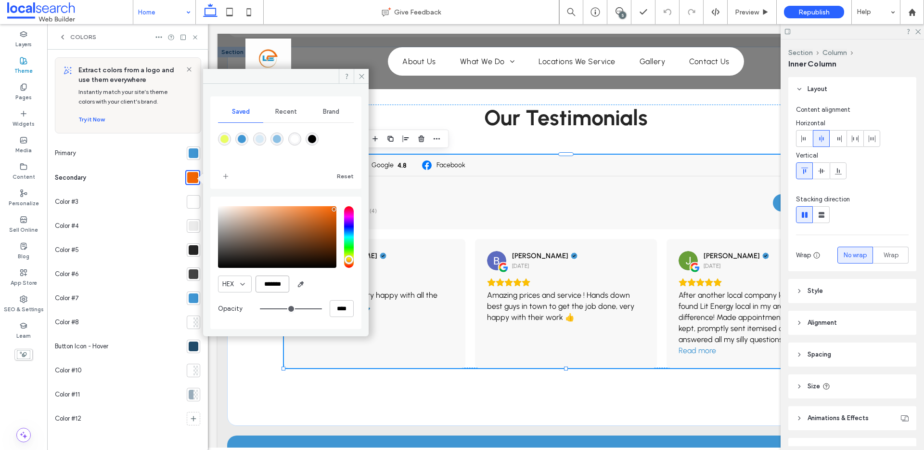
click at [270, 286] on input "*******" at bounding box center [273, 283] width 34 height 17
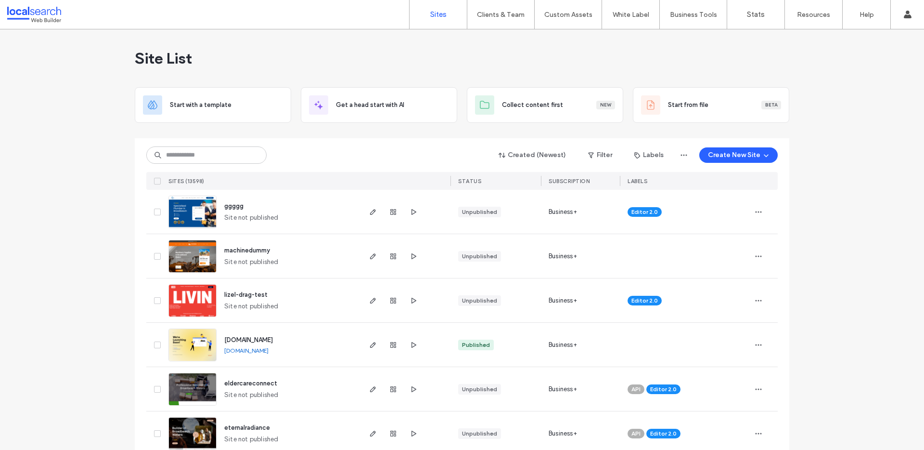
click at [439, 13] on label "Sites" at bounding box center [438, 14] width 16 height 9
click at [211, 152] on input at bounding box center [206, 154] width 120 height 17
paste input "********"
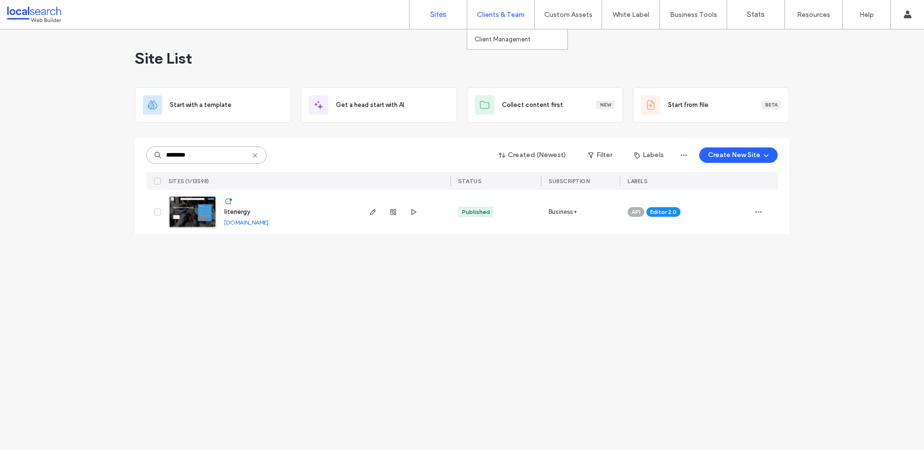
type input "********"
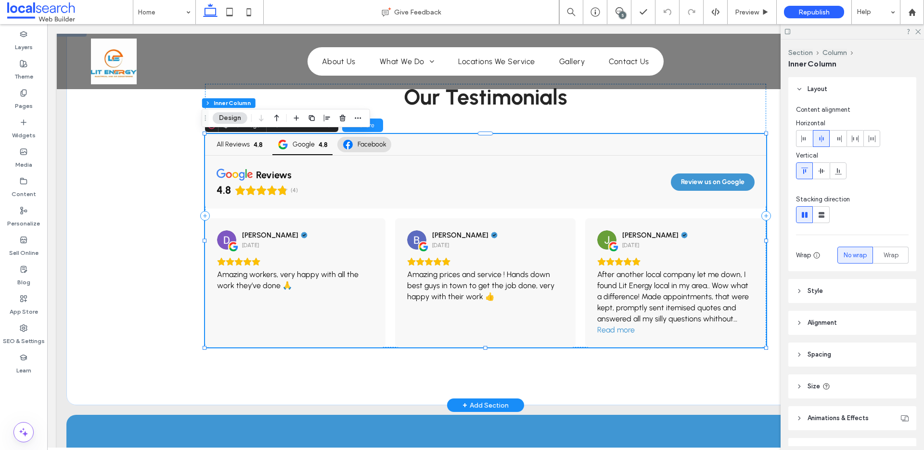
click at [345, 141] on circle at bounding box center [348, 145] width 10 height 10
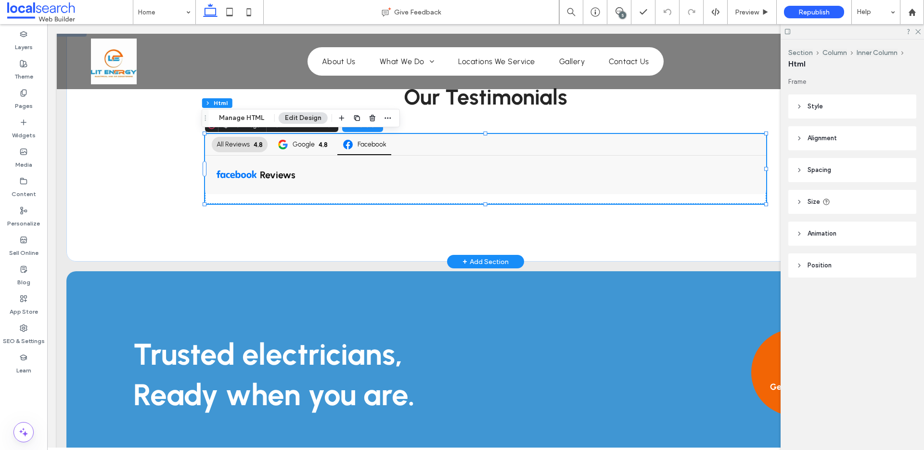
click at [240, 141] on span "All Reviews" at bounding box center [233, 144] width 33 height 7
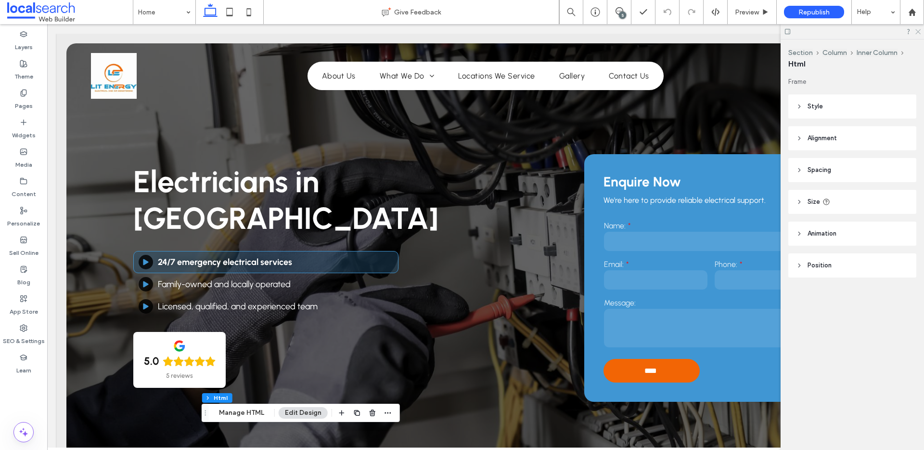
drag, startPoint x: 915, startPoint y: 31, endPoint x: 859, endPoint y: 6, distance: 61.9
click at [915, 31] on icon at bounding box center [917, 31] width 6 height 6
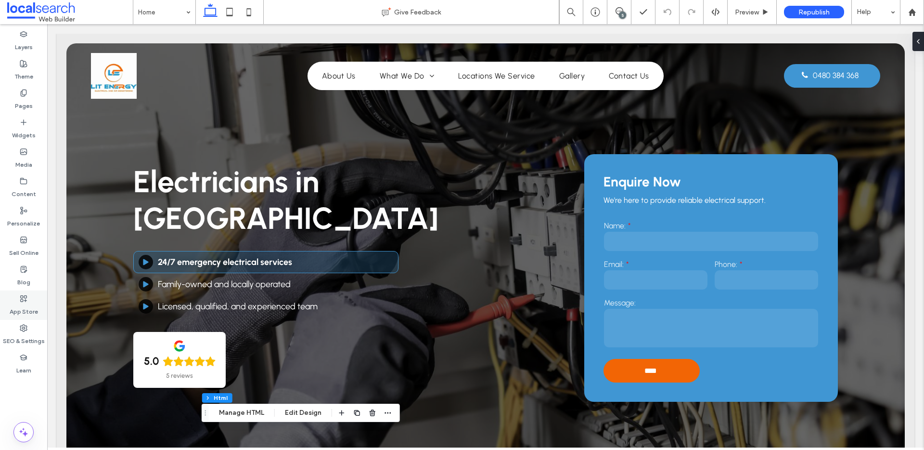
drag, startPoint x: 14, startPoint y: 330, endPoint x: 21, endPoint y: 316, distance: 15.3
click at [14, 330] on div "SEO & Settings" at bounding box center [23, 334] width 47 height 29
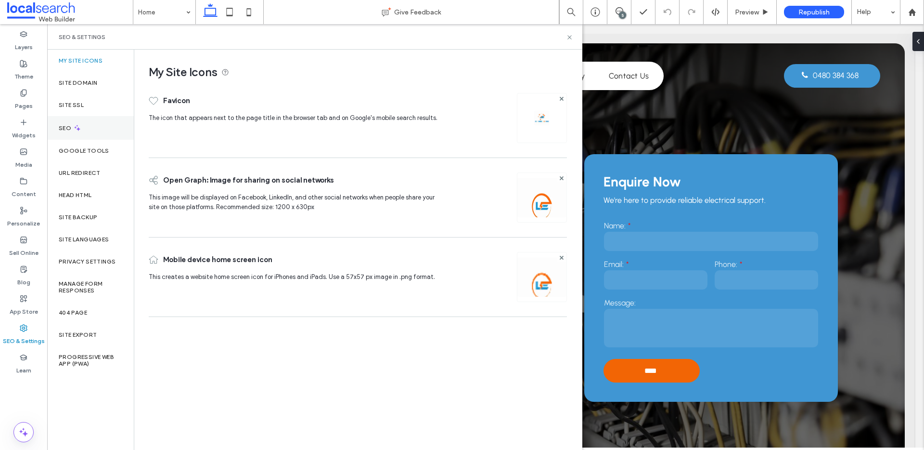
click at [113, 128] on div "SEO" at bounding box center [90, 128] width 87 height 24
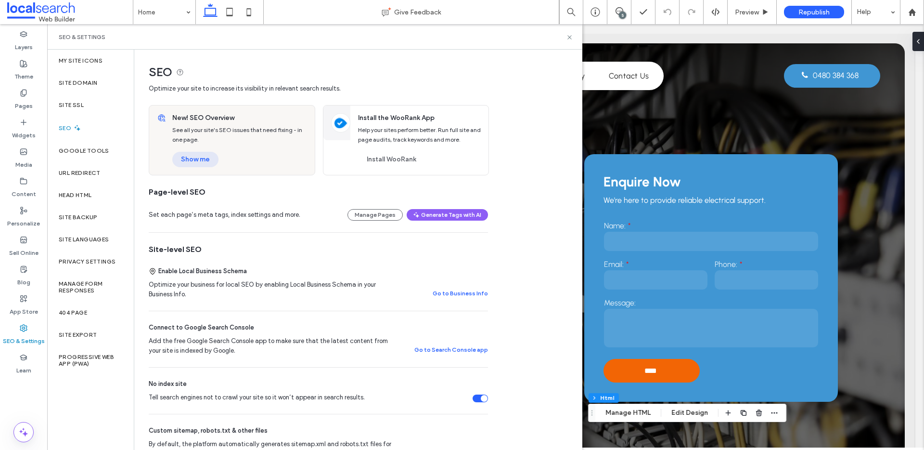
click at [198, 155] on button "Show me" at bounding box center [195, 159] width 46 height 15
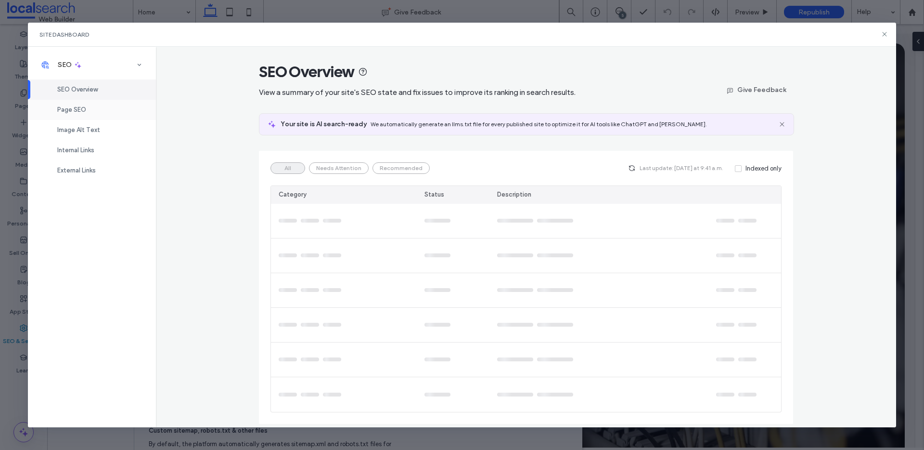
click at [80, 105] on div "Page SEO" at bounding box center [92, 110] width 128 height 20
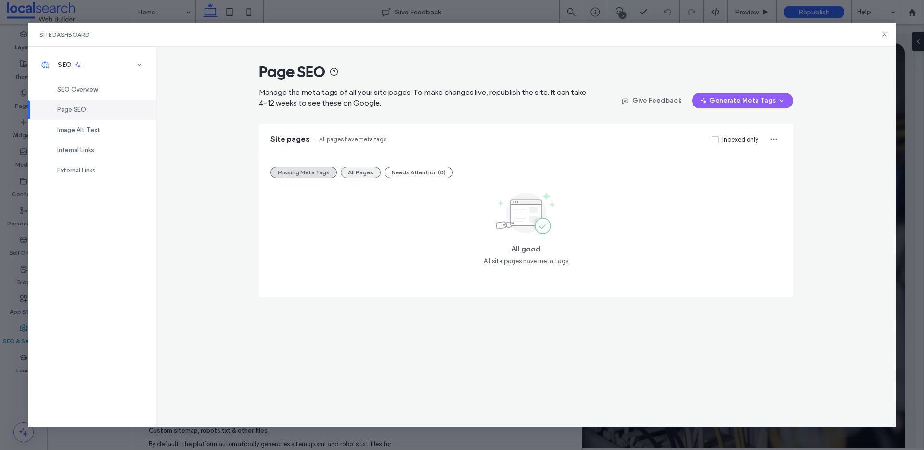
click at [356, 169] on button "All Pages" at bounding box center [361, 173] width 40 height 12
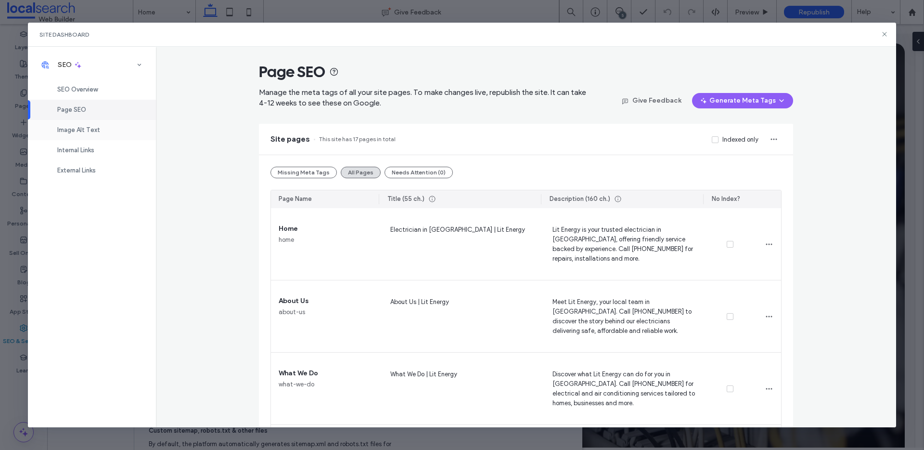
click at [84, 130] on span "Image Alt Text" at bounding box center [78, 129] width 43 height 7
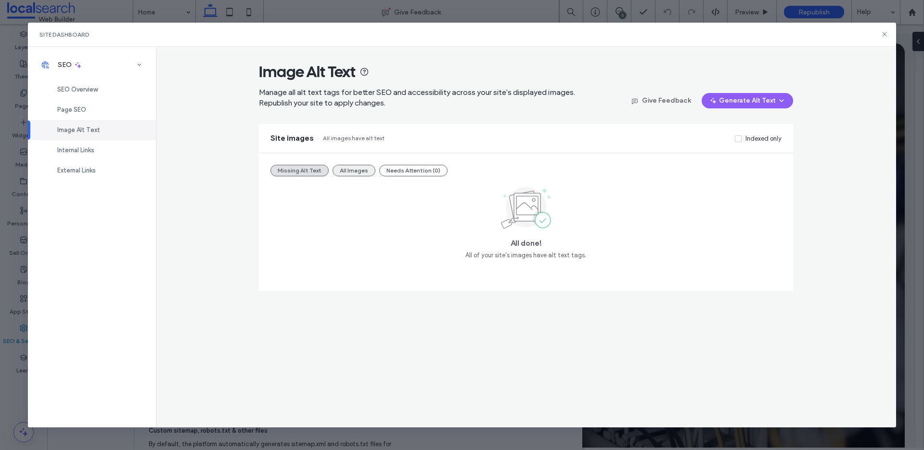
click at [343, 171] on button "All Images" at bounding box center [354, 171] width 43 height 12
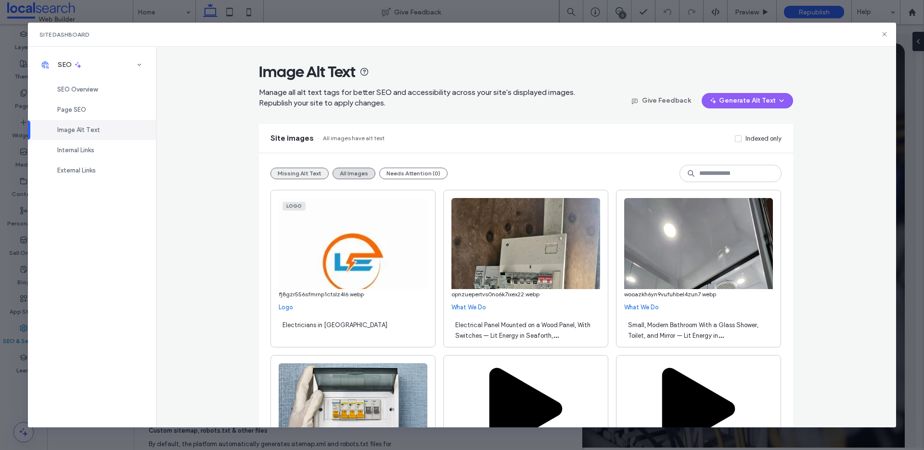
click at [315, 171] on button "Missing Alt Text" at bounding box center [299, 173] width 58 height 12
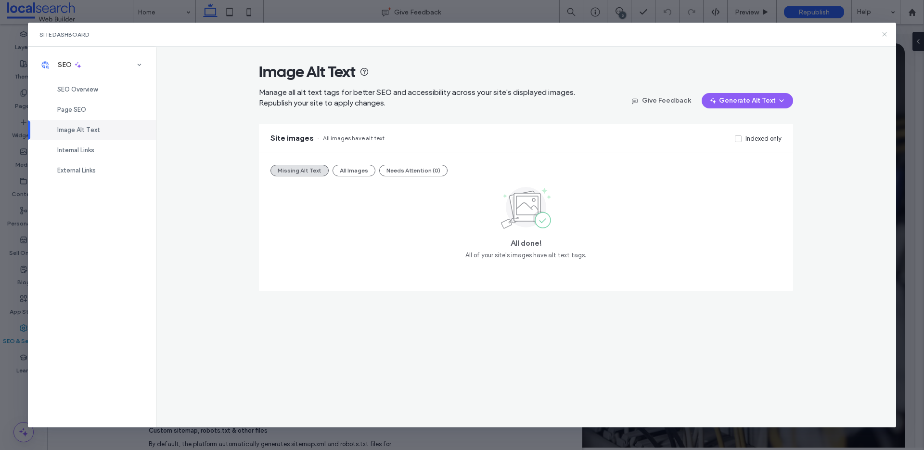
click at [883, 30] on icon at bounding box center [885, 34] width 8 height 8
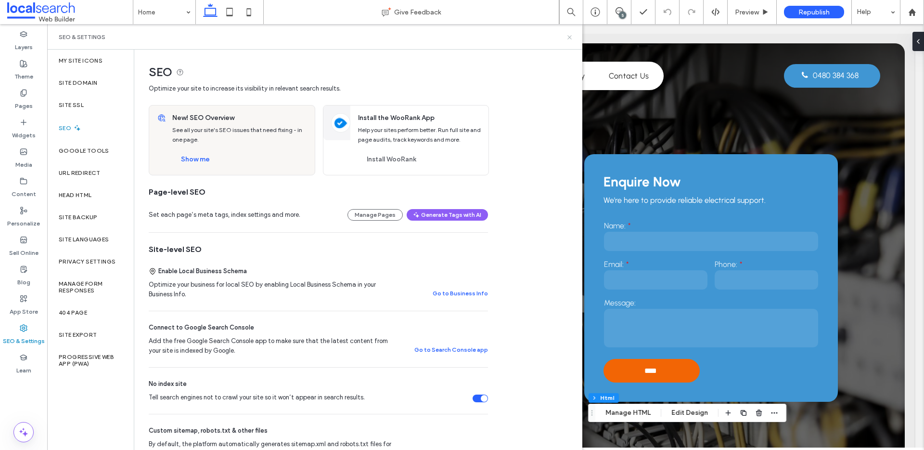
drag, startPoint x: 571, startPoint y: 35, endPoint x: 502, endPoint y: 14, distance: 71.9
click at [570, 35] on icon at bounding box center [569, 37] width 7 height 7
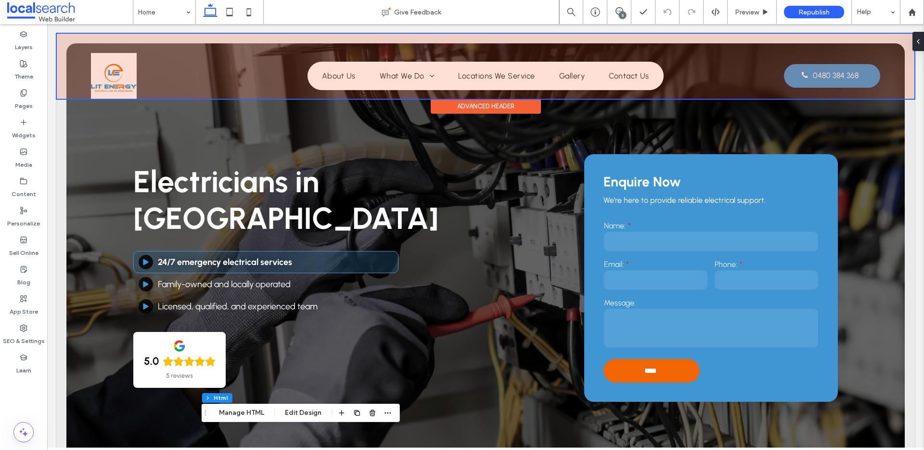
click at [117, 84] on div at bounding box center [486, 66] width 858 height 65
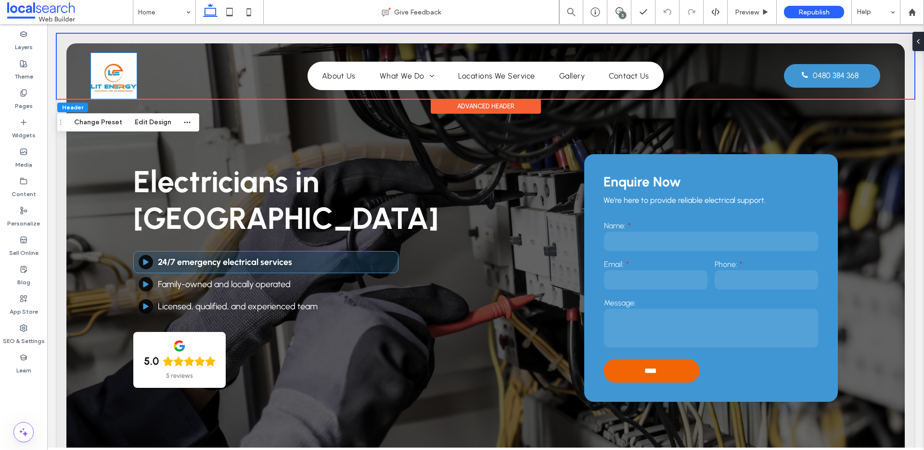
click at [117, 84] on img at bounding box center [114, 76] width 46 height 46
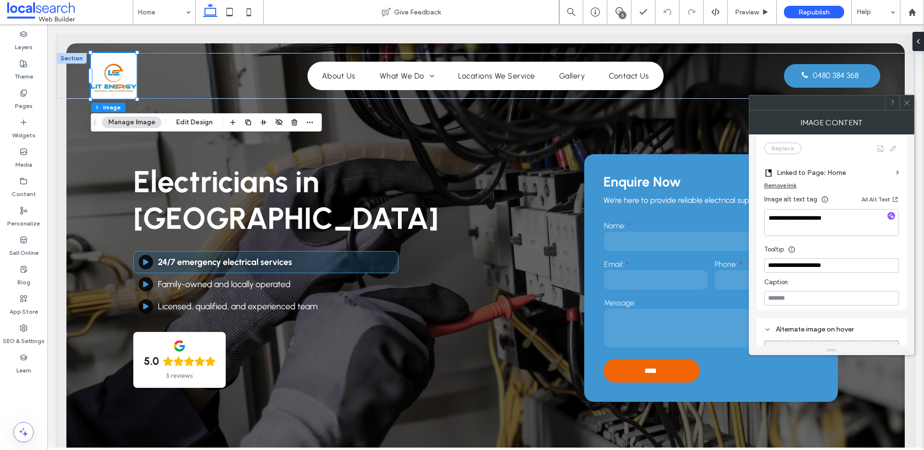
scroll to position [321, 0]
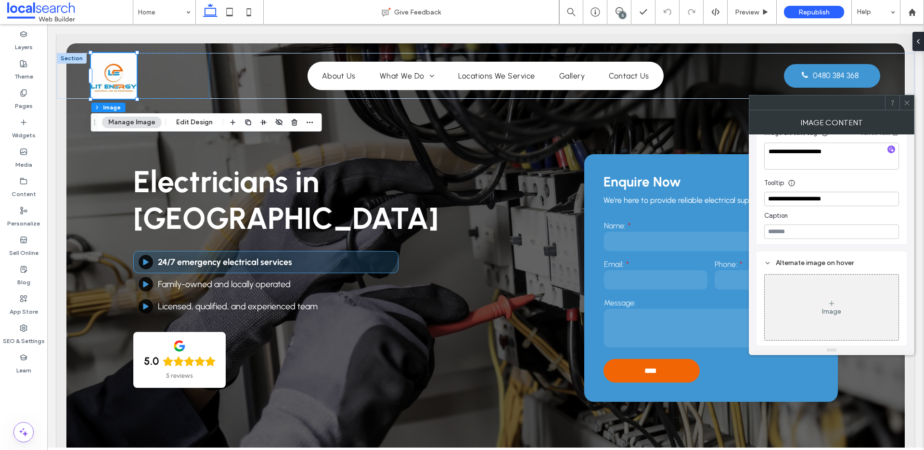
click at [911, 100] on div at bounding box center [907, 102] width 14 height 14
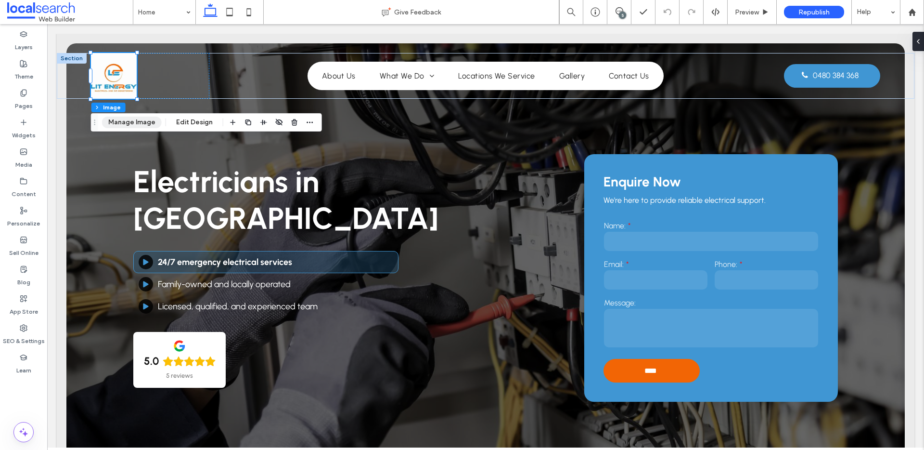
click at [120, 124] on button "Manage Image" at bounding box center [132, 122] width 60 height 12
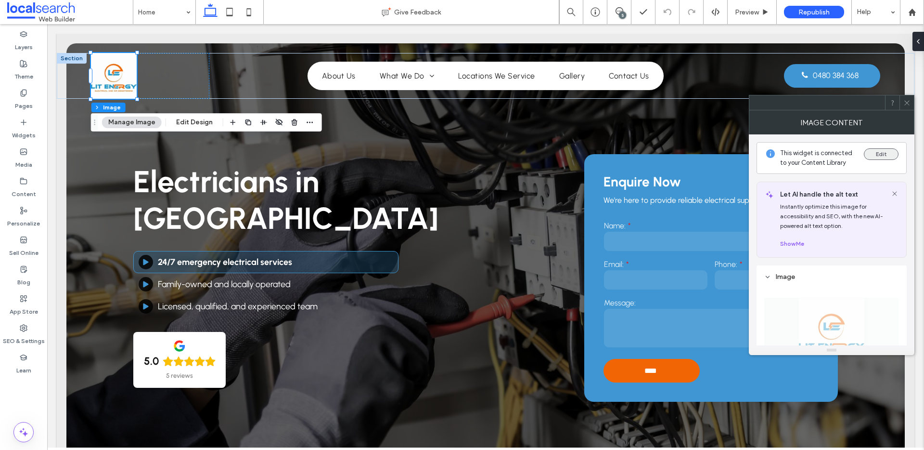
click at [880, 159] on div "Edit" at bounding box center [881, 157] width 35 height 19
click at [881, 156] on button "Edit" at bounding box center [881, 154] width 35 height 12
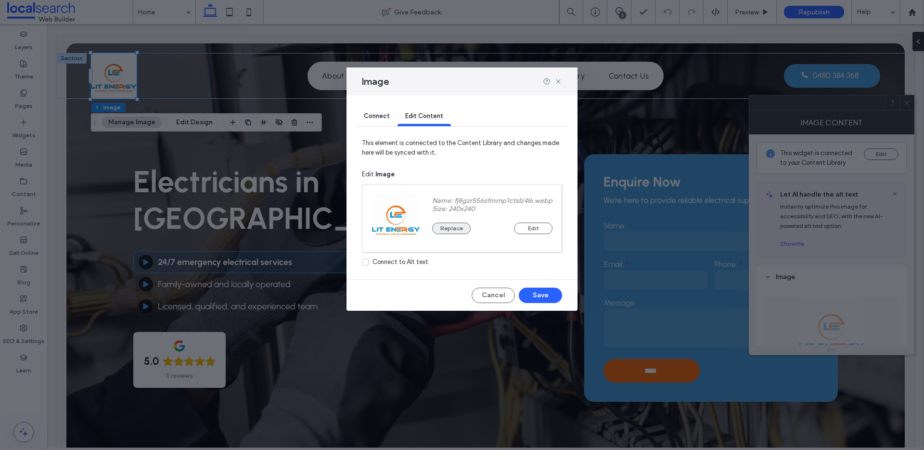
click at [443, 222] on button "Replace" at bounding box center [451, 228] width 39 height 12
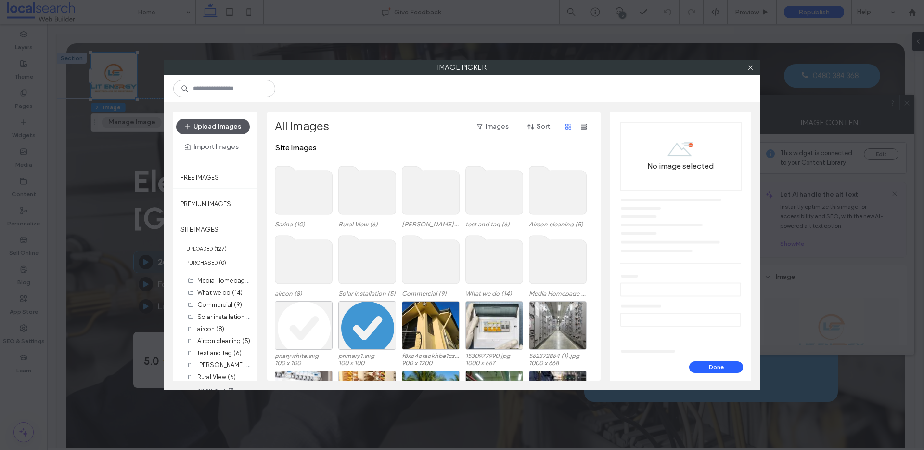
click at [223, 125] on button "Upload Images" at bounding box center [213, 126] width 74 height 15
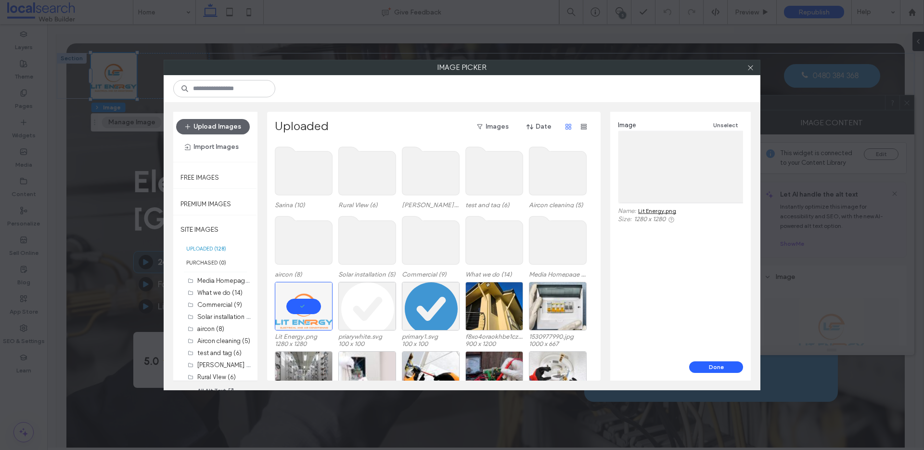
click at [721, 367] on button "Done" at bounding box center [716, 367] width 54 height 12
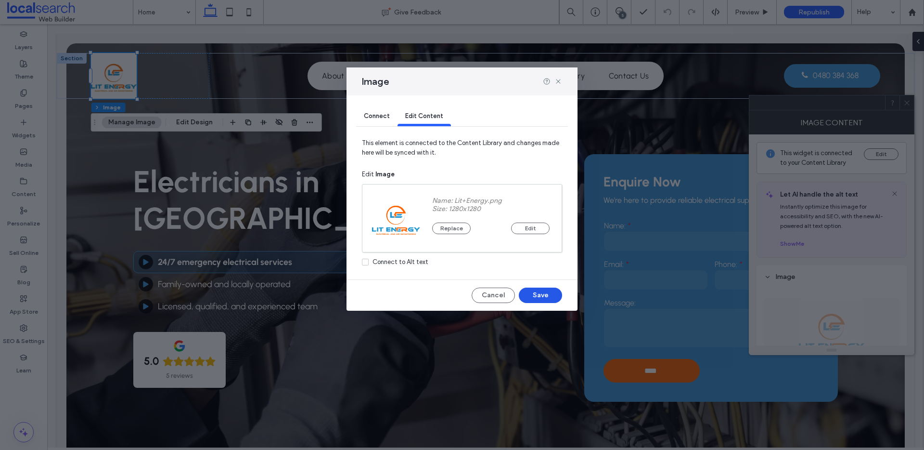
click at [557, 293] on button "Save" at bounding box center [540, 294] width 43 height 15
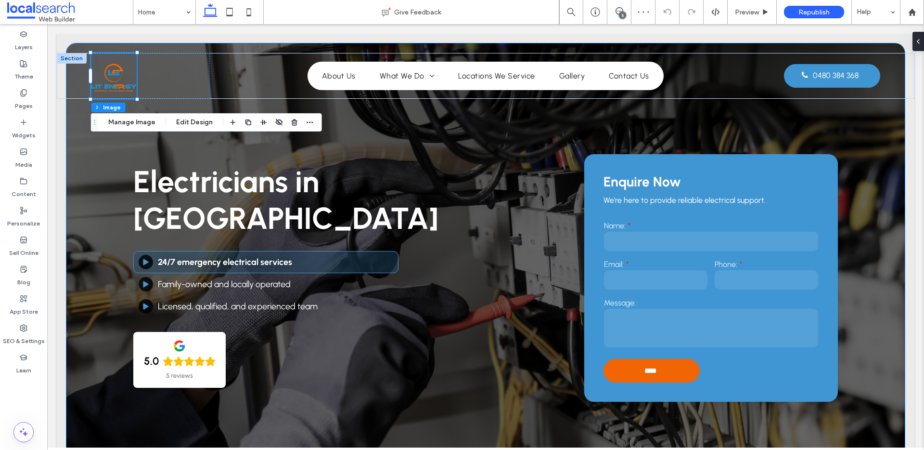
scroll to position [0, 0]
click at [135, 123] on button "Manage Image" at bounding box center [132, 122] width 60 height 12
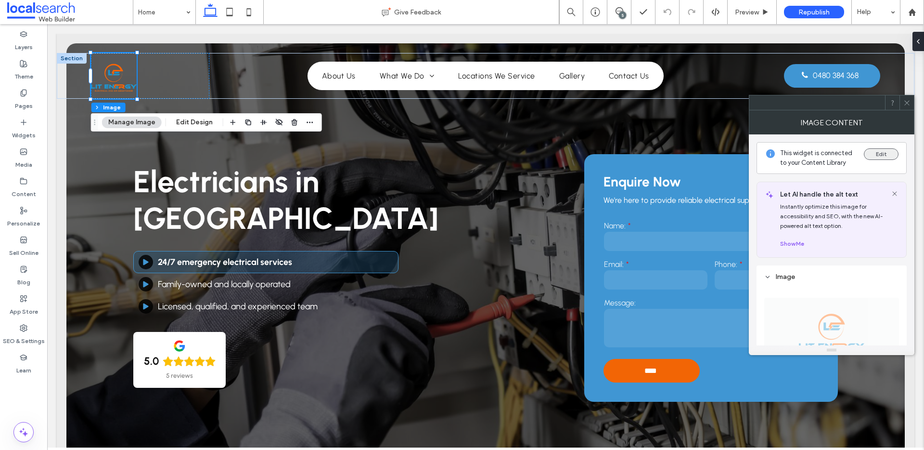
click at [884, 153] on button "Edit" at bounding box center [881, 154] width 35 height 12
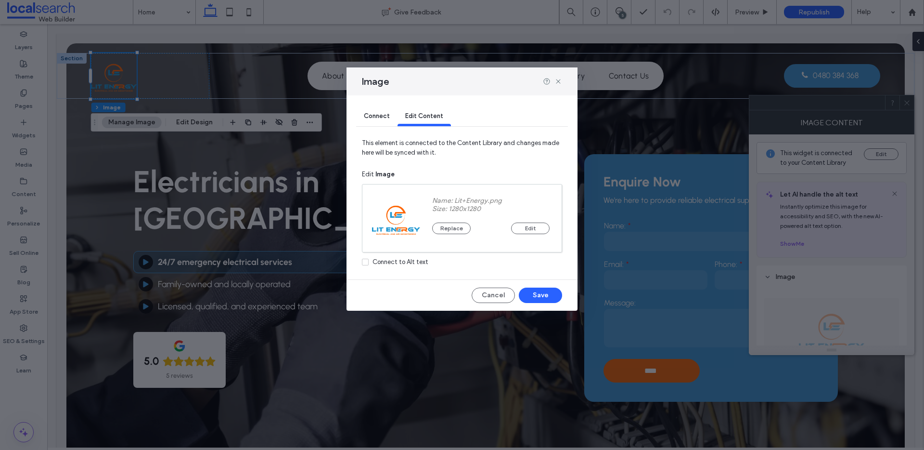
click at [532, 221] on div "Replace Edit" at bounding box center [490, 223] width 117 height 21
click at [531, 227] on button "Edit" at bounding box center [530, 228] width 39 height 12
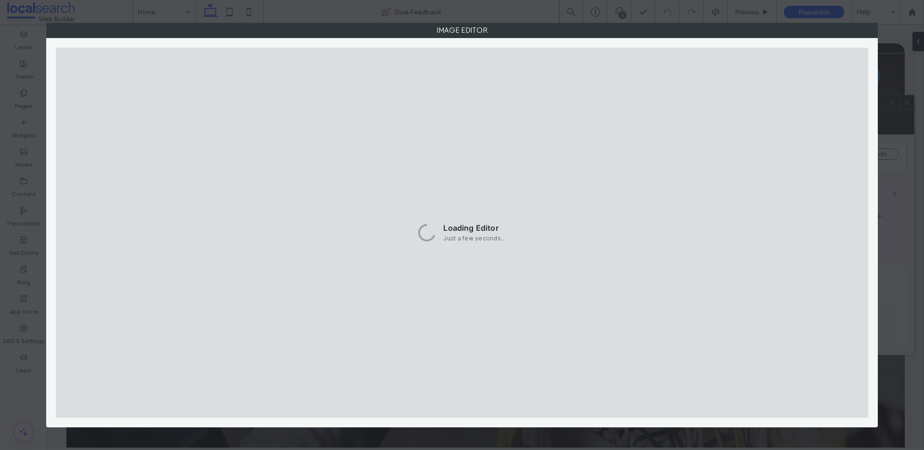
click at [528, 223] on div at bounding box center [462, 233] width 812 height 370
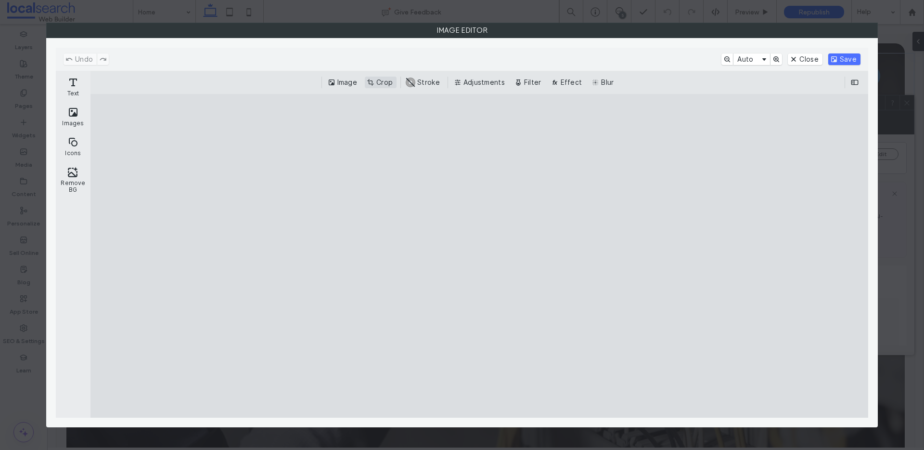
click at [387, 84] on button "Crop" at bounding box center [381, 83] width 32 height 12
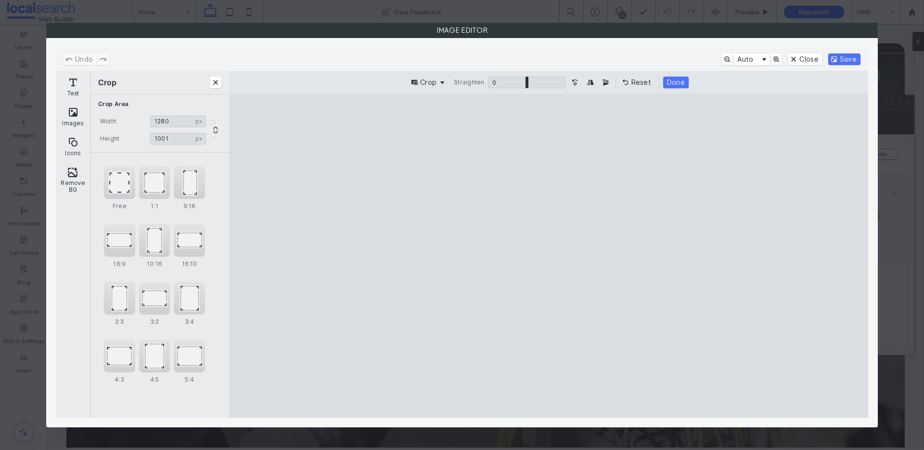
drag, startPoint x: 673, startPoint y: 127, endPoint x: 687, endPoint y: 183, distance: 58.1
click at [549, 256] on cesdk-canvas "Editor canvas" at bounding box center [549, 256] width 0 height 0
drag, startPoint x: 710, startPoint y: 403, endPoint x: 728, endPoint y: 361, distance: 45.9
click at [549, 256] on cesdk-canvas "Editor canvas" at bounding box center [549, 256] width 0 height 0
type input "***"
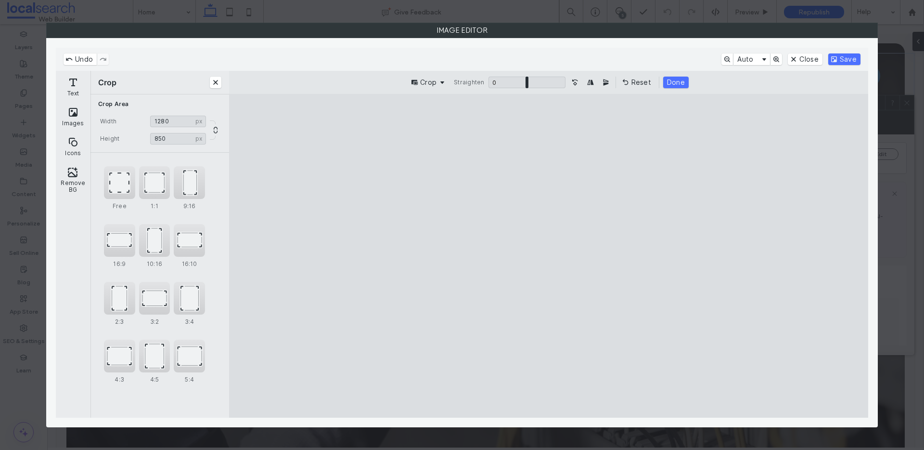
drag, startPoint x: 744, startPoint y: 129, endPoint x: 747, endPoint y: 124, distance: 5.2
click at [549, 256] on cesdk-canvas "Editor canvas" at bounding box center [549, 256] width 0 height 0
click at [838, 62] on button "Save" at bounding box center [844, 59] width 32 height 12
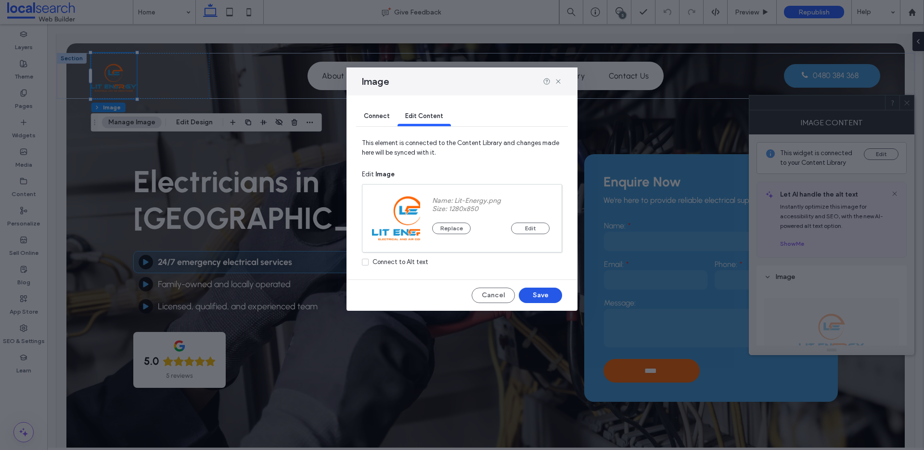
click at [532, 296] on button "Save" at bounding box center [540, 294] width 43 height 15
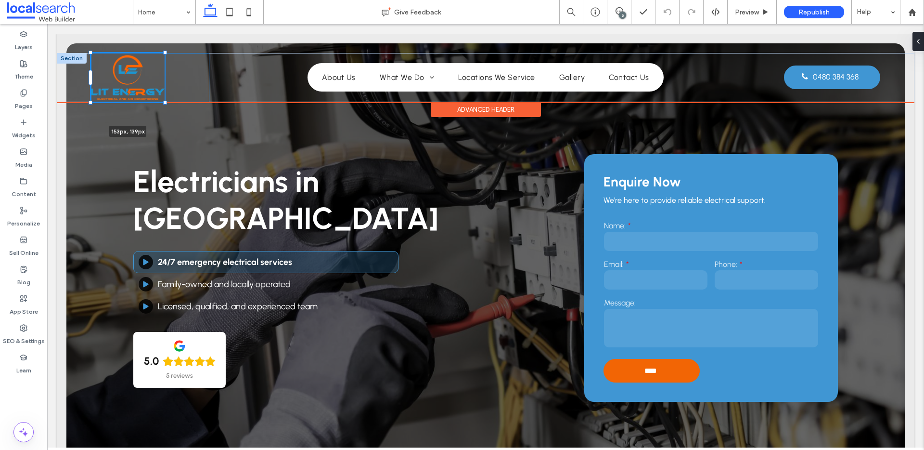
drag, startPoint x: 138, startPoint y: 52, endPoint x: 173, endPoint y: 39, distance: 37.3
click at [173, 39] on div "153px , 139px Home About Us What We Do Domestic Electrical Commercial Electrica…" at bounding box center [486, 68] width 858 height 68
type input "***"
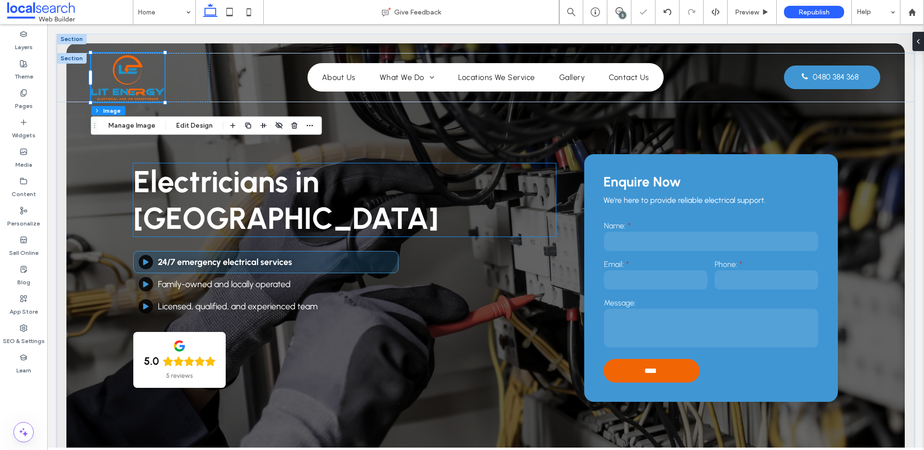
click at [259, 183] on span "Electricians in [GEOGRAPHIC_DATA]" at bounding box center [285, 199] width 305 height 73
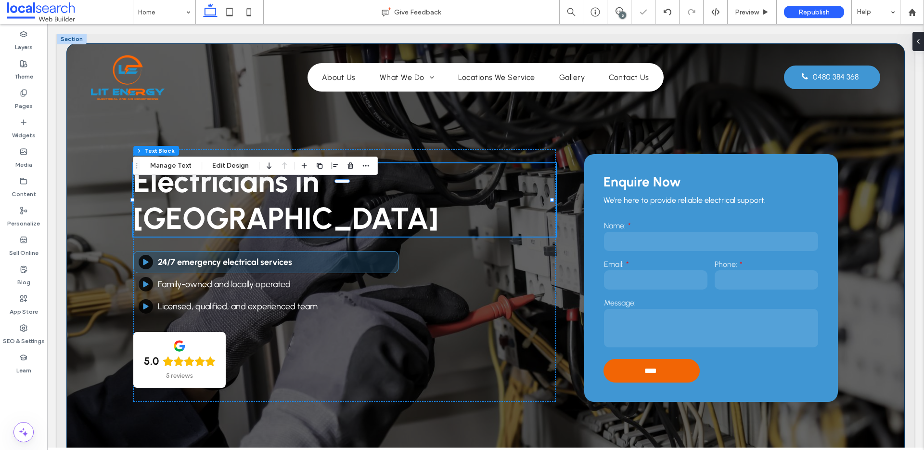
click at [165, 121] on div "Electricians in Mackay Play Button Icon 24/7 emergency electrical services ﻿ Pl…" at bounding box center [485, 265] width 838 height 445
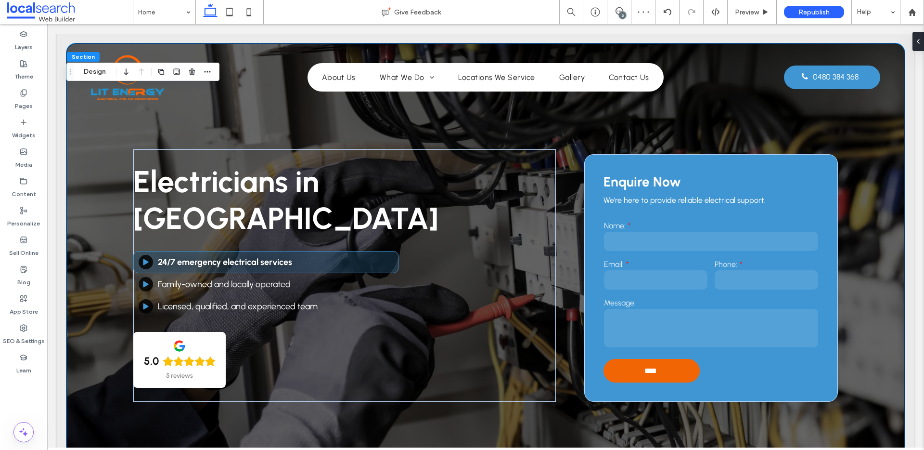
click at [135, 105] on div "Electricians in Mackay Play Button Icon 24/7 emergency electrical services ﻿ Pl…" at bounding box center [485, 265] width 838 height 445
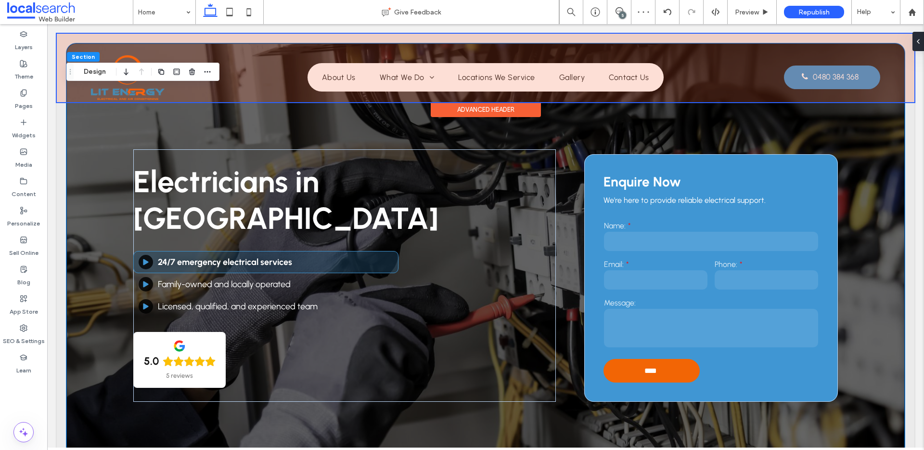
click at [133, 88] on div at bounding box center [486, 68] width 858 height 68
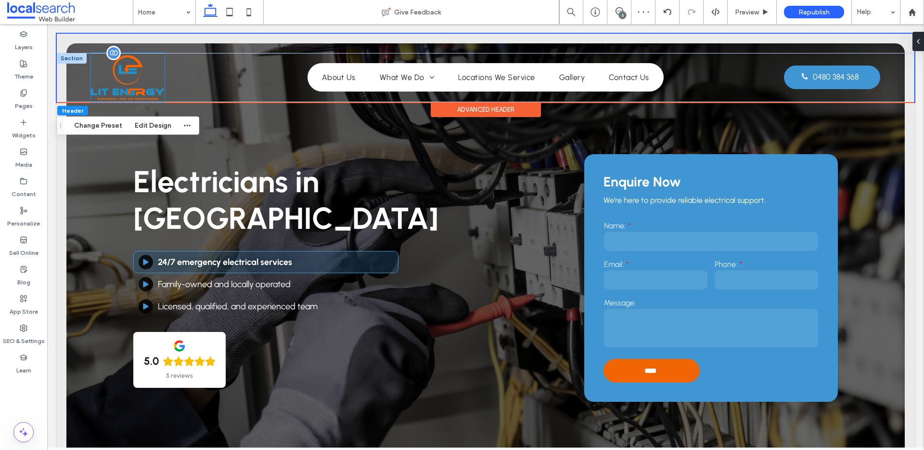
click at [133, 87] on img at bounding box center [128, 77] width 74 height 49
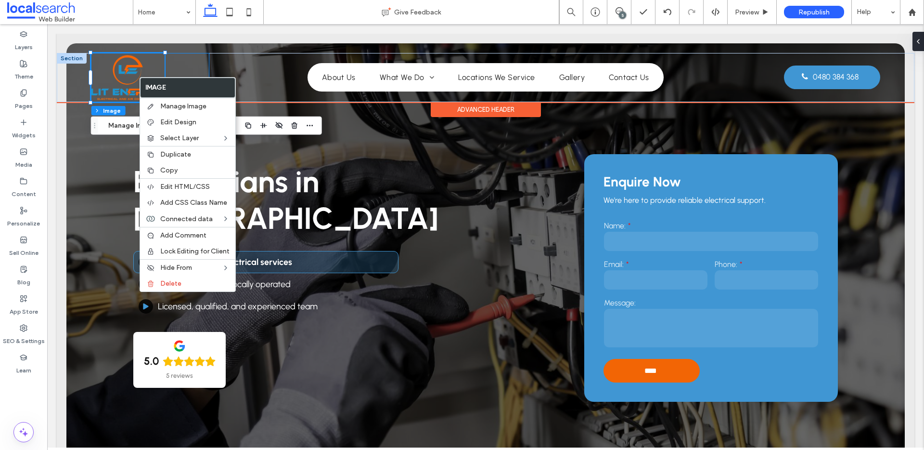
click at [194, 69] on div at bounding box center [150, 77] width 118 height 49
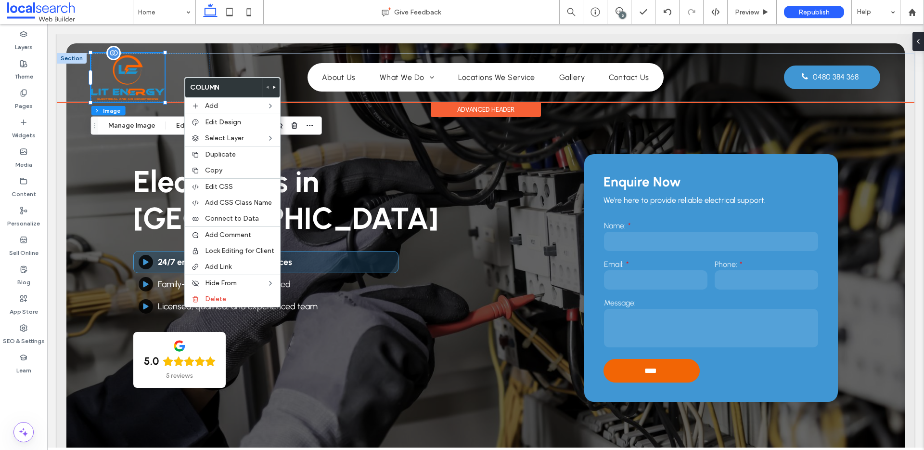
click at [118, 88] on img at bounding box center [128, 77] width 74 height 49
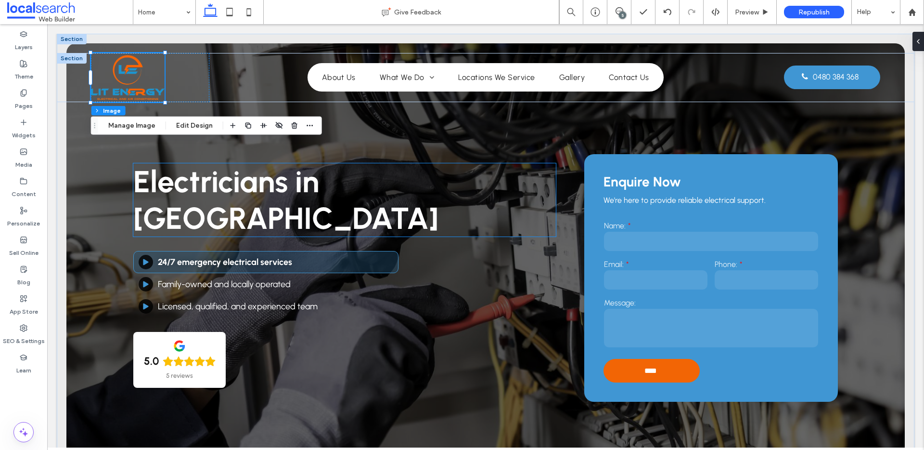
click at [401, 203] on span "Electricians in [GEOGRAPHIC_DATA]" at bounding box center [285, 199] width 305 height 73
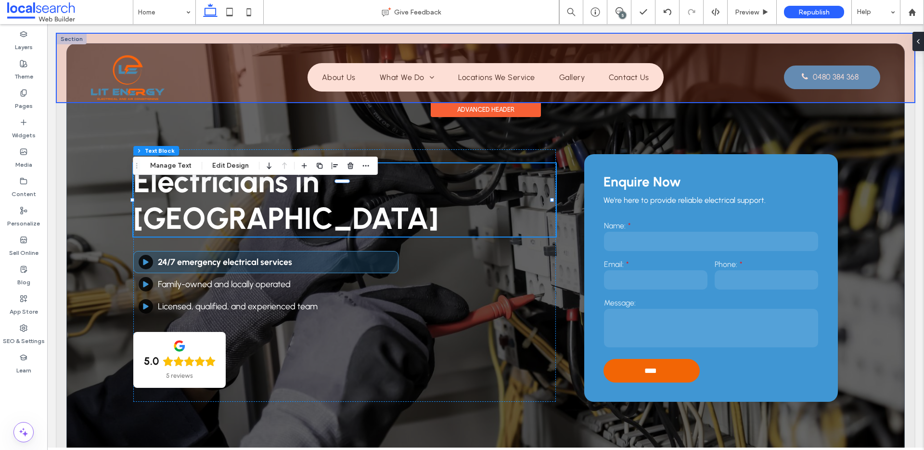
click at [127, 91] on div at bounding box center [486, 68] width 858 height 68
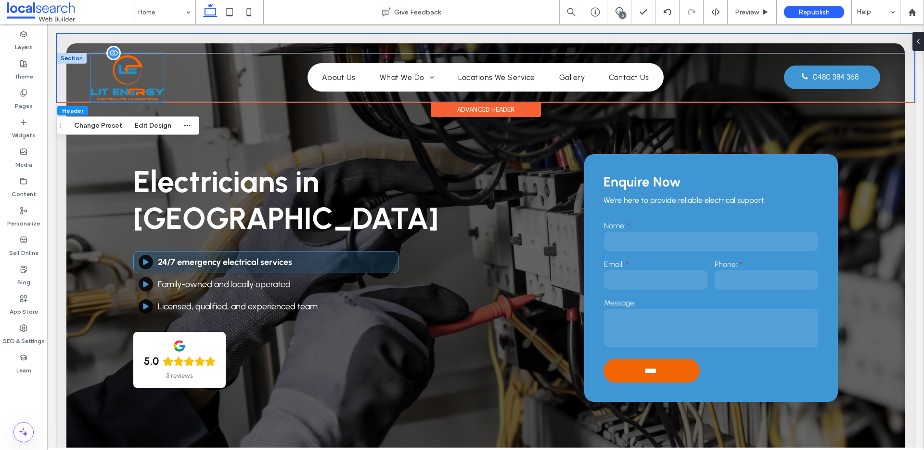
click at [129, 87] on img at bounding box center [128, 77] width 74 height 49
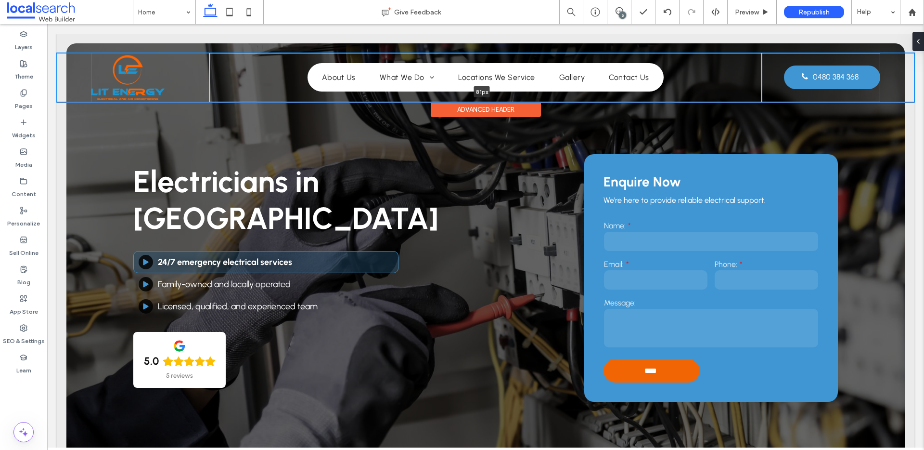
drag, startPoint x: 164, startPoint y: 101, endPoint x: 162, endPoint y: 89, distance: 11.7
click at [162, 89] on div "Home About Us What We Do Domestic Electrical Commercial Electrical Industrial E…" at bounding box center [486, 77] width 858 height 49
type input "**"
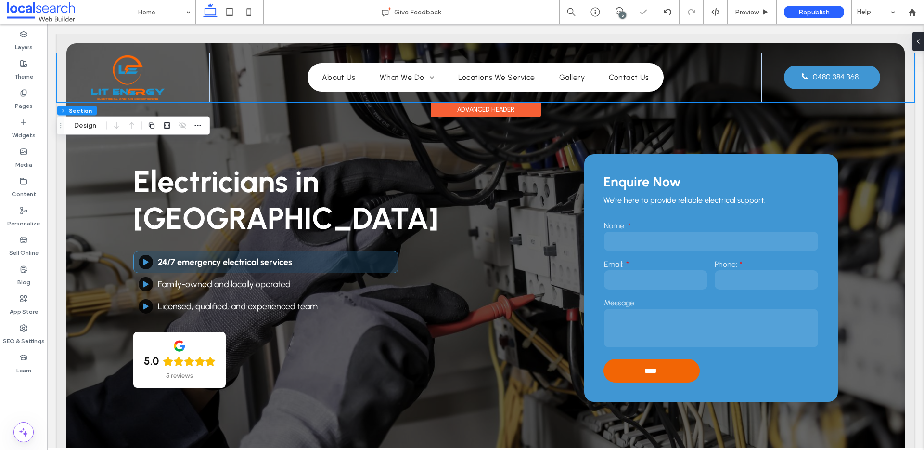
click at [129, 73] on img at bounding box center [128, 77] width 74 height 49
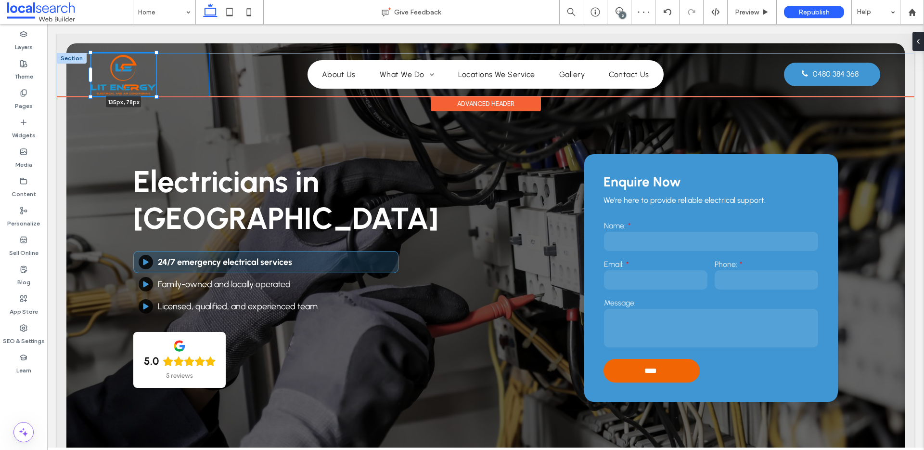
drag, startPoint x: 166, startPoint y: 53, endPoint x: 154, endPoint y: 56, distance: 12.4
click at [154, 56] on div "135px , 78px Home About Us What We Do Domestic Electrical Commercial Electrical…" at bounding box center [486, 74] width 858 height 43
type input "***"
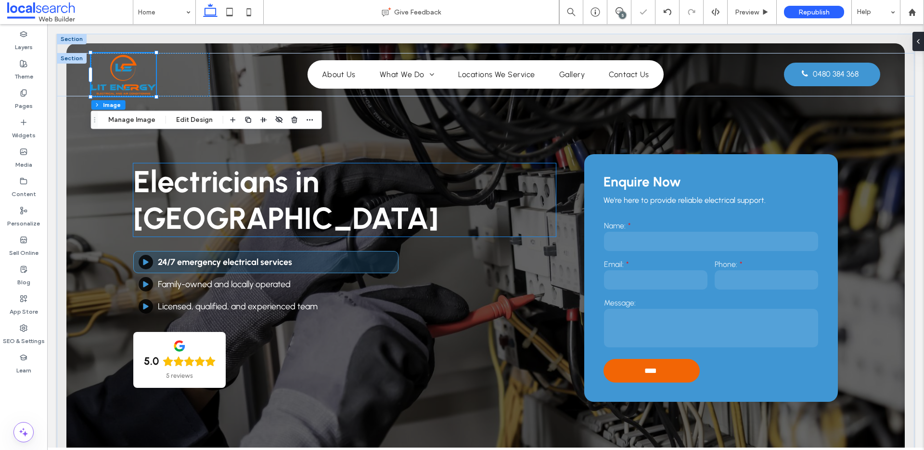
click at [162, 200] on span "Electricians in [GEOGRAPHIC_DATA]" at bounding box center [285, 199] width 305 height 73
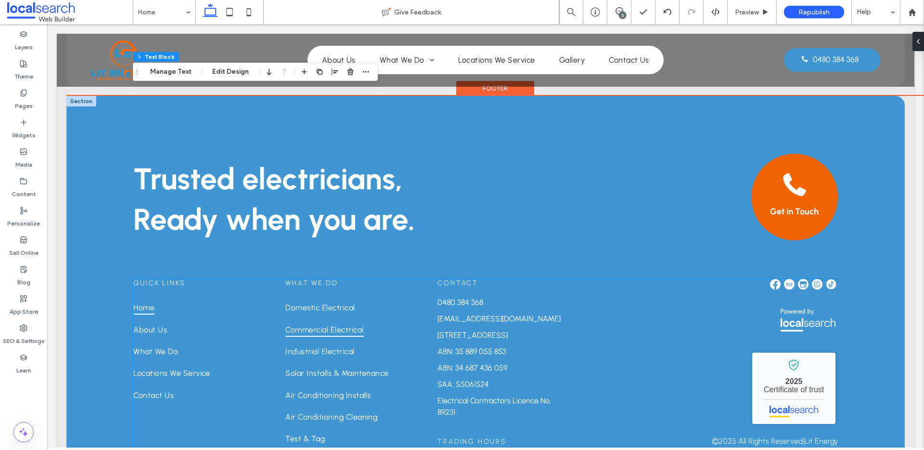
scroll to position [2460, 0]
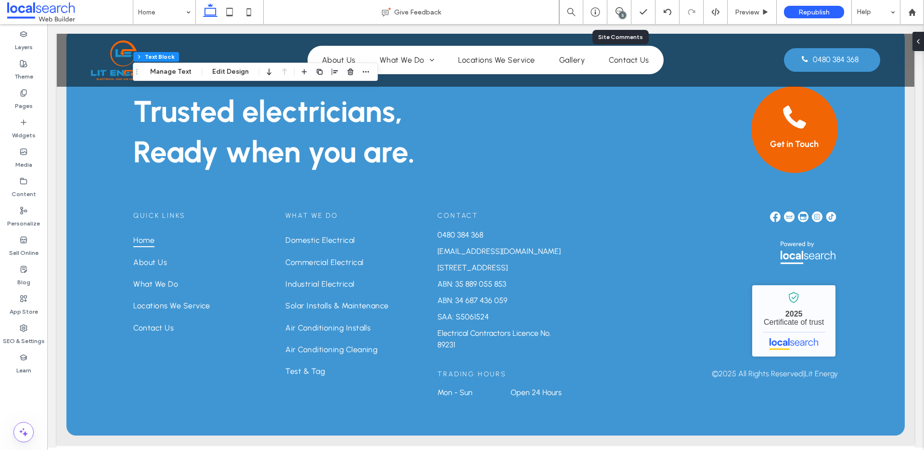
click at [617, 6] on div "5" at bounding box center [619, 12] width 24 height 24
click at [619, 13] on div "5" at bounding box center [622, 15] width 7 height 7
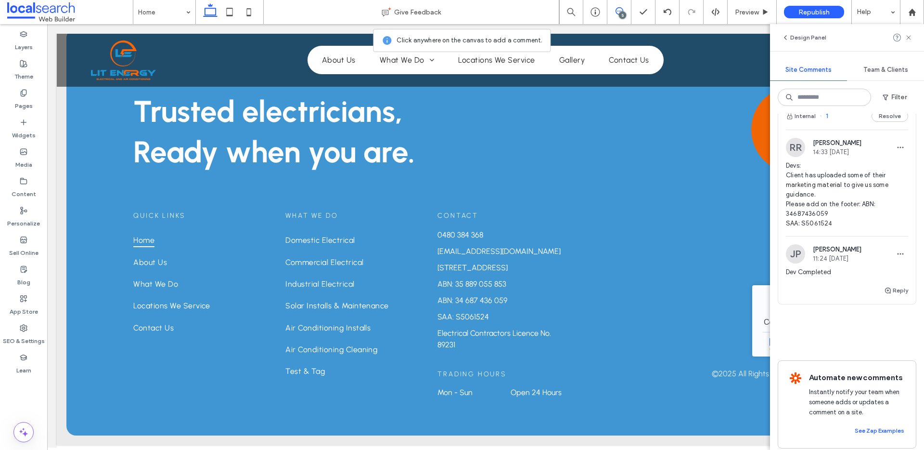
scroll to position [622, 0]
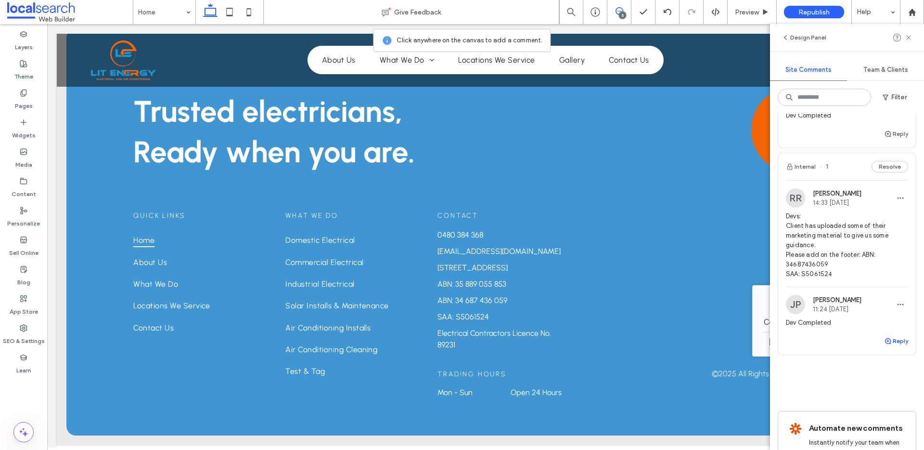
click at [885, 344] on button "Reply" at bounding box center [896, 341] width 24 height 12
type textarea "**********"
click at [889, 399] on button "Submit" at bounding box center [891, 401] width 35 height 12
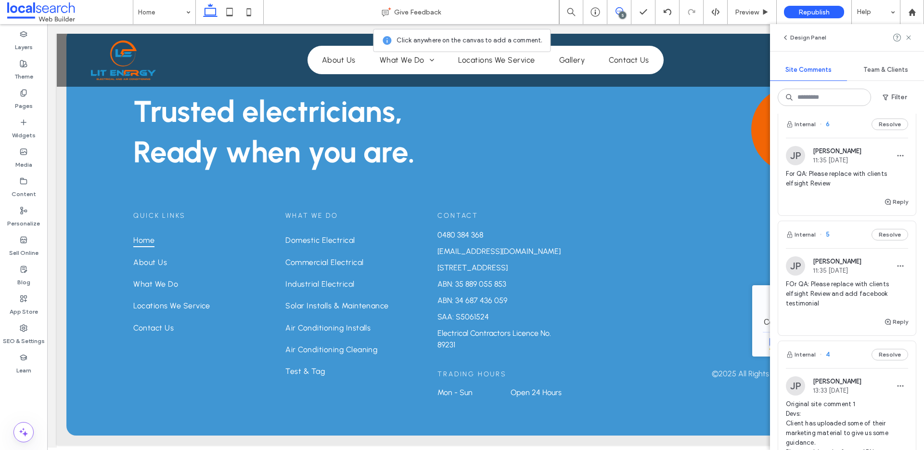
scroll to position [0, 0]
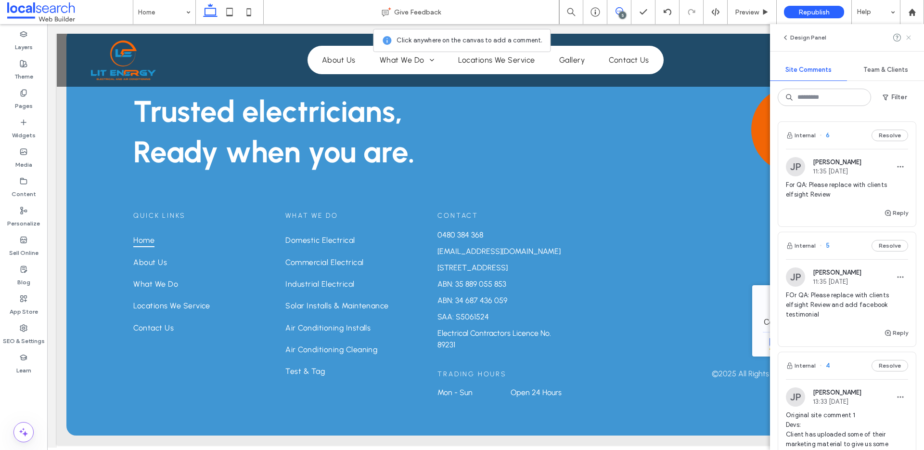
click at [906, 39] on use at bounding box center [908, 37] width 4 height 4
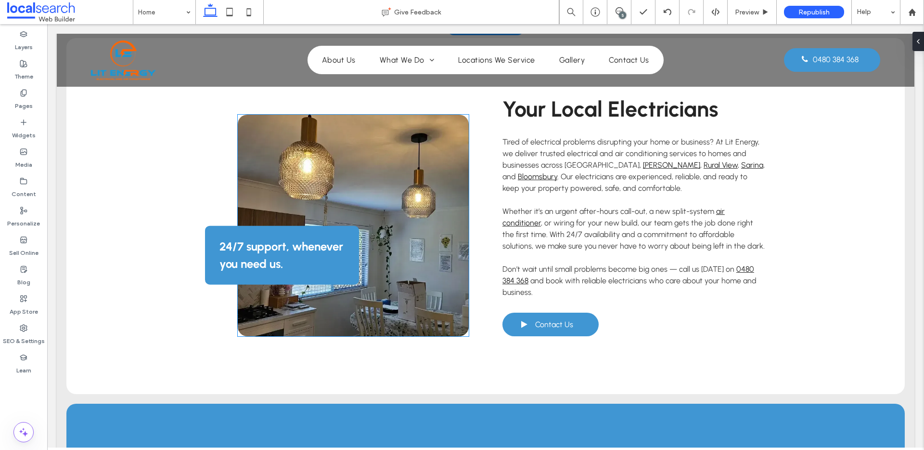
scroll to position [748, 0]
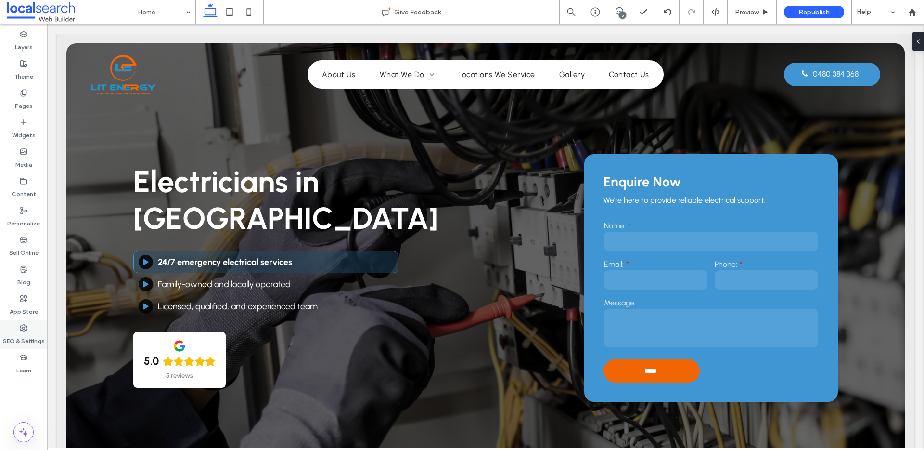
click at [26, 326] on icon at bounding box center [24, 328] width 8 height 8
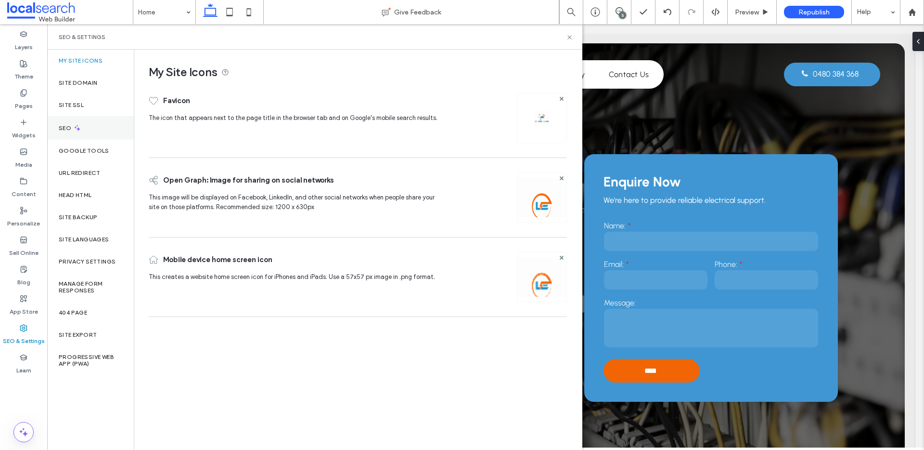
drag, startPoint x: 107, startPoint y: 125, endPoint x: 134, endPoint y: 124, distance: 27.0
click at [107, 125] on div "SEO" at bounding box center [90, 128] width 87 height 24
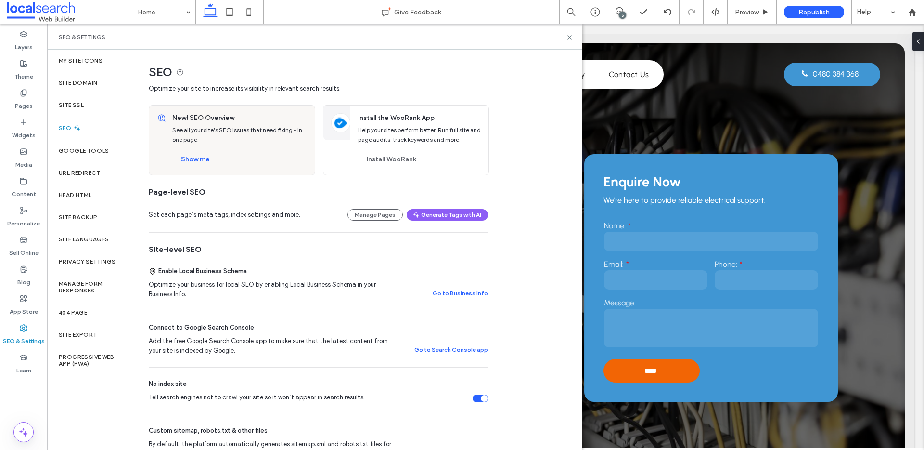
click at [206, 151] on div "New! SEO Overview See all your site's SEO issues that need fixing - in one page…" at bounding box center [241, 139] width 148 height 69
click at [211, 157] on button "Show me" at bounding box center [195, 159] width 46 height 15
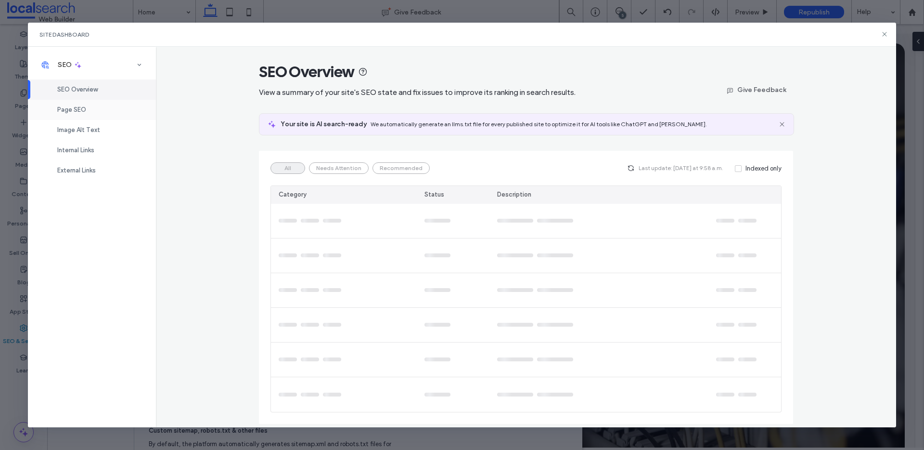
click at [83, 106] on span "Page SEO" at bounding box center [71, 109] width 29 height 7
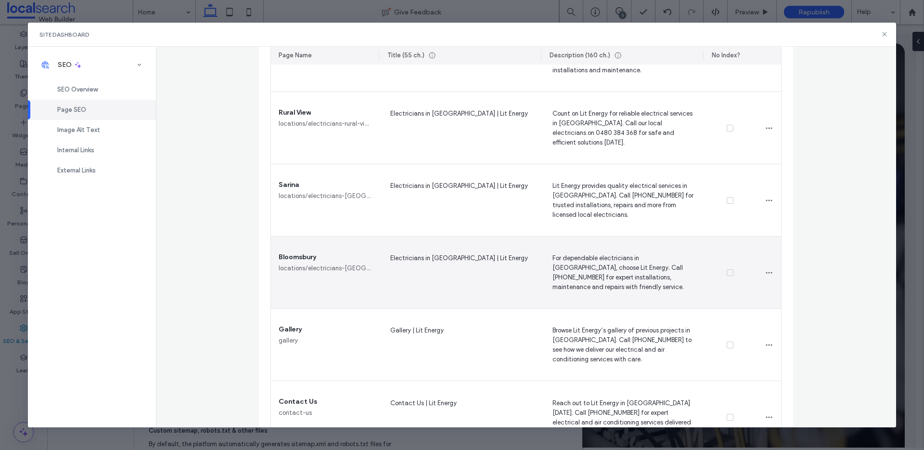
scroll to position [1020, 0]
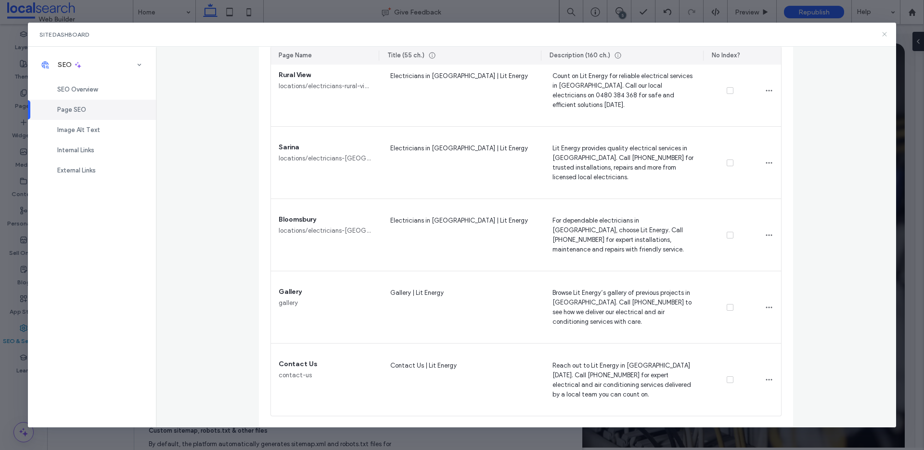
click at [882, 35] on icon at bounding box center [885, 34] width 8 height 8
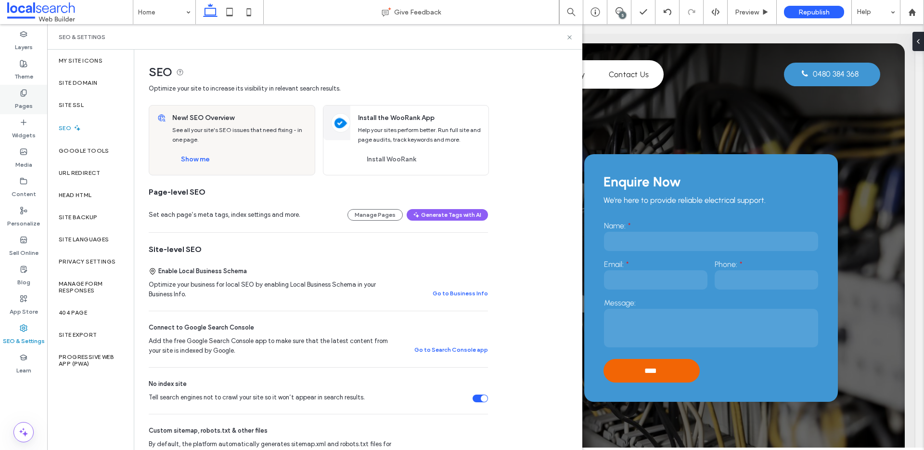
click at [25, 90] on icon at bounding box center [24, 93] width 8 height 8
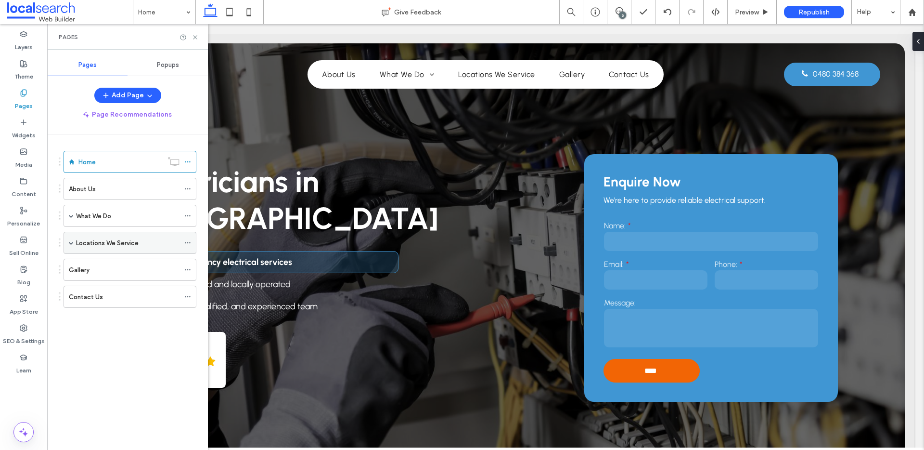
click at [69, 242] on span at bounding box center [71, 242] width 5 height 5
